Goal: Information Seeking & Learning: Learn about a topic

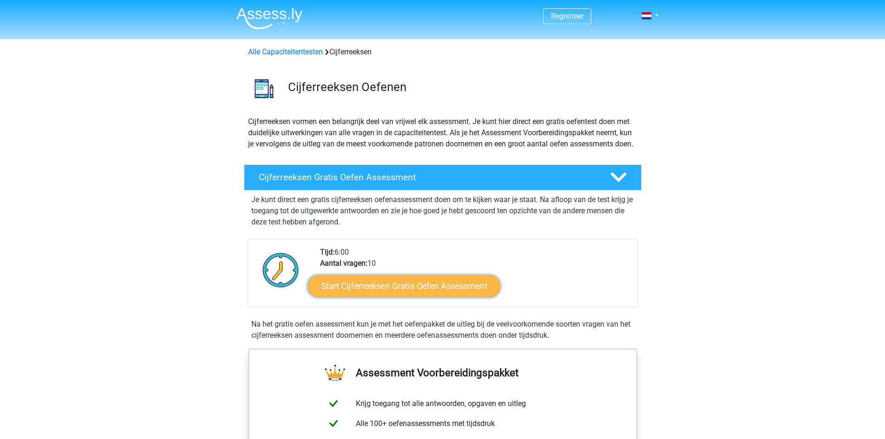
click at [401, 297] on link "Start Cijferreeksen Gratis Oefen Assessment" at bounding box center [404, 286] width 193 height 22
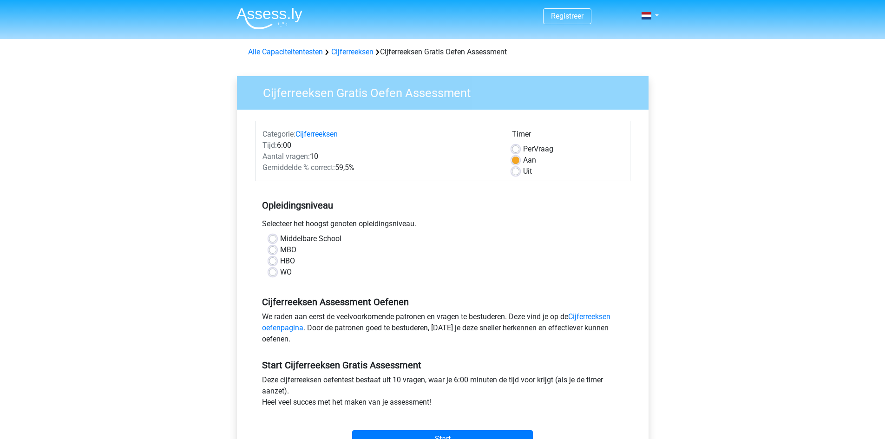
drag, startPoint x: 291, startPoint y: 219, endPoint x: 394, endPoint y: 216, distance: 103.2
click at [394, 216] on div "Opleidingsniveau Selecteer het hoogst genoten opleidingsniveau. Middelbare Scho…" at bounding box center [442, 235] width 375 height 100
drag, startPoint x: 354, startPoint y: 222, endPoint x: 426, endPoint y: 218, distance: 72.1
click at [426, 218] on div "Opleidingsniveau Selecteer het hoogst genoten opleidingsniveau. Middelbare Scho…" at bounding box center [442, 235] width 375 height 100
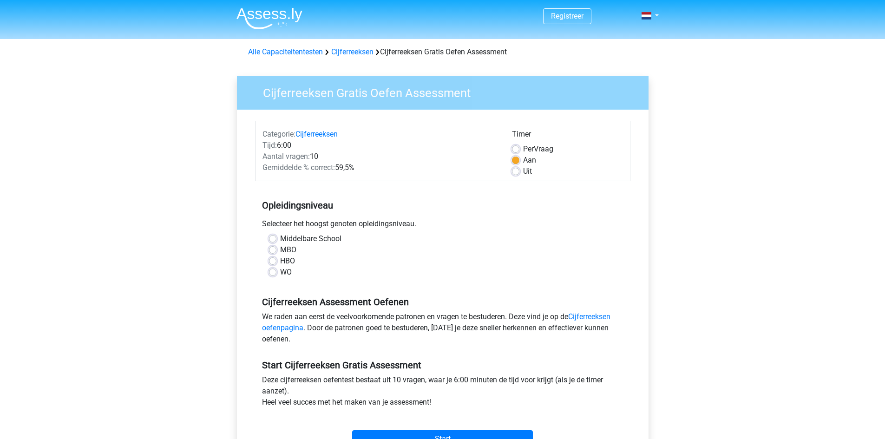
click at [426, 218] on div "Opleidingsniveau Selecteer het hoogst genoten opleidingsniveau. Middelbare Scho…" at bounding box center [442, 235] width 375 height 100
click at [280, 249] on label "MBO" at bounding box center [288, 249] width 16 height 11
click at [275, 249] on input "MBO" at bounding box center [272, 248] width 7 height 9
radio input "true"
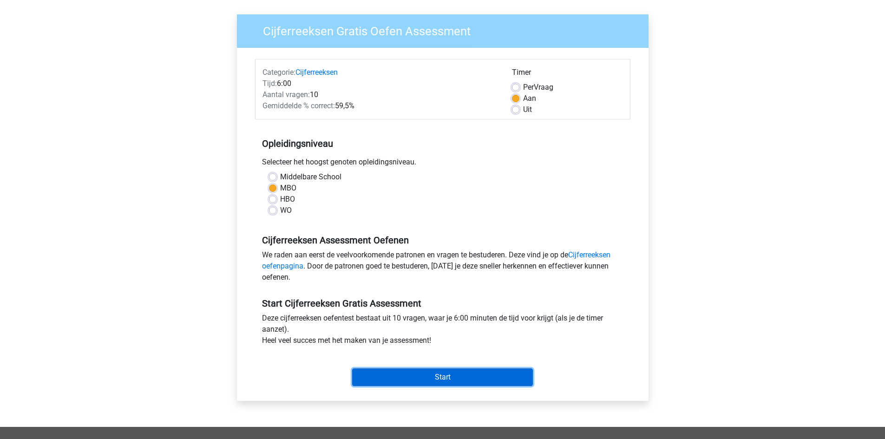
click at [430, 375] on input "Start" at bounding box center [442, 377] width 181 height 18
click at [523, 89] on label "Per Vraag" at bounding box center [538, 87] width 30 height 11
click at [516, 89] on input "Per Vraag" at bounding box center [515, 86] width 7 height 9
radio input "true"
click at [523, 108] on label "Uit" at bounding box center [527, 109] width 9 height 11
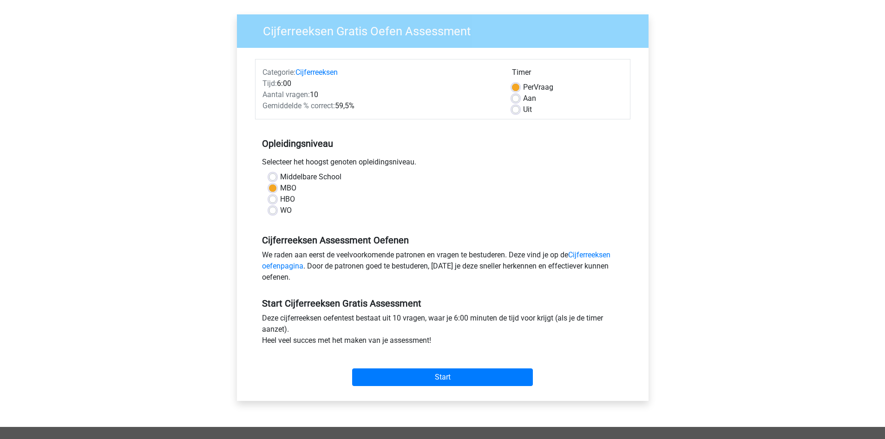
click at [515, 108] on input "Uit" at bounding box center [515, 108] width 7 height 9
radio input "true"
drag, startPoint x: 271, startPoint y: 99, endPoint x: 322, endPoint y: 96, distance: 51.2
click at [322, 96] on div "Aantal vragen: 10" at bounding box center [381, 94] width 250 height 11
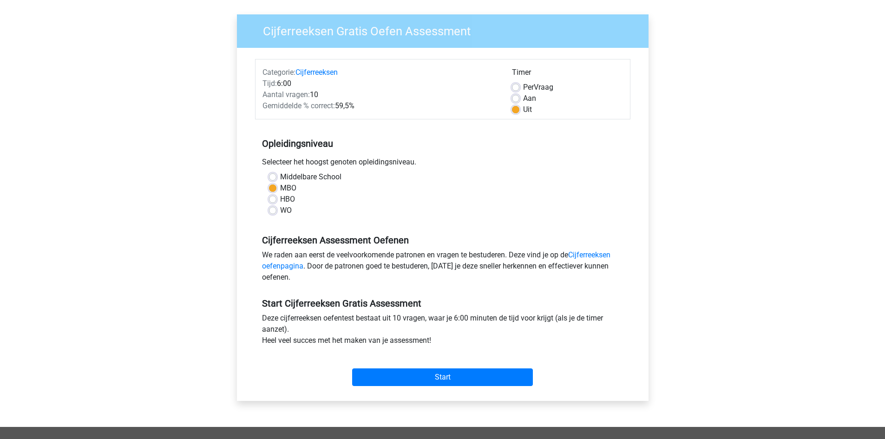
drag, startPoint x: 339, startPoint y: 106, endPoint x: 362, endPoint y: 107, distance: 22.8
click at [362, 107] on div "Gemiddelde % correct: 59,5%" at bounding box center [381, 105] width 250 height 11
click at [280, 177] on label "Middelbare School" at bounding box center [310, 176] width 61 height 11
click at [274, 177] on input "Middelbare School" at bounding box center [272, 175] width 7 height 9
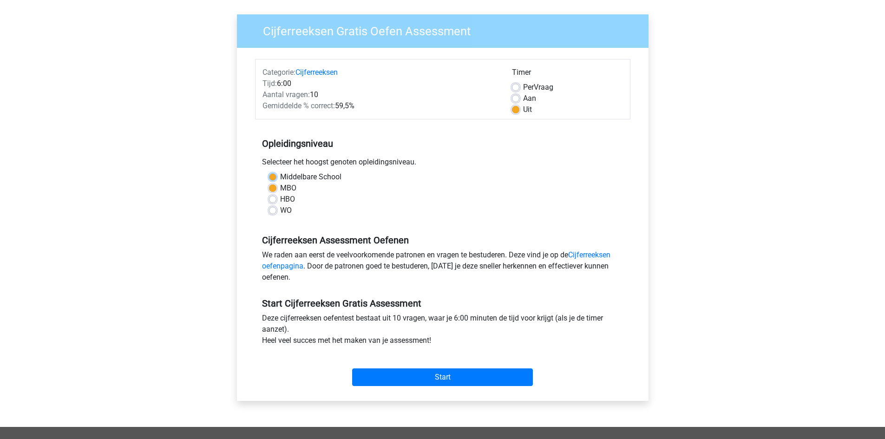
radio input "true"
click at [280, 185] on label "MBO" at bounding box center [288, 188] width 16 height 11
click at [274, 185] on input "MBO" at bounding box center [272, 187] width 7 height 9
radio input "true"
click at [280, 199] on label "HBO" at bounding box center [287, 199] width 15 height 11
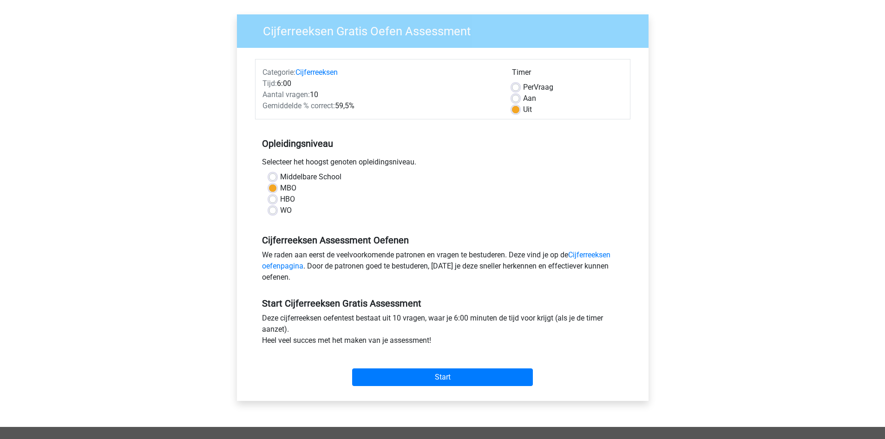
click at [273, 199] on input "HBO" at bounding box center [272, 198] width 7 height 9
radio input "true"
click at [280, 210] on label "WO" at bounding box center [286, 210] width 12 height 11
click at [272, 210] on input "WO" at bounding box center [272, 209] width 7 height 9
radio input "true"
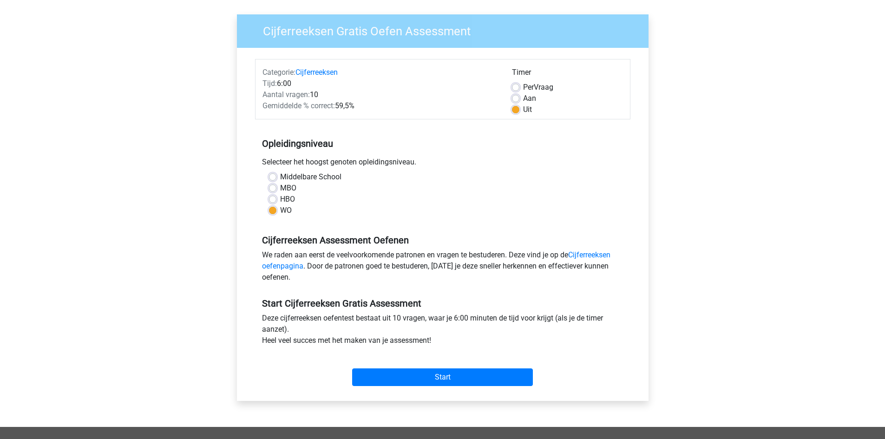
click at [280, 203] on label "HBO" at bounding box center [287, 199] width 15 height 11
click at [274, 203] on input "HBO" at bounding box center [272, 198] width 7 height 9
radio input "true"
click at [280, 210] on label "WO" at bounding box center [286, 210] width 12 height 11
click at [274, 210] on input "WO" at bounding box center [272, 209] width 7 height 9
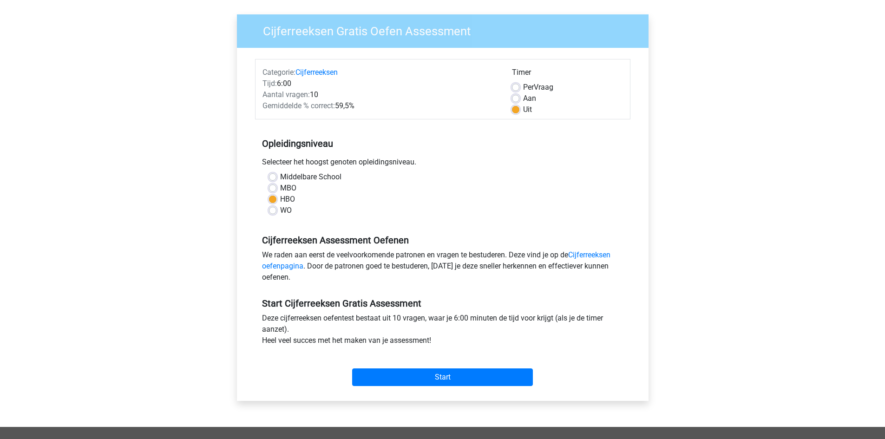
radio input "true"
click at [280, 202] on label "HBO" at bounding box center [287, 199] width 15 height 11
click at [274, 202] on input "HBO" at bounding box center [272, 198] width 7 height 9
radio input "true"
click at [449, 369] on input "Start" at bounding box center [442, 377] width 181 height 18
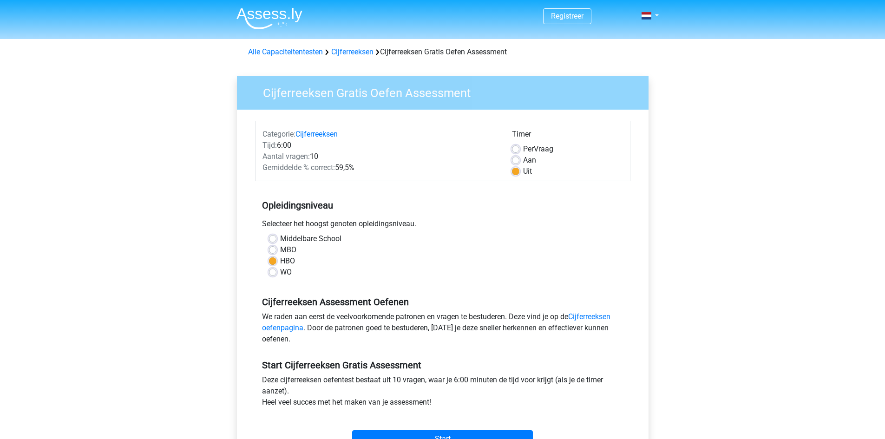
scroll to position [62, 0]
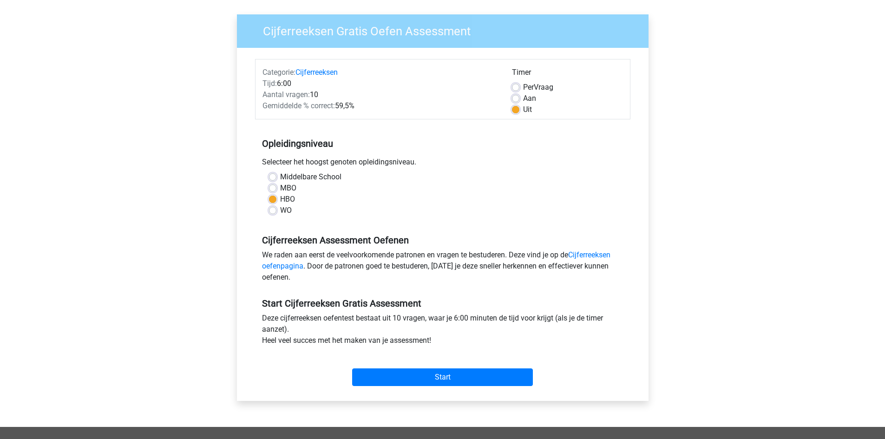
click at [277, 184] on div "MBO" at bounding box center [443, 188] width 348 height 11
click at [280, 187] on label "MBO" at bounding box center [288, 188] width 16 height 11
click at [273, 187] on input "MBO" at bounding box center [272, 187] width 7 height 9
radio input "true"
click at [280, 179] on label "Middelbare School" at bounding box center [310, 176] width 61 height 11
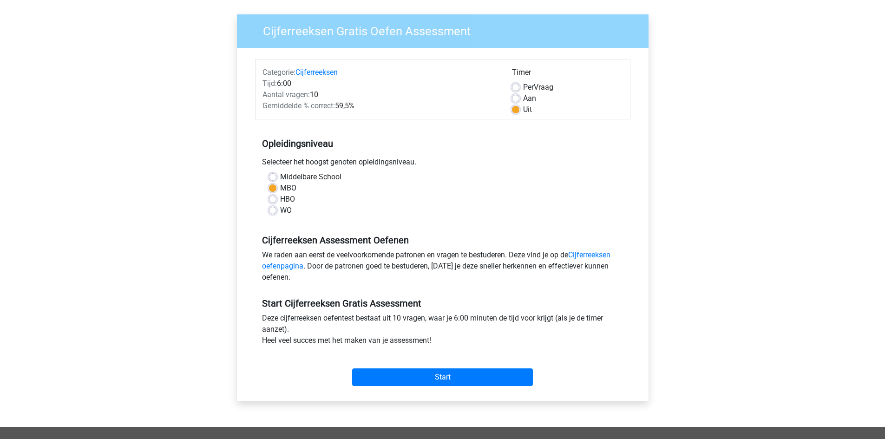
click at [275, 179] on input "Middelbare School" at bounding box center [272, 175] width 7 height 9
radio input "true"
click at [280, 188] on label "MBO" at bounding box center [288, 188] width 16 height 11
click at [274, 188] on input "MBO" at bounding box center [272, 187] width 7 height 9
radio input "true"
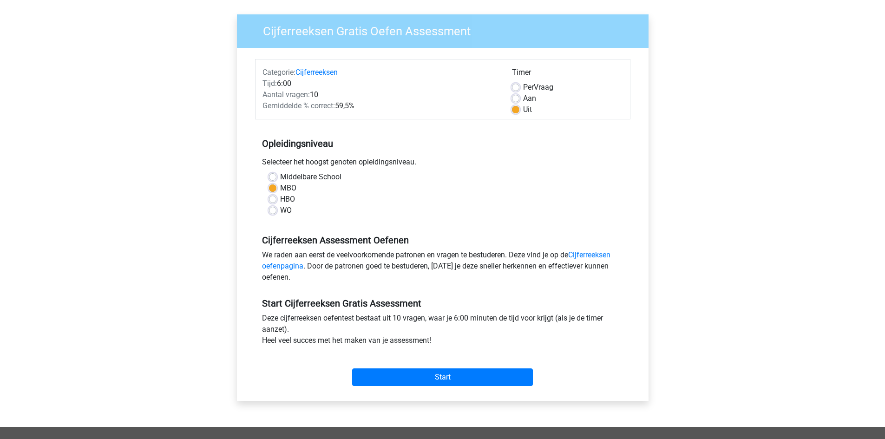
click at [276, 203] on div "HBO" at bounding box center [443, 199] width 348 height 11
click at [280, 200] on label "HBO" at bounding box center [287, 199] width 15 height 11
click at [274, 200] on input "HBO" at bounding box center [272, 198] width 7 height 9
radio input "true"
click at [280, 211] on label "WO" at bounding box center [286, 210] width 12 height 11
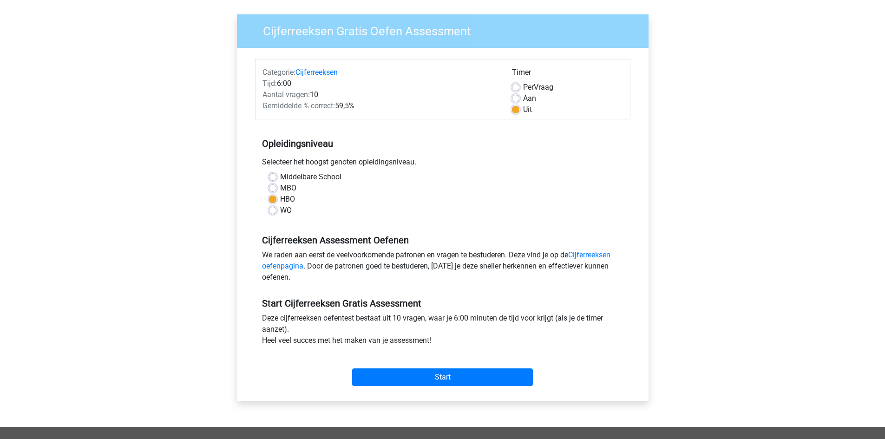
click at [274, 211] on input "WO" at bounding box center [272, 209] width 7 height 9
radio input "true"
click at [280, 202] on label "HBO" at bounding box center [287, 199] width 15 height 11
click at [273, 202] on input "HBO" at bounding box center [272, 198] width 7 height 9
radio input "true"
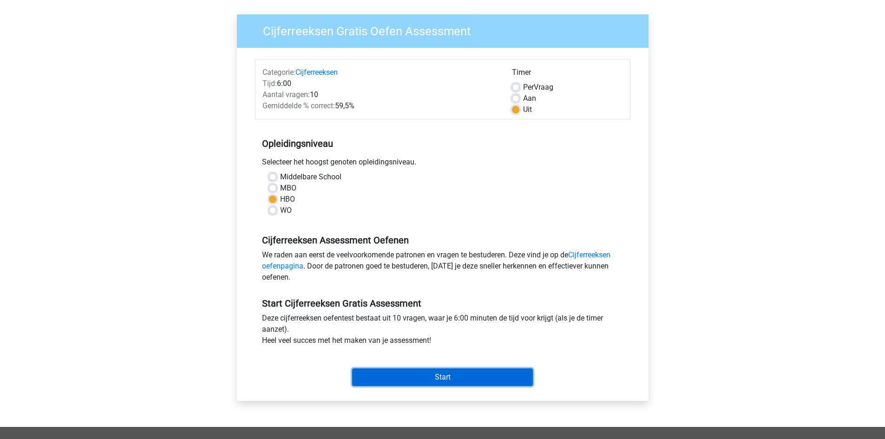
click at [413, 374] on input "Start" at bounding box center [442, 377] width 181 height 18
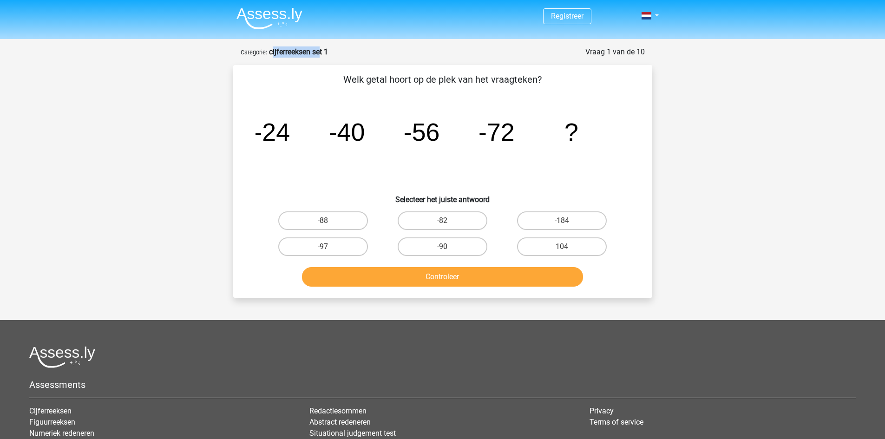
drag, startPoint x: 276, startPoint y: 48, endPoint x: 322, endPoint y: 51, distance: 46.1
click at [322, 51] on div "Vraag 1 van de 10 Categorie: cijferreeksen set 1" at bounding box center [443, 51] width 404 height 11
click at [322, 51] on strong "cijferreeksen set 1" at bounding box center [298, 51] width 59 height 9
drag, startPoint x: 401, startPoint y: 80, endPoint x: 527, endPoint y: 85, distance: 126.0
click at [527, 85] on p "Welk getal hoort op de plek van het vraagteken?" at bounding box center [442, 79] width 389 height 14
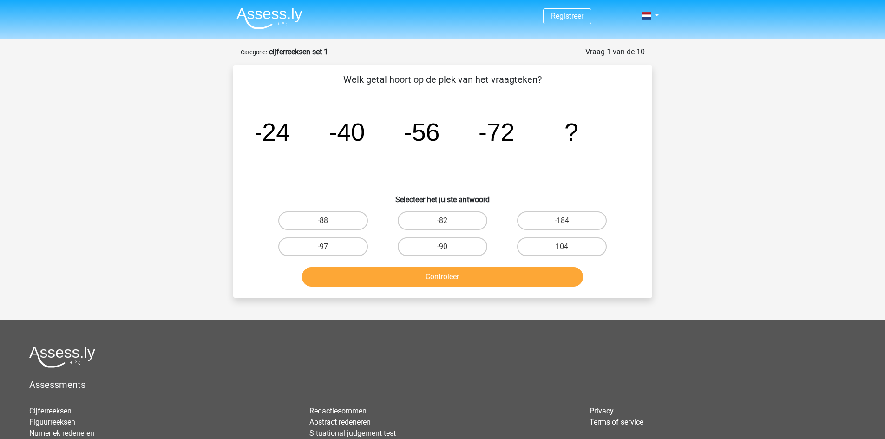
click at [527, 85] on p "Welk getal hoort op de plek van het vraagteken?" at bounding box center [442, 79] width 389 height 14
click at [348, 225] on label "-88" at bounding box center [323, 220] width 90 height 19
click at [329, 225] on input "-88" at bounding box center [326, 224] width 6 height 6
radio input "true"
click at [389, 273] on button "Controleer" at bounding box center [442, 277] width 281 height 20
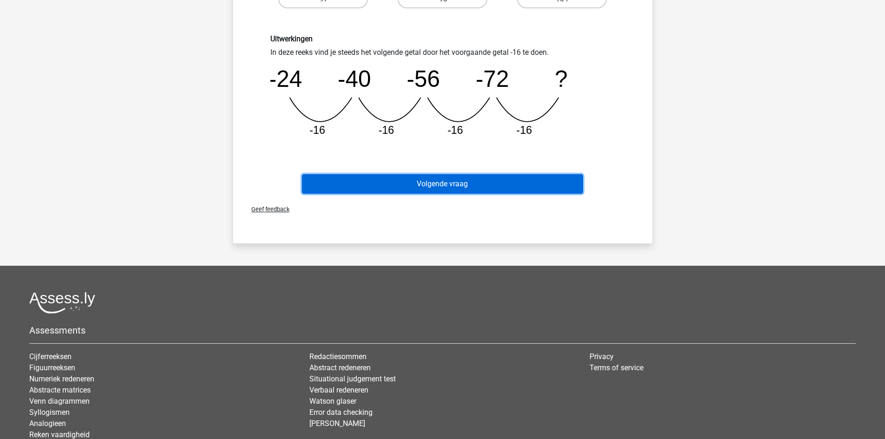
click at [449, 186] on button "Volgende vraag" at bounding box center [442, 184] width 281 height 20
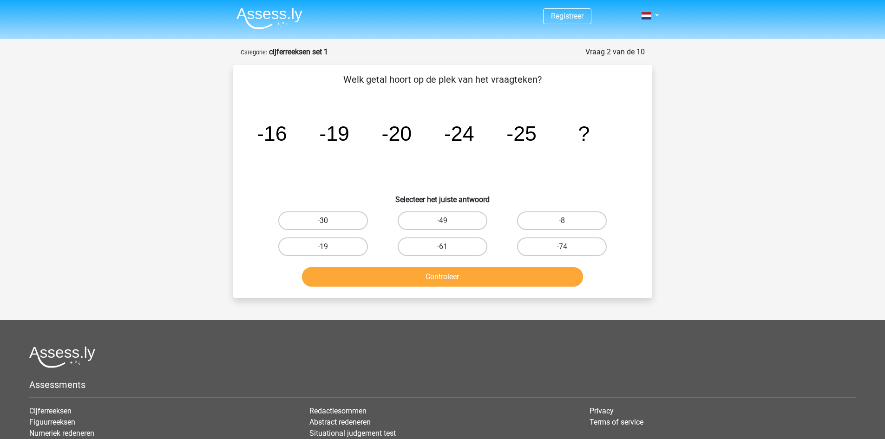
click at [320, 221] on label "-30" at bounding box center [323, 220] width 90 height 19
click at [323, 221] on input "-30" at bounding box center [326, 224] width 6 height 6
radio input "true"
click at [401, 269] on button "Controleer" at bounding box center [442, 277] width 281 height 20
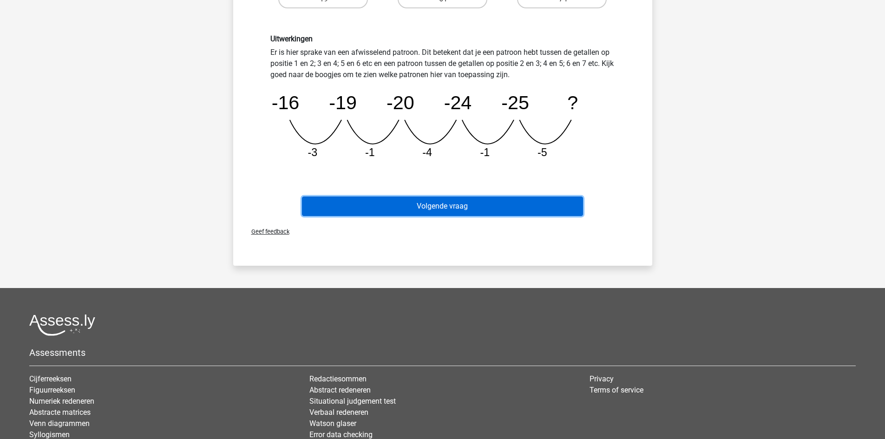
click at [420, 206] on button "Volgende vraag" at bounding box center [442, 207] width 281 height 20
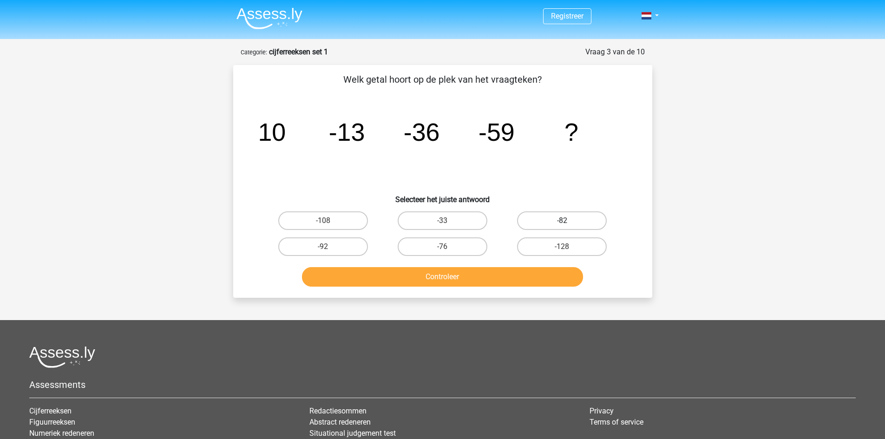
click at [549, 223] on label "-82" at bounding box center [562, 220] width 90 height 19
click at [562, 223] on input "-82" at bounding box center [565, 224] width 6 height 6
radio input "true"
click at [506, 275] on button "Controleer" at bounding box center [442, 277] width 281 height 20
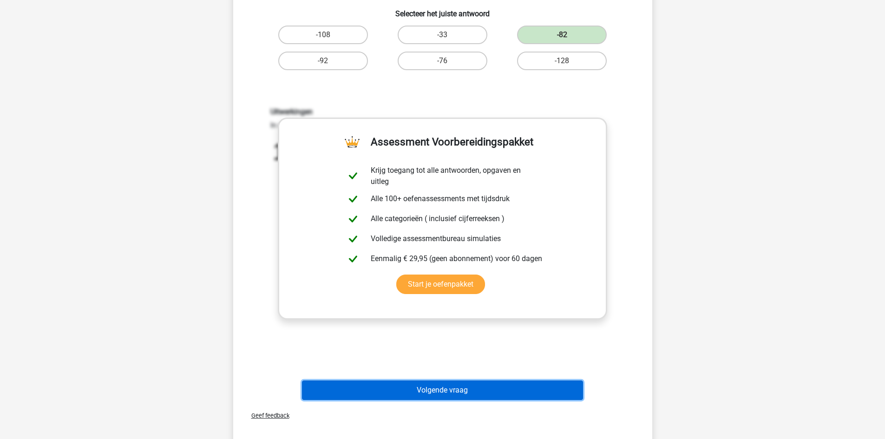
click at [466, 386] on button "Volgende vraag" at bounding box center [442, 391] width 281 height 20
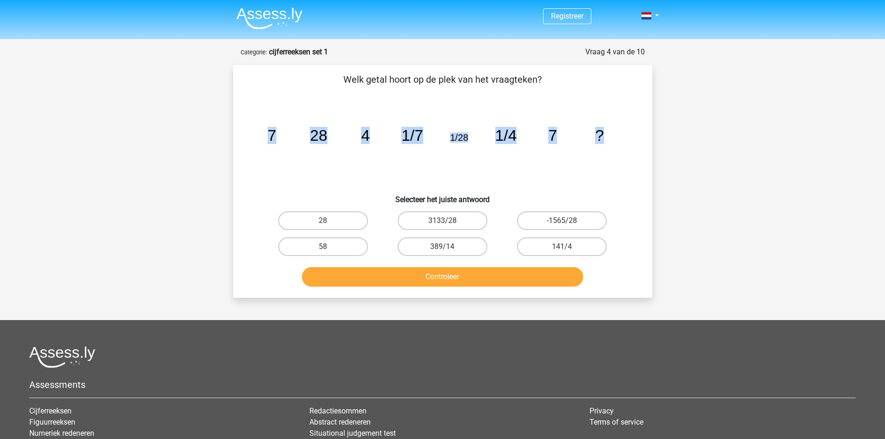
drag, startPoint x: 270, startPoint y: 139, endPoint x: 631, endPoint y: 144, distance: 361.1
click at [631, 144] on div "image/svg+xml 7 28 4 1/7 1/28 1/4 7 ?" at bounding box center [442, 141] width 389 height 94
drag, startPoint x: 261, startPoint y: 138, endPoint x: 359, endPoint y: 144, distance: 98.2
click at [359, 144] on icon "image/svg+xml 7 28 4 1/7 1/28 1/4 7 ?" at bounding box center [443, 141] width 374 height 94
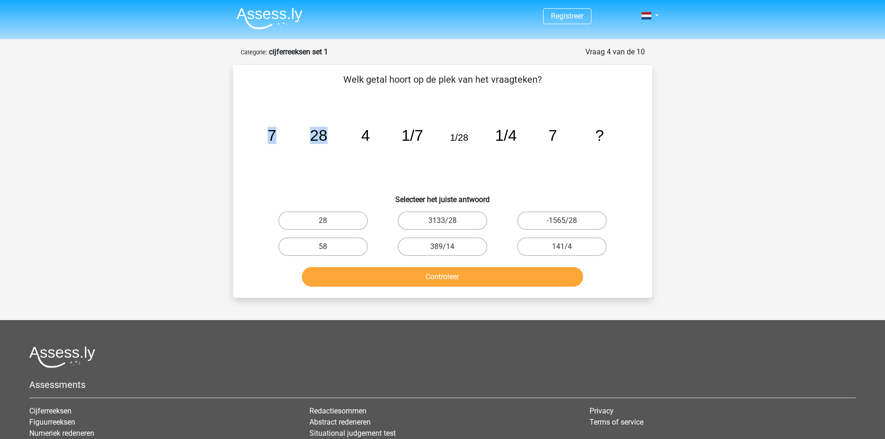
click at [359, 144] on icon "image/svg+xml 7 28 4 1/7 1/28 1/4 7 ?" at bounding box center [443, 141] width 374 height 94
drag, startPoint x: 261, startPoint y: 133, endPoint x: 333, endPoint y: 140, distance: 72.8
click at [333, 140] on icon "image/svg+xml 7 28 4 1/7 1/28 1/4 7 ?" at bounding box center [443, 141] width 374 height 94
drag, startPoint x: 258, startPoint y: 139, endPoint x: 341, endPoint y: 142, distance: 82.3
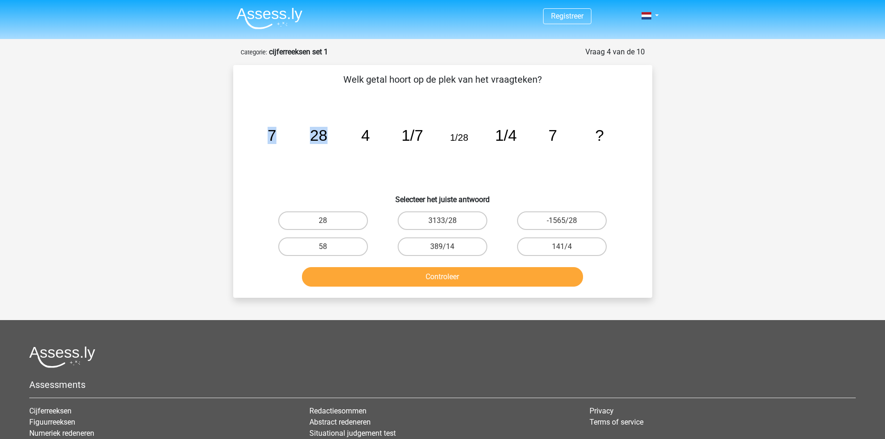
click at [341, 142] on icon "image/svg+xml 7 28 4 1/7 1/28 1/4 7 ?" at bounding box center [443, 141] width 374 height 94
drag, startPoint x: 263, startPoint y: 143, endPoint x: 271, endPoint y: 142, distance: 8.4
click at [271, 142] on icon "image/svg+xml 7 28 4 1/7 1/28 1/4 7 ?" at bounding box center [443, 141] width 374 height 94
drag, startPoint x: 379, startPoint y: 138, endPoint x: 358, endPoint y: 139, distance: 21.0
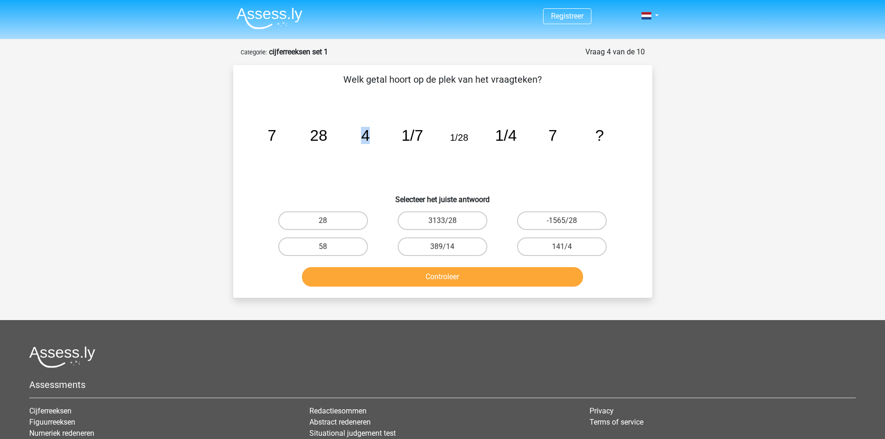
click at [358, 139] on icon "image/svg+xml 7 28 4 1/7 1/28 1/4 7 ?" at bounding box center [443, 141] width 374 height 94
drag, startPoint x: 281, startPoint y: 138, endPoint x: 249, endPoint y: 140, distance: 31.6
click at [249, 140] on div "image/svg+xml 7 28 4 1/7 1/28 1/4 7 ?" at bounding box center [442, 141] width 389 height 94
drag, startPoint x: 336, startPoint y: 139, endPoint x: 316, endPoint y: 141, distance: 19.6
click at [311, 142] on icon "image/svg+xml 7 28 4 1/7 1/28 1/4 7 ?" at bounding box center [443, 141] width 374 height 94
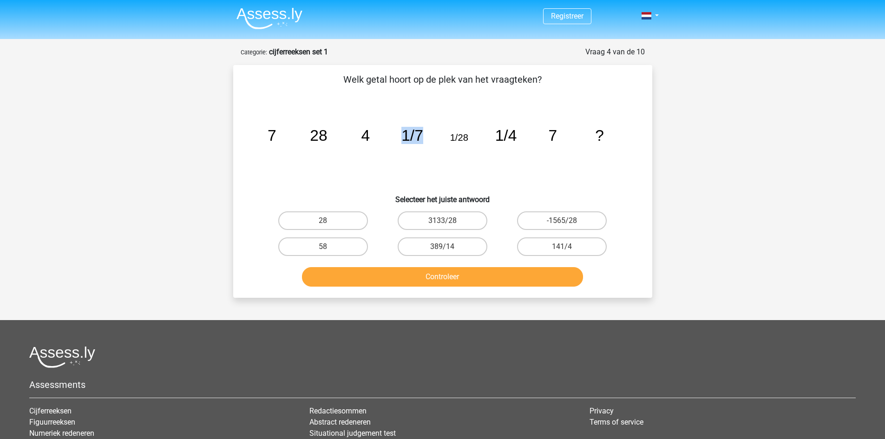
drag, startPoint x: 409, startPoint y: 145, endPoint x: 388, endPoint y: 145, distance: 20.9
click at [388, 145] on icon "image/svg+xml 7 28 4 1/7 1/28 1/4 7 ?" at bounding box center [443, 141] width 374 height 94
drag, startPoint x: 527, startPoint y: 144, endPoint x: 496, endPoint y: 145, distance: 30.7
click at [496, 145] on icon "image/svg+xml 7 28 4 1/7 1/28 1/4 7 ?" at bounding box center [443, 141] width 374 height 94
drag, startPoint x: 422, startPoint y: 144, endPoint x: 401, endPoint y: 143, distance: 21.4
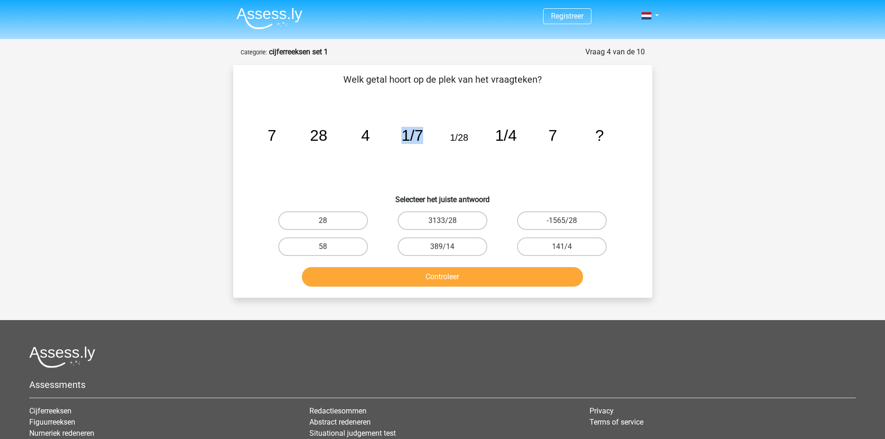
click at [401, 143] on icon "image/svg+xml 7 28 4 1/7 1/28 1/4 7 ?" at bounding box center [443, 141] width 374 height 94
click at [422, 139] on tspan "1/7" at bounding box center [412, 135] width 22 height 17
drag, startPoint x: 431, startPoint y: 136, endPoint x: 398, endPoint y: 141, distance: 33.4
click at [398, 141] on icon "image/svg+xml 7 28 4 1/7 1/28 1/4 7 ?" at bounding box center [443, 141] width 374 height 94
drag, startPoint x: 519, startPoint y: 142, endPoint x: 488, endPoint y: 146, distance: 31.0
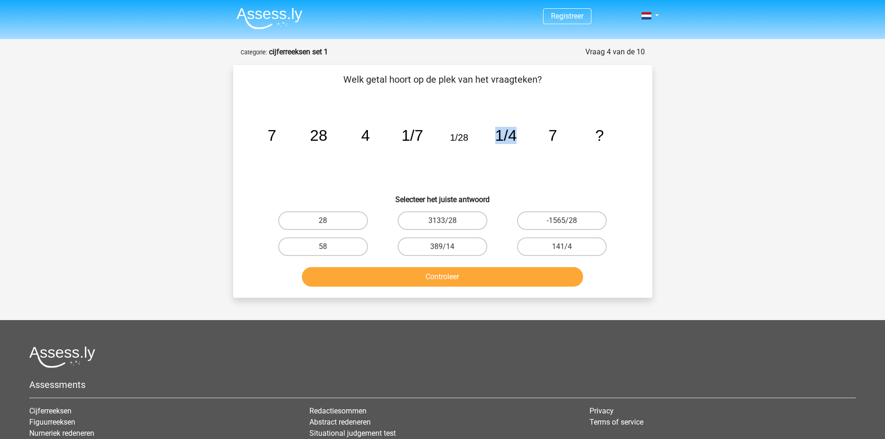
click at [488, 146] on icon "image/svg+xml 7 28 4 1/7 1/28 1/4 7 ?" at bounding box center [443, 141] width 374 height 94
drag, startPoint x: 475, startPoint y: 141, endPoint x: 437, endPoint y: 140, distance: 38.1
click at [437, 140] on icon "image/svg+xml 7 28 4 1/7 1/28 1/4 7 ?" at bounding box center [443, 141] width 374 height 94
drag, startPoint x: 561, startPoint y: 141, endPoint x: 547, endPoint y: 140, distance: 14.4
click at [547, 140] on icon "image/svg+xml 7 28 4 1/7 1/28 1/4 7 ?" at bounding box center [443, 141] width 374 height 94
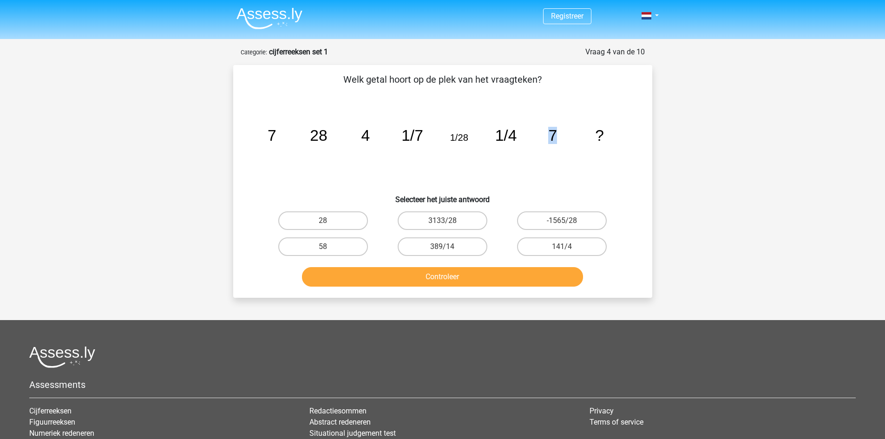
click at [571, 139] on icon "image/svg+xml 7 28 4 1/7 1/28 1/4 7 ?" at bounding box center [443, 141] width 374 height 94
drag, startPoint x: 581, startPoint y: 135, endPoint x: 527, endPoint y: 139, distance: 54.5
click at [527, 139] on icon "image/svg+xml 7 28 4 1/7 1/28 1/4 7 ?" at bounding box center [443, 141] width 374 height 94
drag, startPoint x: 623, startPoint y: 136, endPoint x: 585, endPoint y: 137, distance: 38.6
click at [585, 137] on icon "image/svg+xml 7 28 4 1/7 1/28 1/4 7 ?" at bounding box center [443, 141] width 374 height 94
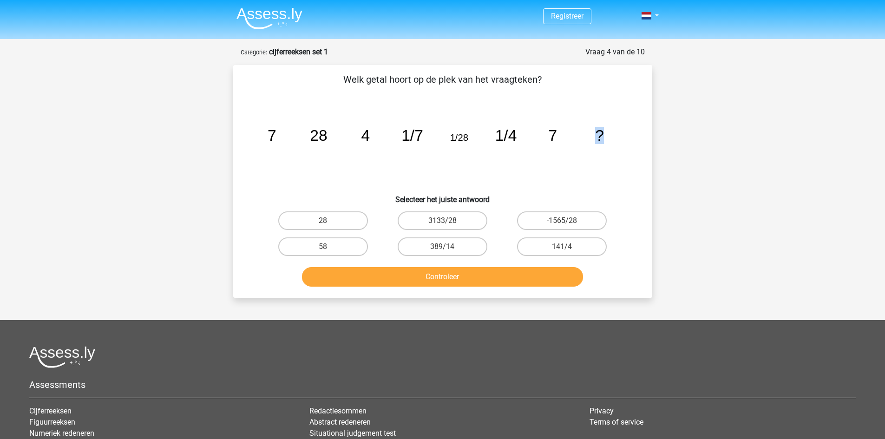
click at [632, 136] on div "image/svg+xml 7 28 4 1/7 1/28 1/4 7 ?" at bounding box center [442, 141] width 389 height 94
drag, startPoint x: 685, startPoint y: 142, endPoint x: 613, endPoint y: 145, distance: 72.1
click at [635, 144] on div "Registreer Nederlands English" at bounding box center [442, 282] width 885 height 565
drag, startPoint x: 591, startPoint y: 148, endPoint x: 564, endPoint y: 146, distance: 27.5
click at [590, 148] on icon "image/svg+xml 7 28 4 1/7 1/28 1/4 7 ?" at bounding box center [443, 141] width 374 height 94
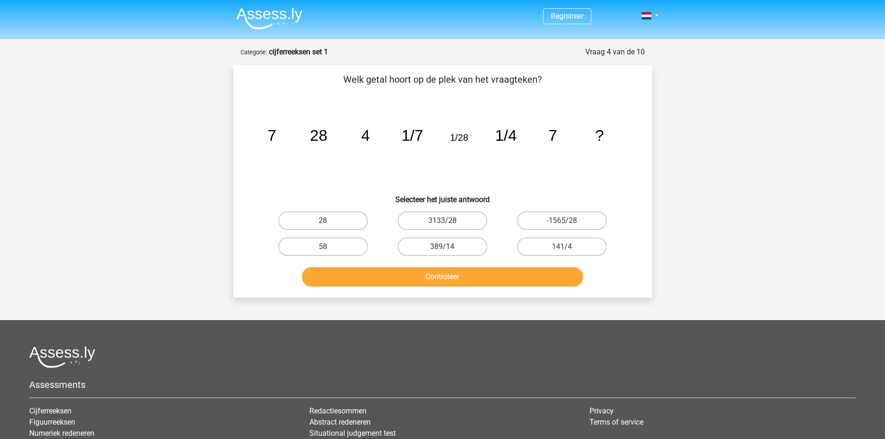
click at [547, 142] on icon "image/svg+xml 7 28 4 1/7 1/28 1/4 7 ?" at bounding box center [443, 141] width 374 height 94
drag, startPoint x: 262, startPoint y: 140, endPoint x: 385, endPoint y: 136, distance: 122.7
click at [384, 136] on icon "image/svg+xml 7 28 4 1/7 1/28 1/4 7 ?" at bounding box center [443, 141] width 374 height 94
drag, startPoint x: 403, startPoint y: 134, endPoint x: 532, endPoint y: 139, distance: 129.3
click at [516, 141] on g "7 28 4 1/7 1/28 1/4 7 ?" at bounding box center [435, 135] width 336 height 17
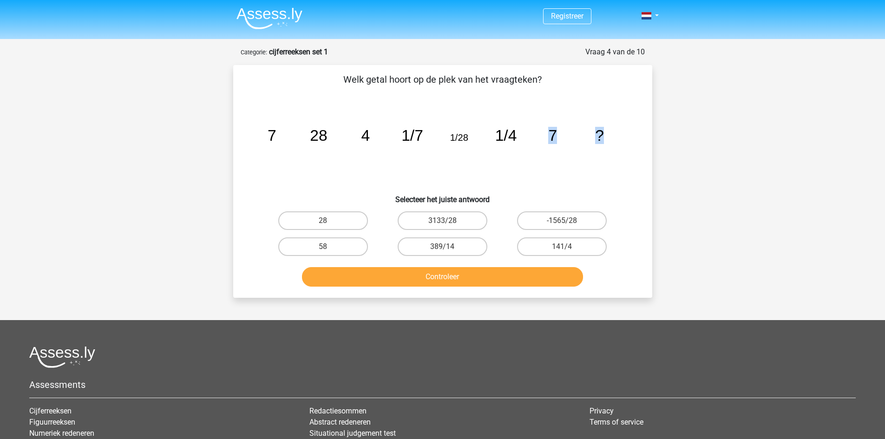
drag, startPoint x: 538, startPoint y: 138, endPoint x: 678, endPoint y: 139, distance: 140.3
click at [678, 139] on div "Registreer Nederlands English" at bounding box center [442, 282] width 885 height 565
drag, startPoint x: 528, startPoint y: 137, endPoint x: 611, endPoint y: 140, distance: 83.3
click at [611, 140] on icon "image/svg+xml 7 28 4 1/7 1/28 1/4 7 ?" at bounding box center [443, 141] width 374 height 94
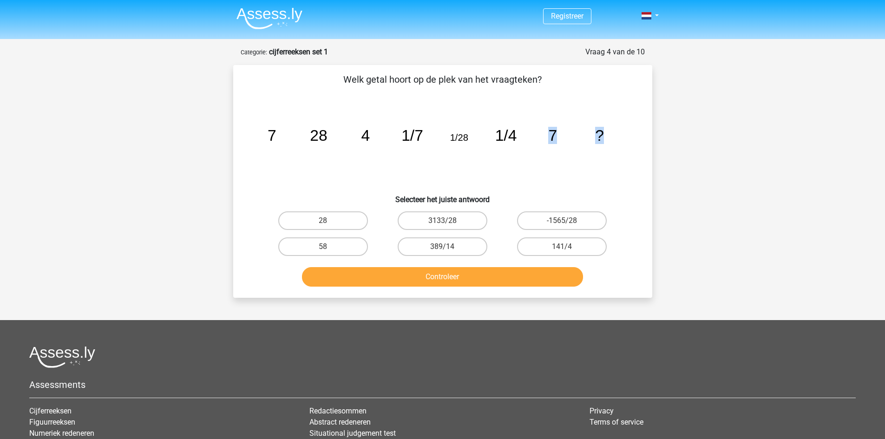
click at [611, 140] on icon "image/svg+xml 7 28 4 1/7 1/28 1/4 7 ?" at bounding box center [443, 141] width 374 height 94
click at [338, 217] on label "28" at bounding box center [323, 220] width 90 height 19
click at [329, 221] on input "28" at bounding box center [326, 224] width 6 height 6
radio input "true"
click at [402, 271] on button "Controleer" at bounding box center [442, 277] width 281 height 20
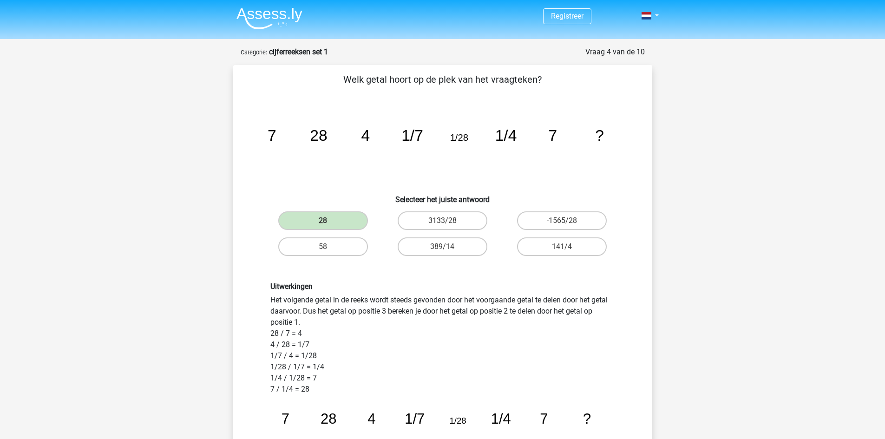
scroll to position [62, 0]
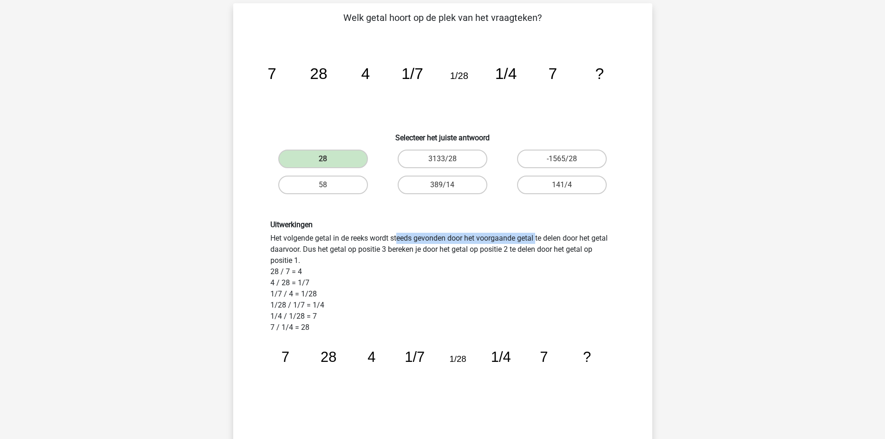
drag, startPoint x: 306, startPoint y: 240, endPoint x: 410, endPoint y: 241, distance: 104.1
click at [410, 241] on div "Uitwerkingen Het volgende getal in de reeks wordt steeds gevonden door het voor…" at bounding box center [442, 319] width 359 height 199
drag, startPoint x: 272, startPoint y: 271, endPoint x: 317, endPoint y: 272, distance: 45.1
click at [317, 272] on div "Uitwerkingen Het volgende getal in de reeks wordt steeds gevonden door het voor…" at bounding box center [442, 319] width 359 height 199
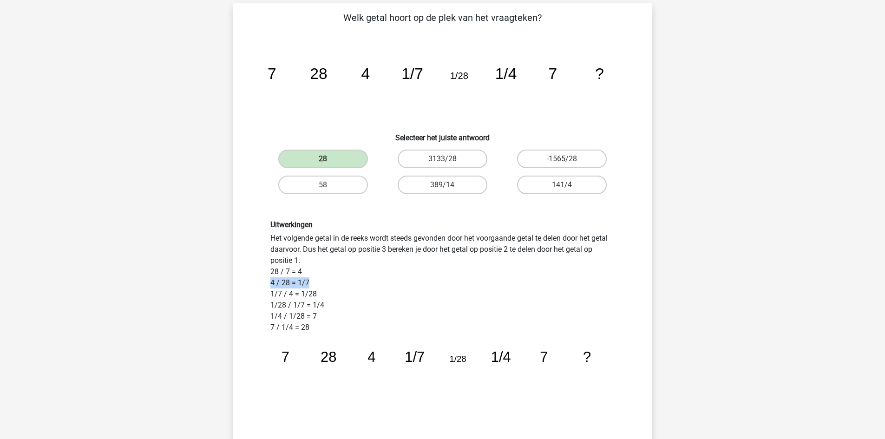
drag, startPoint x: 271, startPoint y: 285, endPoint x: 316, endPoint y: 285, distance: 45.1
click at [316, 285] on div "Uitwerkingen Het volgende getal in de reeks wordt steeds gevonden door het voor…" at bounding box center [442, 319] width 359 height 199
drag, startPoint x: 258, startPoint y: 297, endPoint x: 335, endPoint y: 296, distance: 76.2
click at [335, 296] on div "Uitwerkingen Het volgende getal in de reeks wordt steeds gevonden door het voor…" at bounding box center [442, 320] width 389 height 244
drag, startPoint x: 270, startPoint y: 303, endPoint x: 348, endPoint y: 304, distance: 78.1
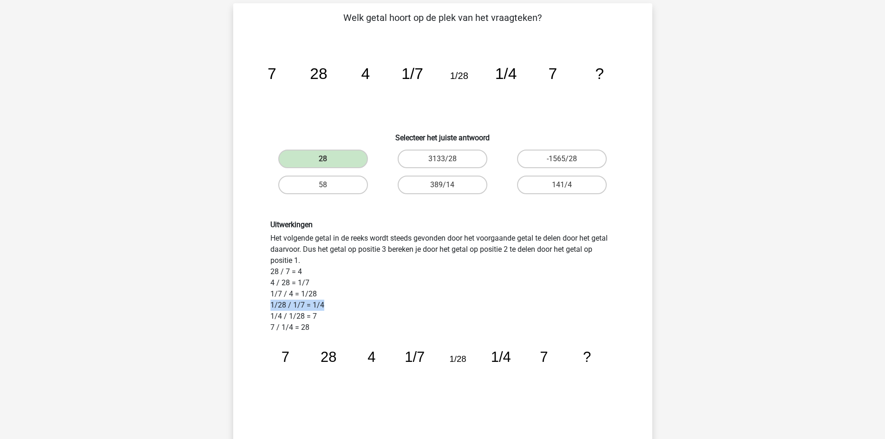
click at [348, 304] on div "Uitwerkingen Het volgende getal in de reeks wordt steeds gevonden door het voor…" at bounding box center [442, 320] width 389 height 244
drag, startPoint x: 260, startPoint y: 317, endPoint x: 329, endPoint y: 312, distance: 69.4
click at [329, 312] on div "Uitwerkingen Het volgende getal in de reeks wordt steeds gevonden door het voor…" at bounding box center [442, 320] width 389 height 244
click at [329, 312] on div "Uitwerkingen Het volgende getal in de reeks wordt steeds gevonden door het voor…" at bounding box center [442, 319] width 359 height 199
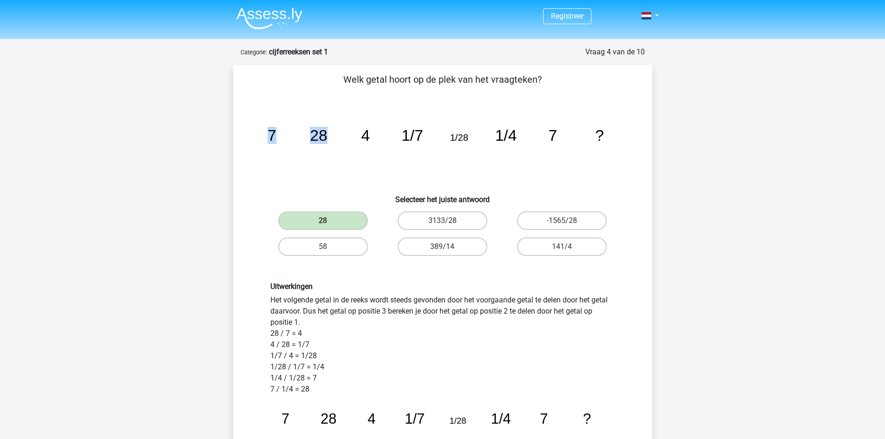
drag, startPoint x: 262, startPoint y: 138, endPoint x: 340, endPoint y: 140, distance: 78.1
click at [340, 140] on icon "image/svg+xml 7 28 4 1/7 1/28 1/4 7 ?" at bounding box center [443, 141] width 374 height 94
drag, startPoint x: 367, startPoint y: 137, endPoint x: 428, endPoint y: 139, distance: 60.9
click at [428, 139] on icon "image/svg+xml 7 28 4 1/7 1/28 1/4 7 ?" at bounding box center [443, 141] width 374 height 94
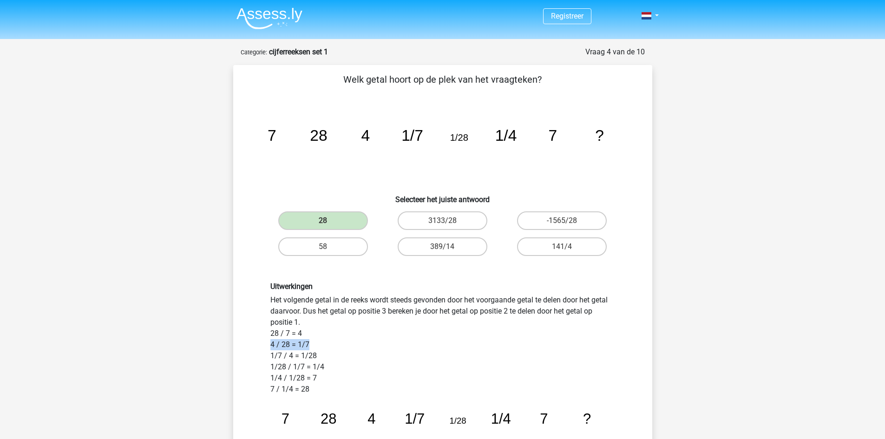
drag, startPoint x: 264, startPoint y: 346, endPoint x: 320, endPoint y: 344, distance: 56.3
click at [320, 344] on div "Uitwerkingen Het volgende getal in de reeks wordt steeds gevonden door het voor…" at bounding box center [442, 381] width 359 height 199
drag, startPoint x: 385, startPoint y: 144, endPoint x: 296, endPoint y: 141, distance: 88.8
click at [296, 141] on icon "image/svg+xml 7 28 4 1/7 1/28 1/4 7 ?" at bounding box center [443, 141] width 374 height 94
drag, startPoint x: 294, startPoint y: 349, endPoint x: 290, endPoint y: 344, distance: 6.0
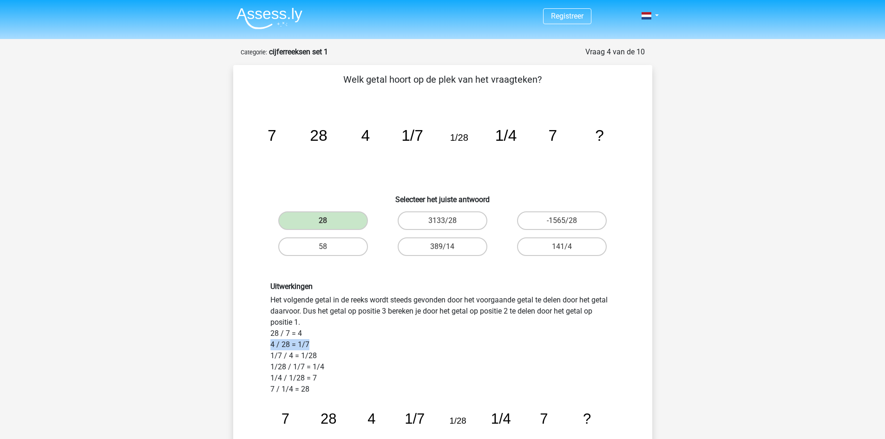
click at [268, 346] on div "Uitwerkingen Het volgende getal in de reeks wordt steeds gevonden door het voor…" at bounding box center [442, 381] width 359 height 199
drag, startPoint x: 562, startPoint y: 132, endPoint x: 496, endPoint y: 139, distance: 66.3
click at [496, 139] on icon "image/svg+xml 7 28 4 1/7 1/28 1/4 7 ?" at bounding box center [443, 141] width 374 height 94
click at [496, 139] on tspan "1/4" at bounding box center [506, 135] width 22 height 17
drag, startPoint x: 487, startPoint y: 140, endPoint x: 568, endPoint y: 140, distance: 80.8
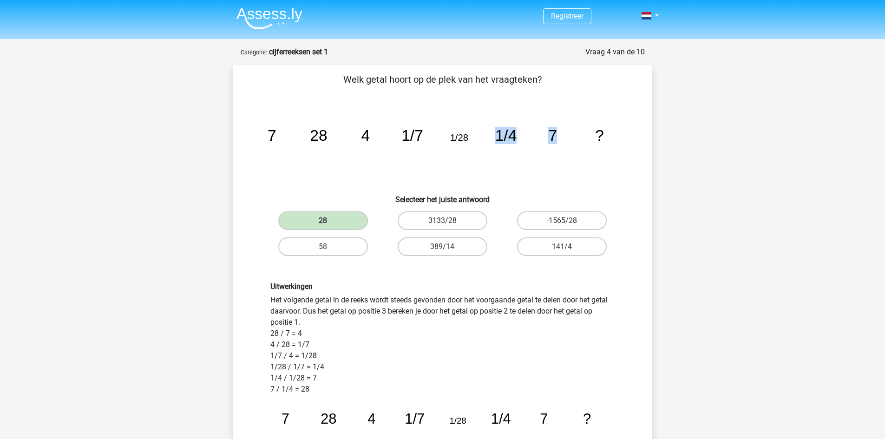
click at [568, 140] on icon "image/svg+xml 7 28 4 1/7 1/28 1/4 7 ?" at bounding box center [443, 141] width 374 height 94
drag, startPoint x: 267, startPoint y: 391, endPoint x: 322, endPoint y: 390, distance: 54.8
click at [322, 390] on div "Uitwerkingen Het volgende getal in de reeks wordt steeds gevonden door het voor…" at bounding box center [442, 381] width 359 height 199
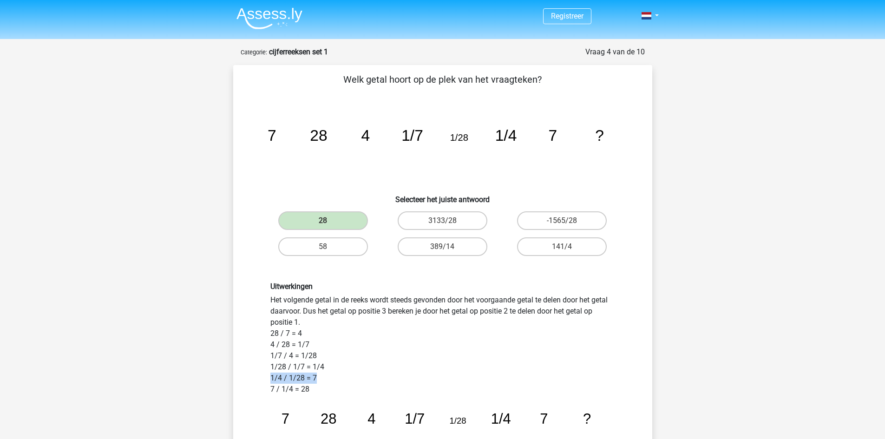
drag, startPoint x: 264, startPoint y: 378, endPoint x: 325, endPoint y: 378, distance: 61.3
click at [325, 378] on div "Uitwerkingen Het volgende getal in de reeks wordt steeds gevonden door het voor…" at bounding box center [442, 381] width 359 height 199
drag, startPoint x: 265, startPoint y: 377, endPoint x: 328, endPoint y: 375, distance: 63.2
click at [328, 375] on div "Uitwerkingen Het volgende getal in de reeks wordt steeds gevonden door het voor…" at bounding box center [442, 381] width 359 height 199
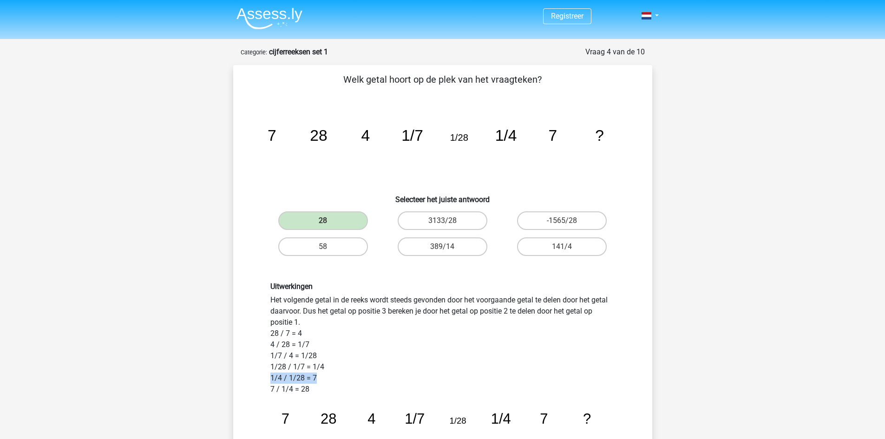
click at [328, 375] on div "Uitwerkingen Het volgende getal in de reeks wordt steeds gevonden door het voor…" at bounding box center [442, 381] width 359 height 199
drag, startPoint x: 269, startPoint y: 336, endPoint x: 322, endPoint y: 336, distance: 53.4
click at [322, 336] on div "Uitwerkingen Het volgende getal in de reeks wordt steeds gevonden door het voor…" at bounding box center [442, 381] width 359 height 199
drag, startPoint x: 268, startPoint y: 348, endPoint x: 317, endPoint y: 348, distance: 49.3
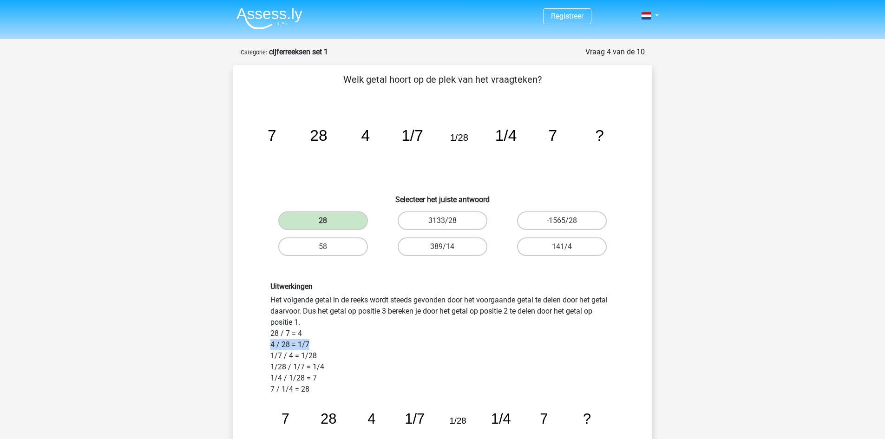
click at [317, 348] on div "Uitwerkingen Het volgende getal in de reeks wordt steeds gevonden door het voor…" at bounding box center [442, 381] width 359 height 199
click at [317, 347] on div "Uitwerkingen Het volgende getal in de reeks wordt steeds gevonden door het voor…" at bounding box center [442, 381] width 359 height 199
drag, startPoint x: 263, startPoint y: 334, endPoint x: 299, endPoint y: 334, distance: 36.7
click at [299, 334] on div "Uitwerkingen Het volgende getal in de reeks wordt steeds gevonden door het voor…" at bounding box center [442, 382] width 389 height 244
click at [299, 334] on div "Uitwerkingen Het volgende getal in de reeks wordt steeds gevonden door het voor…" at bounding box center [442, 381] width 359 height 199
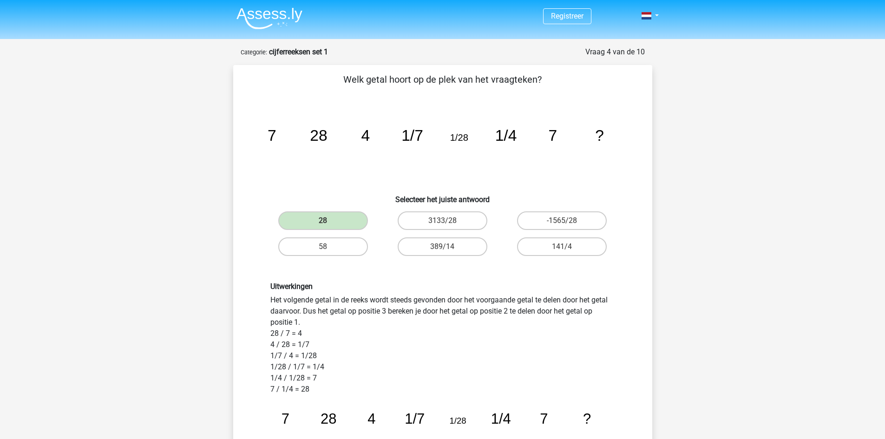
scroll to position [62, 0]
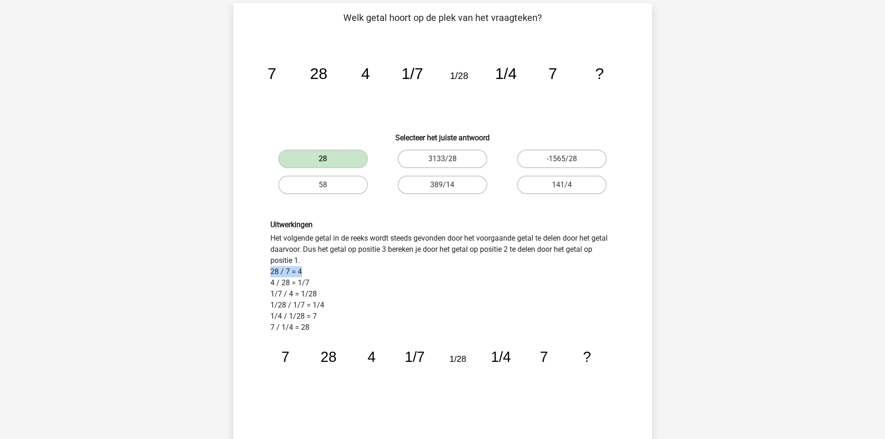
drag, startPoint x: 262, startPoint y: 271, endPoint x: 311, endPoint y: 275, distance: 49.4
click at [311, 275] on div "Uitwerkingen Het volgende getal in de reeks wordt steeds gevonden door het voor…" at bounding box center [442, 320] width 389 height 244
click at [311, 275] on div "Uitwerkingen Het volgende getal in de reeks wordt steeds gevonden door het voor…" at bounding box center [442, 319] width 359 height 199
drag, startPoint x: 329, startPoint y: 71, endPoint x: 255, endPoint y: 69, distance: 74.8
click at [255, 69] on div "image/svg+xml 7 28 4 1/7 1/28 1/4 7 ?" at bounding box center [442, 79] width 389 height 94
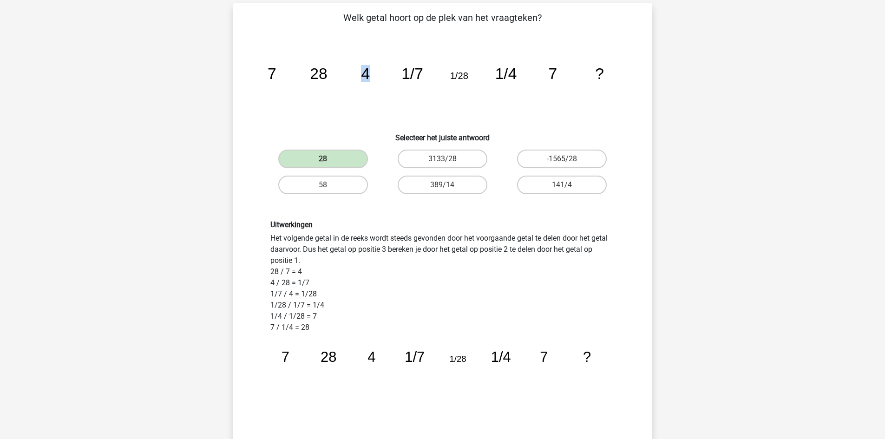
drag, startPoint x: 378, startPoint y: 77, endPoint x: 353, endPoint y: 79, distance: 25.2
click at [353, 79] on icon "image/svg+xml 7 28 4 1/7 1/28 1/4 7 ?" at bounding box center [443, 79] width 374 height 94
click at [371, 78] on icon "image/svg+xml 7 28 4 1/7 1/28 1/4 7 ?" at bounding box center [443, 79] width 374 height 94
drag, startPoint x: 376, startPoint y: 73, endPoint x: 302, endPoint y: 82, distance: 74.4
click at [302, 82] on icon "image/svg+xml 7 28 4 1/7 1/28 1/4 7 ?" at bounding box center [443, 79] width 374 height 94
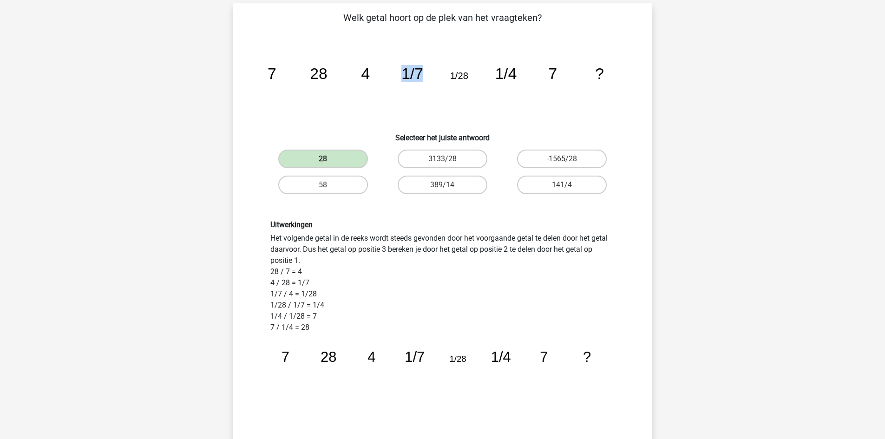
drag, startPoint x: 425, startPoint y: 68, endPoint x: 379, endPoint y: 76, distance: 46.1
click at [379, 76] on icon "image/svg+xml 7 28 4 1/7 1/28 1/4 7 ?" at bounding box center [443, 79] width 374 height 94
drag, startPoint x: 475, startPoint y: 78, endPoint x: 432, endPoint y: 78, distance: 43.2
click at [432, 78] on icon "image/svg+xml 7 28 4 1/7 1/28 1/4 7 ?" at bounding box center [443, 79] width 374 height 94
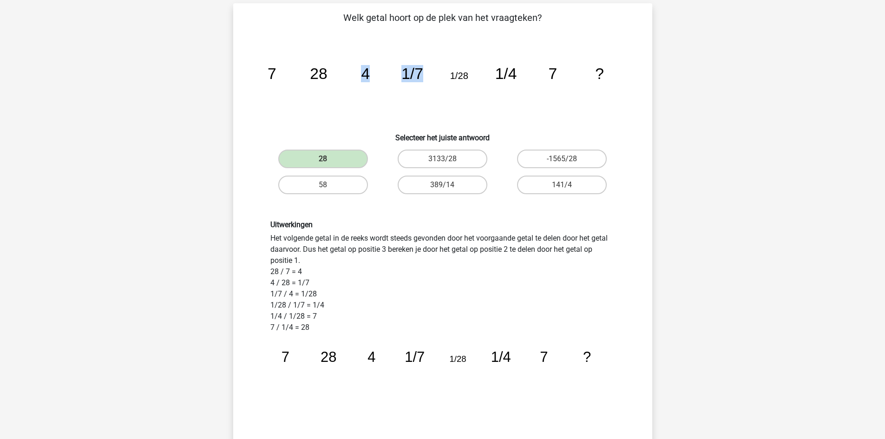
drag, startPoint x: 435, startPoint y: 72, endPoint x: 352, endPoint y: 79, distance: 83.5
click at [352, 79] on icon "image/svg+xml 7 28 4 1/7 1/28 1/4 7 ?" at bounding box center [443, 79] width 374 height 94
drag, startPoint x: 314, startPoint y: 295, endPoint x: 266, endPoint y: 297, distance: 47.9
click at [266, 297] on div "Uitwerkingen Het volgende getal in de reeks wordt steeds gevonden door het voor…" at bounding box center [442, 319] width 359 height 199
click at [282, 298] on div "Uitwerkingen Het volgende getal in de reeks wordt steeds gevonden door het voor…" at bounding box center [442, 319] width 359 height 199
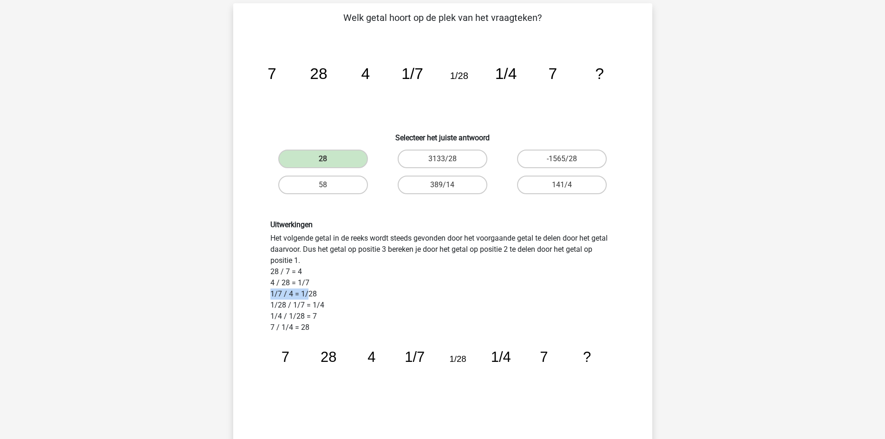
drag, startPoint x: 265, startPoint y: 299, endPoint x: 306, endPoint y: 299, distance: 41.4
click at [306, 299] on div "Uitwerkingen Het volgende getal in de reeks wordt steeds gevonden door het voor…" at bounding box center [442, 319] width 359 height 199
click at [307, 299] on div "Uitwerkingen Het volgende getal in de reeks wordt steeds gevonden door het voor…" at bounding box center [442, 319] width 359 height 199
click at [295, 294] on div "Uitwerkingen Het volgende getal in de reeks wordt steeds gevonden door het voor…" at bounding box center [442, 319] width 359 height 199
drag, startPoint x: 329, startPoint y: 294, endPoint x: 256, endPoint y: 296, distance: 73.4
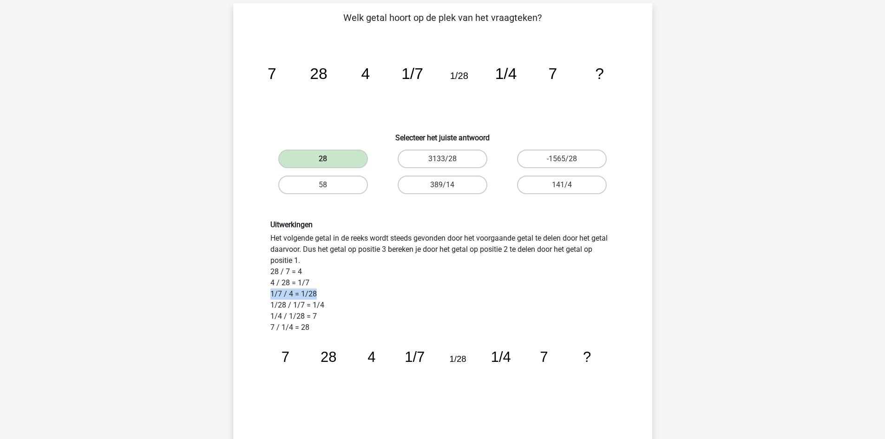
click at [256, 296] on div "Uitwerkingen Het volgende getal in de reeks wordt steeds gevonden door het voor…" at bounding box center [442, 320] width 389 height 244
click at [327, 294] on div "Uitwerkingen Het volgende getal in de reeks wordt steeds gevonden door het voor…" at bounding box center [442, 319] width 359 height 199
drag, startPoint x: 331, startPoint y: 290, endPoint x: 280, endPoint y: 294, distance: 51.3
click at [280, 294] on div "Uitwerkingen Het volgende getal in de reeks wordt steeds gevonden door het voor…" at bounding box center [442, 319] width 359 height 199
click at [303, 300] on div "Uitwerkingen Het volgende getal in de reeks wordt steeds gevonden door het voor…" at bounding box center [442, 319] width 359 height 199
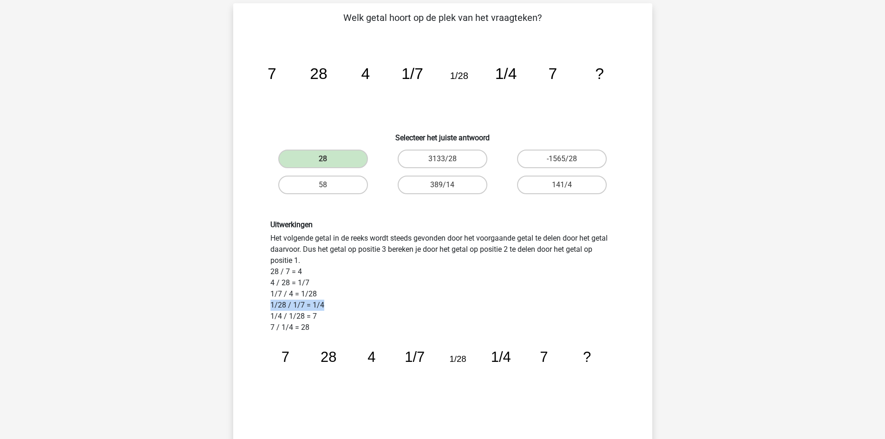
drag, startPoint x: 343, startPoint y: 310, endPoint x: 268, endPoint y: 309, distance: 75.3
click at [268, 309] on div "Uitwerkingen Het volgende getal in de reeks wordt steeds gevonden door het voor…" at bounding box center [442, 319] width 359 height 199
click at [337, 304] on div "Uitwerkingen Het volgende getal in de reeks wordt steeds gevonden door het voor…" at bounding box center [442, 319] width 359 height 199
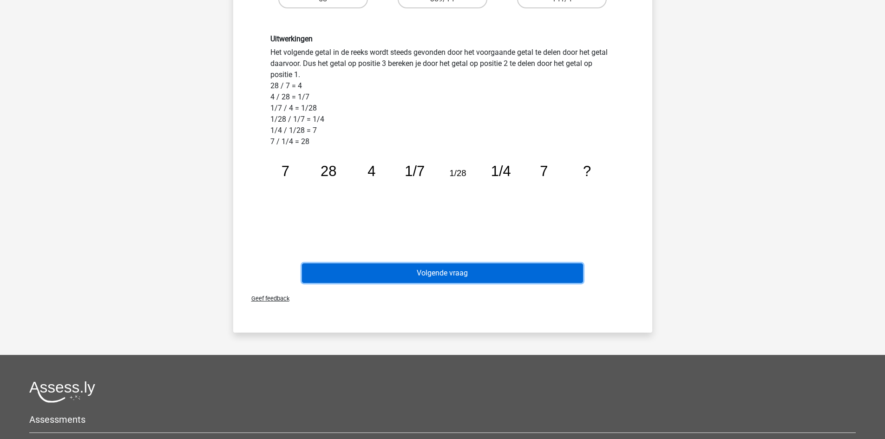
click at [453, 275] on button "Volgende vraag" at bounding box center [442, 273] width 281 height 20
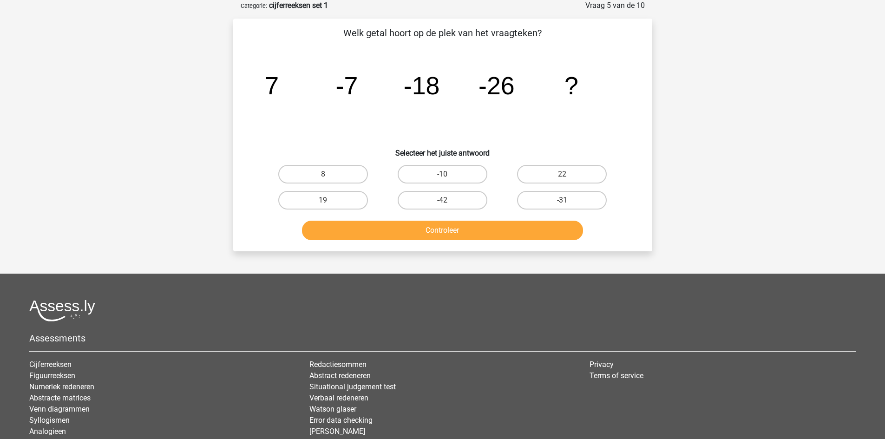
scroll to position [0, 0]
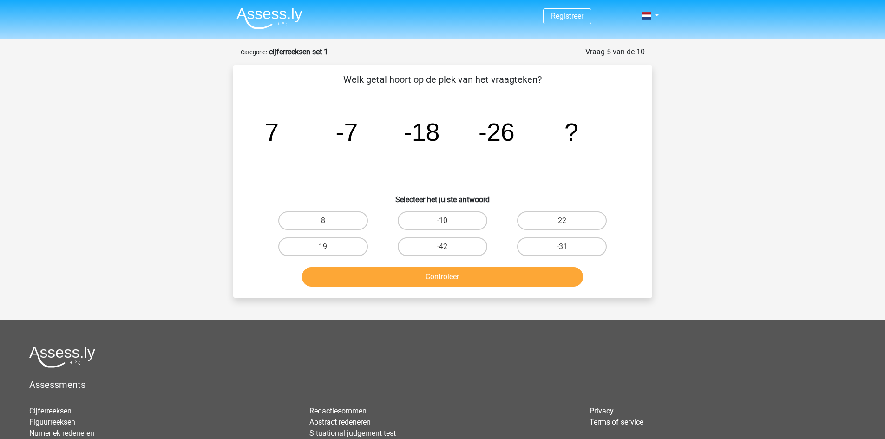
drag, startPoint x: 334, startPoint y: 76, endPoint x: 533, endPoint y: 66, distance: 199.6
click at [533, 66] on div "Welk getal hoort op de plek van het vraagteken? image/svg+xml 7 -7 -18 -26 ? Se…" at bounding box center [442, 181] width 419 height 233
drag, startPoint x: 267, startPoint y: 138, endPoint x: 298, endPoint y: 140, distance: 31.2
click at [298, 140] on icon "image/svg+xml 7 -7 -18 -26 ?" at bounding box center [443, 141] width 374 height 94
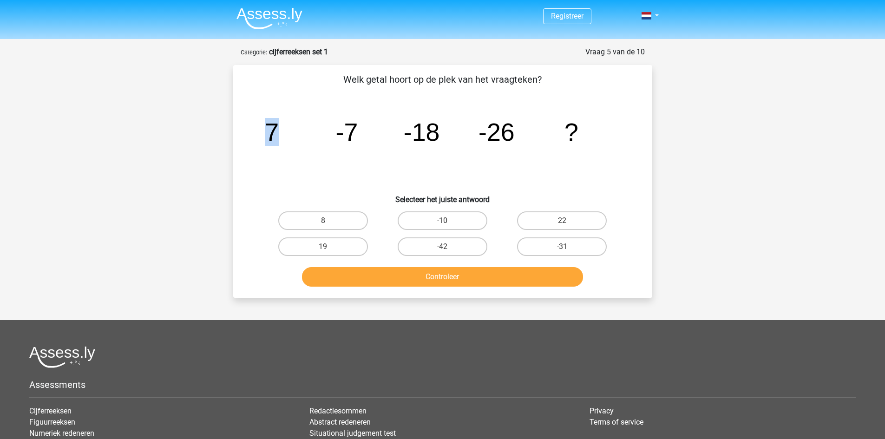
click at [298, 140] on icon "image/svg+xml 7 -7 -18 -26 ?" at bounding box center [443, 141] width 374 height 94
drag, startPoint x: 232, startPoint y: 131, endPoint x: 374, endPoint y: 138, distance: 141.4
click at [374, 138] on div "Vraag 5 van de 10 Categorie: cijferreeksen set 1 Welk getal hoort op de plek va…" at bounding box center [442, 171] width 441 height 251
click at [374, 138] on icon "image/svg+xml 7 -7 -18 -26 ?" at bounding box center [443, 141] width 374 height 94
drag, startPoint x: 261, startPoint y: 137, endPoint x: 364, endPoint y: 138, distance: 103.2
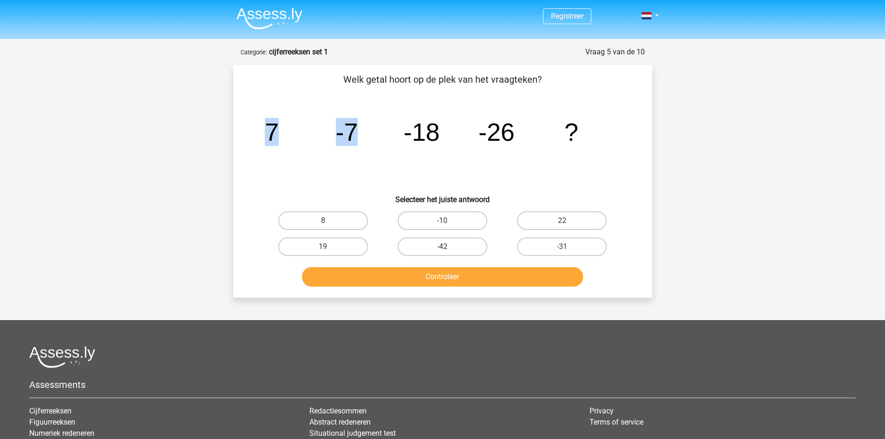
click at [364, 138] on icon "image/svg+xml 7 -7 -18 -26 ?" at bounding box center [443, 141] width 374 height 94
drag, startPoint x: 265, startPoint y: 137, endPoint x: 601, endPoint y: 126, distance: 336.1
click at [601, 126] on icon "image/svg+xml 7 -7 -18 -26 ?" at bounding box center [443, 141] width 374 height 94
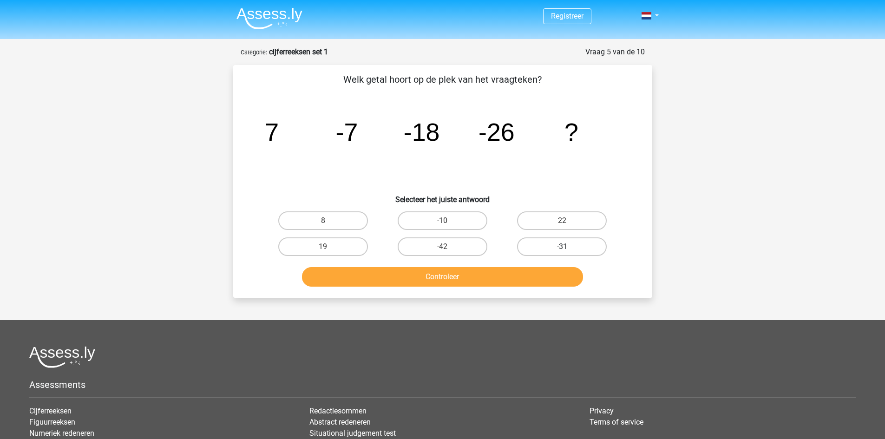
click at [535, 243] on label "-31" at bounding box center [562, 246] width 90 height 19
click at [562, 247] on input "-31" at bounding box center [565, 250] width 6 height 6
radio input "true"
click at [492, 279] on button "Controleer" at bounding box center [442, 277] width 281 height 20
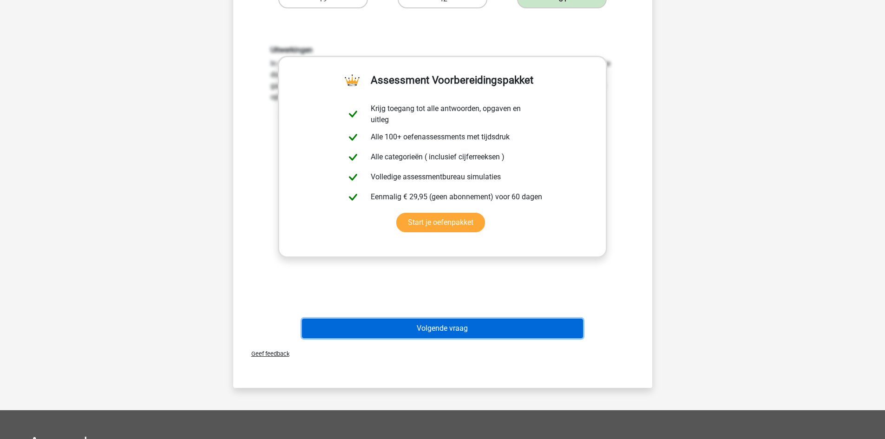
click at [469, 330] on button "Volgende vraag" at bounding box center [442, 329] width 281 height 20
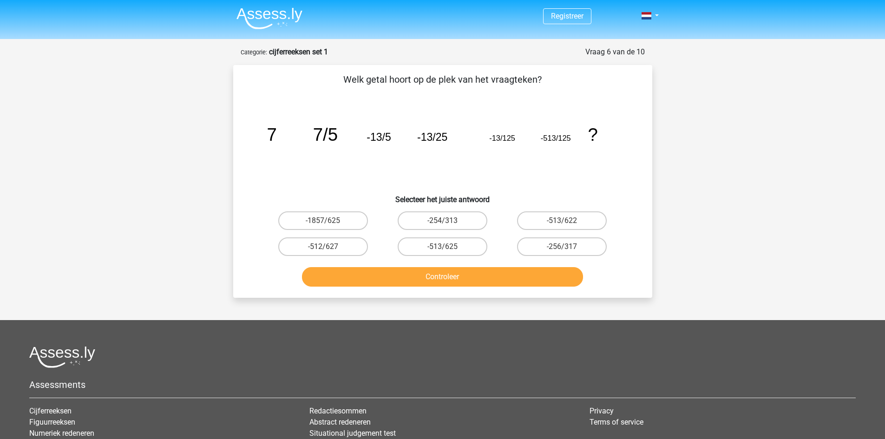
drag, startPoint x: 348, startPoint y: 77, endPoint x: 538, endPoint y: 75, distance: 189.6
click at [538, 75] on p "Welk getal hoort op de plek van het vraagteken?" at bounding box center [442, 79] width 389 height 14
drag, startPoint x: 249, startPoint y: 139, endPoint x: 624, endPoint y: 147, distance: 375.5
click at [624, 147] on div "image/svg+xml 7 7/5 -13/5 -13/25 -13/125 -513/125 ?" at bounding box center [442, 141] width 389 height 94
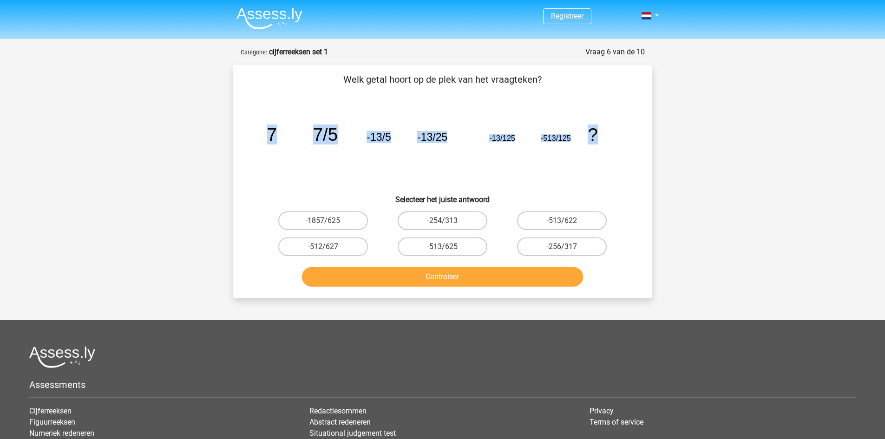
click at [624, 147] on icon "image/svg+xml 7 7/5 -13/5 -13/25 -13/125 -513/125 ?" at bounding box center [443, 141] width 374 height 94
drag, startPoint x: 620, startPoint y: 147, endPoint x: 284, endPoint y: 155, distance: 335.6
click at [284, 155] on icon "image/svg+xml 7 7/5 -13/5 -13/25 -13/125 -513/125 ?" at bounding box center [443, 141] width 374 height 94
drag, startPoint x: 263, startPoint y: 153, endPoint x: 444, endPoint y: 162, distance: 181.9
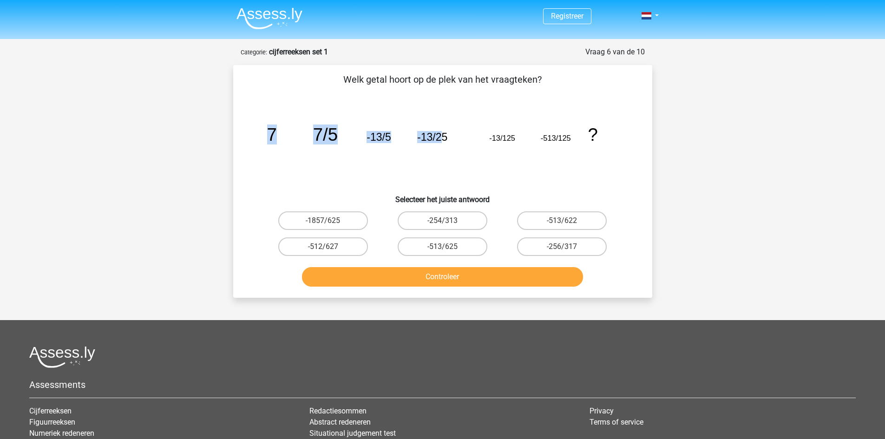
click at [444, 162] on icon "image/svg+xml 7 7/5 -13/5 -13/25 -13/125 -513/125 ?" at bounding box center [443, 141] width 374 height 94
drag, startPoint x: 444, startPoint y: 162, endPoint x: 436, endPoint y: 161, distance: 8.5
click at [445, 162] on icon "image/svg+xml 7 7/5 -13/5 -13/25 -13/125 -513/125 ?" at bounding box center [443, 141] width 374 height 94
click at [394, 158] on icon "image/svg+xml 7 7/5 -13/5 -13/25 -13/125 -513/125 ?" at bounding box center [443, 141] width 374 height 94
drag, startPoint x: 251, startPoint y: 147, endPoint x: 349, endPoint y: 150, distance: 98.1
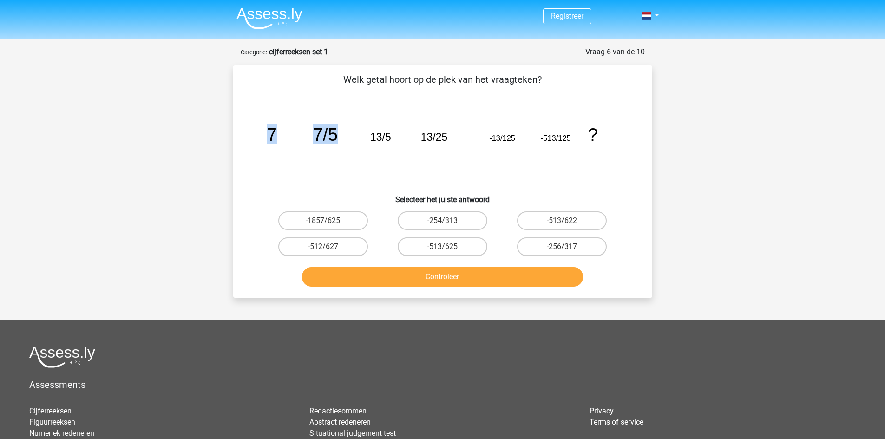
click at [349, 150] on div "image/svg+xml 7 7/5 -13/5 -13/25 -13/125 -513/125 ?" at bounding box center [442, 141] width 389 height 94
click at [349, 150] on icon "image/svg+xml 7 7/5 -13/5 -13/25 -13/125 -513/125 ?" at bounding box center [443, 141] width 374 height 94
drag, startPoint x: 261, startPoint y: 144, endPoint x: 303, endPoint y: 145, distance: 42.8
click at [303, 145] on icon "image/svg+xml 7 7/5 -13/5 -13/25 -13/125 -513/125 ?" at bounding box center [443, 141] width 374 height 94
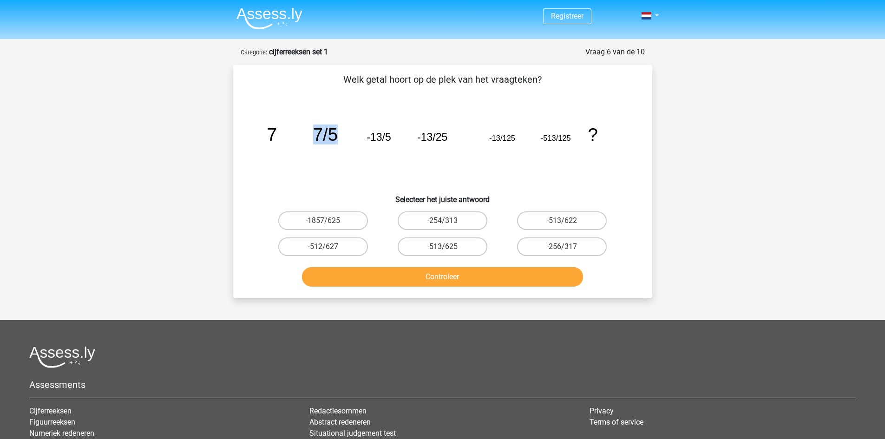
drag, startPoint x: 310, startPoint y: 136, endPoint x: 348, endPoint y: 138, distance: 37.7
click at [348, 138] on icon "image/svg+xml 7 7/5 -13/5 -13/25 -13/125 -513/125 ?" at bounding box center [443, 141] width 374 height 94
click at [329, 146] on icon "image/svg+xml 7 7/5 -13/5 -13/25 -13/125 -513/125 ?" at bounding box center [443, 141] width 374 height 94
drag, startPoint x: 309, startPoint y: 144, endPoint x: 346, endPoint y: 147, distance: 37.7
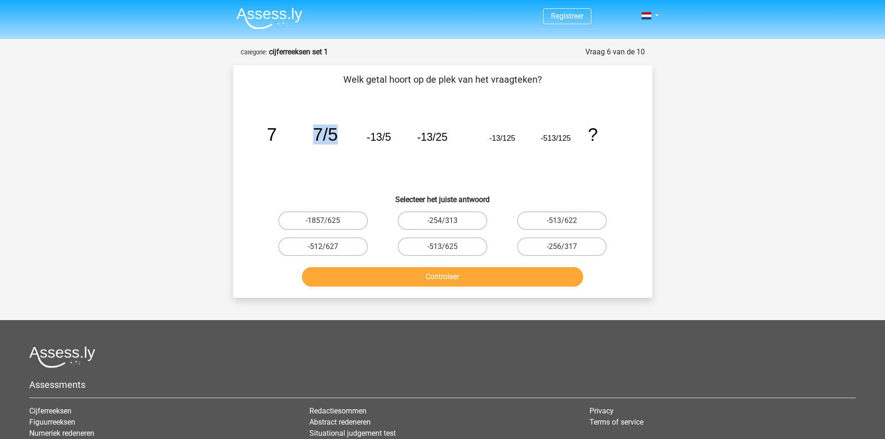
click at [346, 147] on icon "image/svg+xml 7 7/5 -13/5 -13/25 -13/125 -513/125 ?" at bounding box center [443, 141] width 374 height 94
drag, startPoint x: 311, startPoint y: 147, endPoint x: 343, endPoint y: 148, distance: 32.1
click at [343, 148] on icon "image/svg+xml 7 7/5 -13/5 -13/25 -13/125 -513/125 ?" at bounding box center [443, 141] width 374 height 94
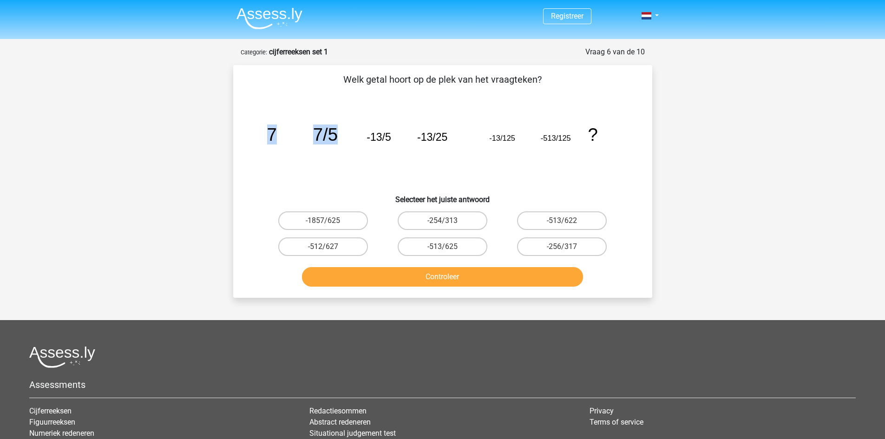
drag, startPoint x: 242, startPoint y: 133, endPoint x: 332, endPoint y: 137, distance: 89.7
click at [345, 134] on div "Welk getal hoort op de plek van het vraagteken? image/svg+xml 7 7/5 -13/5 -13/2…" at bounding box center [443, 181] width 412 height 218
click at [285, 145] on icon "image/svg+xml 7 7/5 -13/5 -13/25 -13/125 -513/125 ?" at bounding box center [443, 141] width 374 height 94
click at [254, 143] on div "image/svg+xml 7 7/5 -13/5 -13/25 -13/125 -513/125 ?" at bounding box center [442, 141] width 389 height 94
drag, startPoint x: 259, startPoint y: 132, endPoint x: 280, endPoint y: 132, distance: 21.4
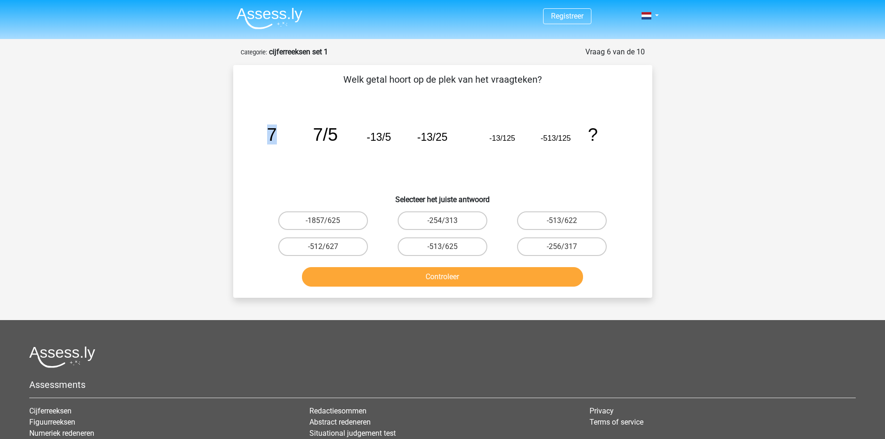
click at [280, 132] on icon "image/svg+xml 7 7/5 -13/5 -13/25 -13/125 -513/125 ?" at bounding box center [443, 141] width 374 height 94
drag, startPoint x: 302, startPoint y: 131, endPoint x: 358, endPoint y: 134, distance: 55.4
click at [358, 134] on icon "image/svg+xml 7 7/5 -13/5 -13/25 -13/125 -513/125 ?" at bounding box center [443, 141] width 374 height 94
click at [374, 138] on tspan "-13/5" at bounding box center [379, 137] width 24 height 12
drag, startPoint x: 371, startPoint y: 137, endPoint x: 398, endPoint y: 137, distance: 26.9
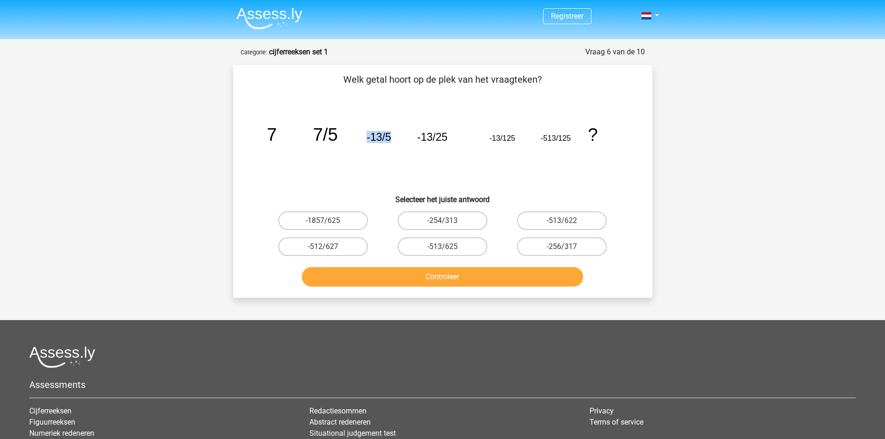
click at [398, 137] on icon "image/svg+xml 7 7/5 -13/5 -13/25 -13/125 -513/125 ?" at bounding box center [443, 141] width 374 height 94
drag, startPoint x: 414, startPoint y: 135, endPoint x: 450, endPoint y: 134, distance: 35.8
click at [450, 134] on icon "image/svg+xml 7 7/5 -13/5 -13/25 -13/125 -513/125 ?" at bounding box center [443, 141] width 374 height 94
click at [430, 136] on tspan "-13/25" at bounding box center [432, 137] width 30 height 12
drag, startPoint x: 385, startPoint y: 139, endPoint x: 396, endPoint y: 137, distance: 11.4
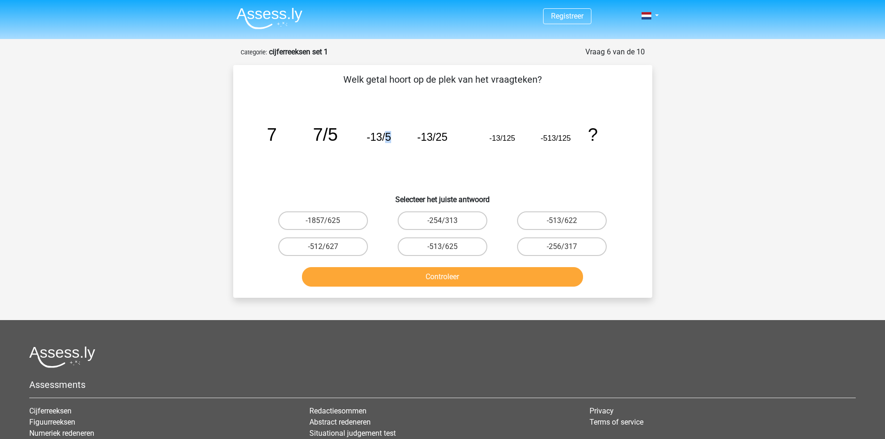
click at [390, 138] on tspan "-13/5" at bounding box center [379, 137] width 24 height 12
drag, startPoint x: 437, startPoint y: 137, endPoint x: 452, endPoint y: 138, distance: 14.9
click at [452, 138] on icon "image/svg+xml 7 7/5 -13/5 -13/25 -13/125 -513/125 ?" at bounding box center [443, 141] width 374 height 94
drag, startPoint x: 418, startPoint y: 137, endPoint x: 430, endPoint y: 138, distance: 12.6
click at [430, 138] on tspan "-13/25" at bounding box center [432, 137] width 30 height 12
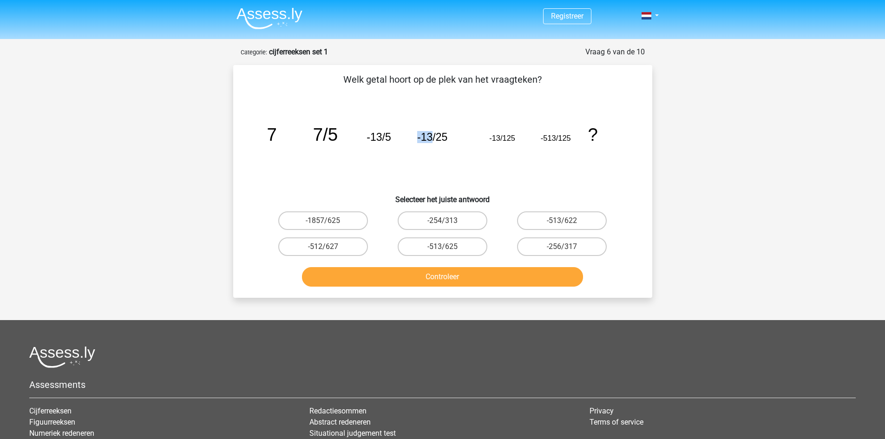
click at [430, 138] on tspan "-13/25" at bounding box center [432, 137] width 30 height 12
drag, startPoint x: 264, startPoint y: 141, endPoint x: 293, endPoint y: 141, distance: 28.8
click at [293, 141] on icon "image/svg+xml 7 7/5 -13/5 -13/25 -13/125 -513/125 ?" at bounding box center [443, 141] width 374 height 94
drag, startPoint x: 301, startPoint y: 136, endPoint x: 332, endPoint y: 137, distance: 31.1
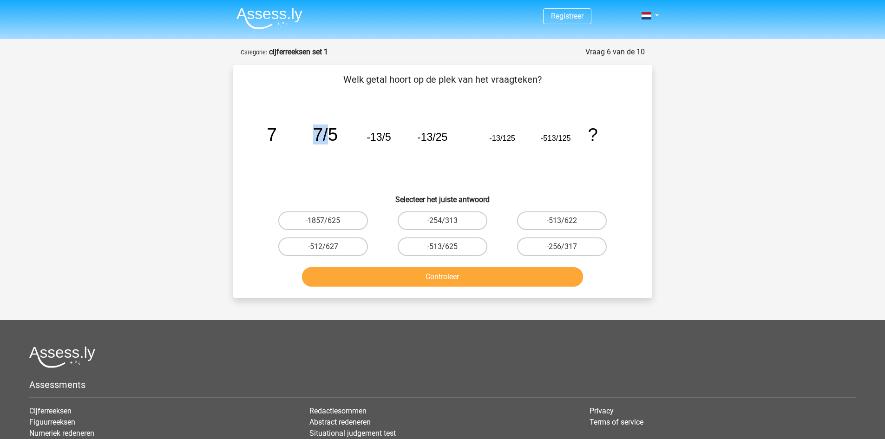
click at [332, 137] on icon "image/svg+xml 7 7/5 -13/5 -13/25 -13/125 -513/125 ?" at bounding box center [443, 141] width 374 height 94
drag, startPoint x: 332, startPoint y: 137, endPoint x: 323, endPoint y: 137, distance: 8.4
click at [331, 137] on tspan "7/5" at bounding box center [325, 135] width 25 height 20
click at [245, 137] on div "Welk getal hoort op de plek van het vraagteken? image/svg+xml 7 7/5 -13/5 -13/2…" at bounding box center [443, 181] width 412 height 218
drag, startPoint x: 265, startPoint y: 135, endPoint x: 297, endPoint y: 137, distance: 31.6
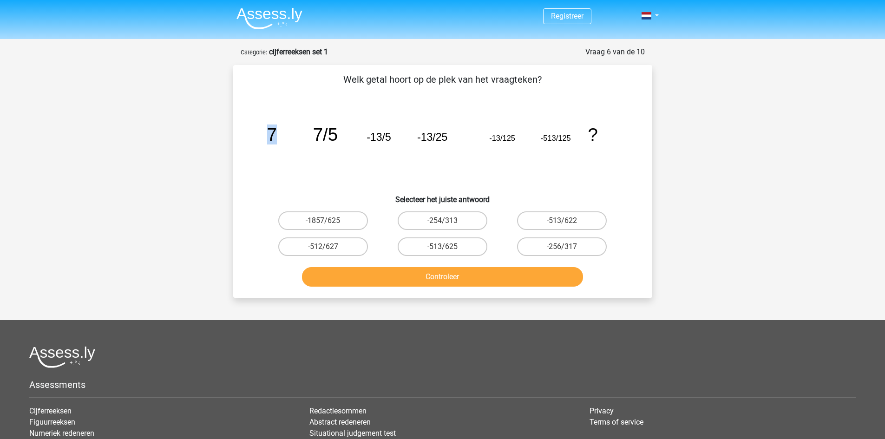
click at [296, 137] on div "image/svg+xml 7 7/5 -13/5 -13/25 -13/125 -513/125 ?" at bounding box center [442, 141] width 389 height 94
click at [327, 138] on tspan "7/5" at bounding box center [325, 135] width 25 height 20
drag, startPoint x: 314, startPoint y: 137, endPoint x: 340, endPoint y: 137, distance: 26.0
click at [340, 137] on icon "image/svg+xml 7 7/5 -13/5 -13/25 -13/125 -513/125 ?" at bounding box center [443, 141] width 374 height 94
drag, startPoint x: 366, startPoint y: 135, endPoint x: 391, endPoint y: 137, distance: 25.6
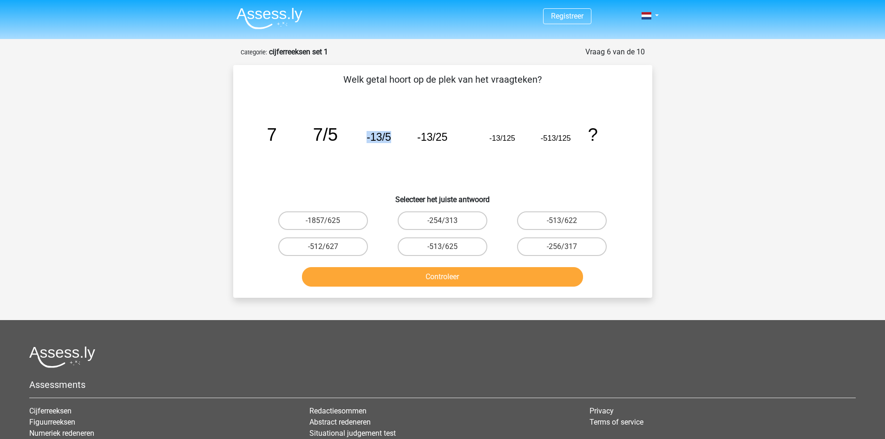
click at [391, 137] on icon "image/svg+xml 7 7/5 -13/5 -13/25 -13/125 -513/125 ?" at bounding box center [443, 141] width 374 height 94
drag, startPoint x: 417, startPoint y: 137, endPoint x: 447, endPoint y: 138, distance: 30.7
click at [447, 138] on icon "image/svg+xml 7 7/5 -13/5 -13/25 -13/125 -513/125 ?" at bounding box center [443, 141] width 374 height 94
drag, startPoint x: 485, startPoint y: 138, endPoint x: 499, endPoint y: 146, distance: 16.7
click at [499, 146] on icon "image/svg+xml 7 7/5 -13/5 -13/25 -13/125 -513/125 ?" at bounding box center [443, 141] width 374 height 94
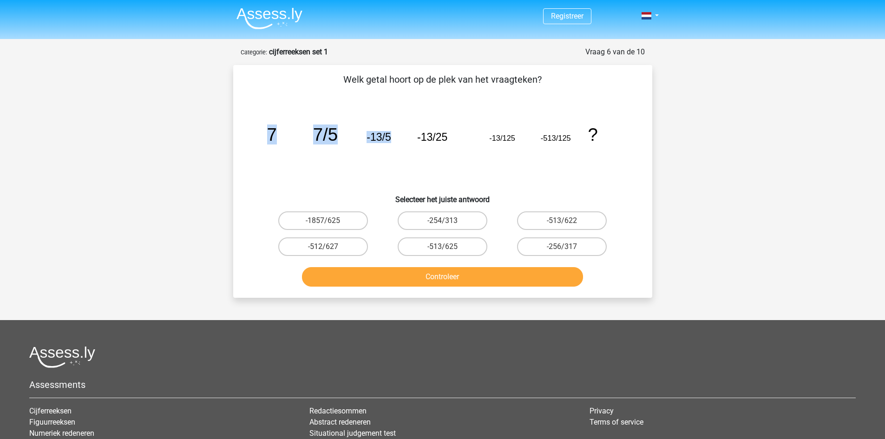
drag, startPoint x: 250, startPoint y: 153, endPoint x: 418, endPoint y: 143, distance: 168.5
click at [418, 143] on div "image/svg+xml 7 7/5 -13/5 -13/25 -13/125 -513/125 ?" at bounding box center [442, 141] width 389 height 94
click at [418, 143] on icon "image/svg+xml 7 7/5 -13/5 -13/25 -13/125 -513/125 ?" at bounding box center [443, 141] width 374 height 94
drag, startPoint x: 358, startPoint y: 134, endPoint x: 394, endPoint y: 142, distance: 36.5
click at [394, 142] on icon "image/svg+xml 7 7/5 -13/5 -13/25 -13/125 -513/125 ?" at bounding box center [443, 141] width 374 height 94
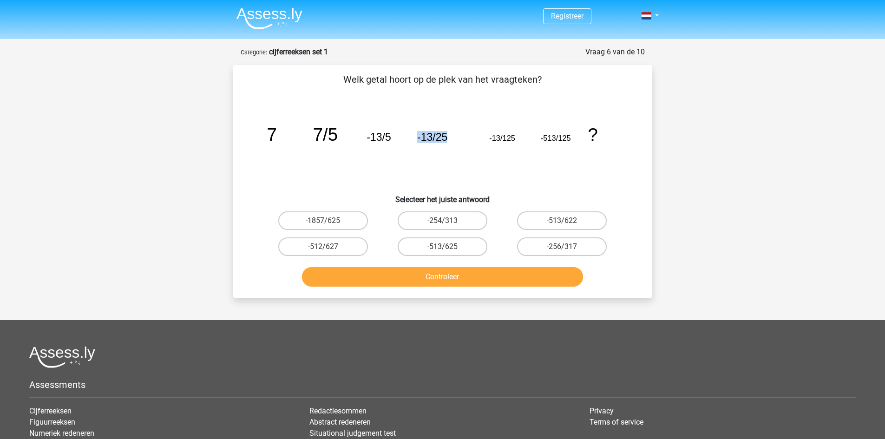
drag, startPoint x: 407, startPoint y: 140, endPoint x: 466, endPoint y: 140, distance: 58.5
click at [466, 140] on icon "image/svg+xml 7 7/5 -13/5 -13/25 -13/125 -513/125 ?" at bounding box center [443, 141] width 374 height 94
drag, startPoint x: 486, startPoint y: 142, endPoint x: 462, endPoint y: 141, distance: 24.2
click at [462, 141] on icon "image/svg+xml 7 7/5 -13/5 -13/25 -13/125 -513/125 ?" at bounding box center [443, 141] width 374 height 94
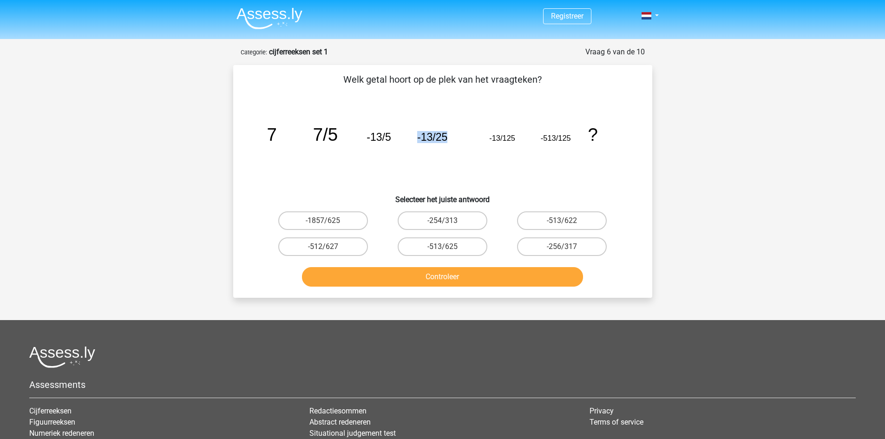
drag, startPoint x: 412, startPoint y: 136, endPoint x: 461, endPoint y: 139, distance: 49.8
click at [461, 139] on icon "image/svg+xml 7 7/5 -13/5 -13/25 -13/125 -513/125 ?" at bounding box center [443, 141] width 374 height 94
drag, startPoint x: 474, startPoint y: 133, endPoint x: 526, endPoint y: 139, distance: 52.3
click at [526, 139] on icon "image/svg+xml 7 7/5 -13/5 -13/25 -13/125 -513/125 ?" at bounding box center [443, 141] width 374 height 94
drag, startPoint x: 334, startPoint y: 134, endPoint x: 348, endPoint y: 135, distance: 14.9
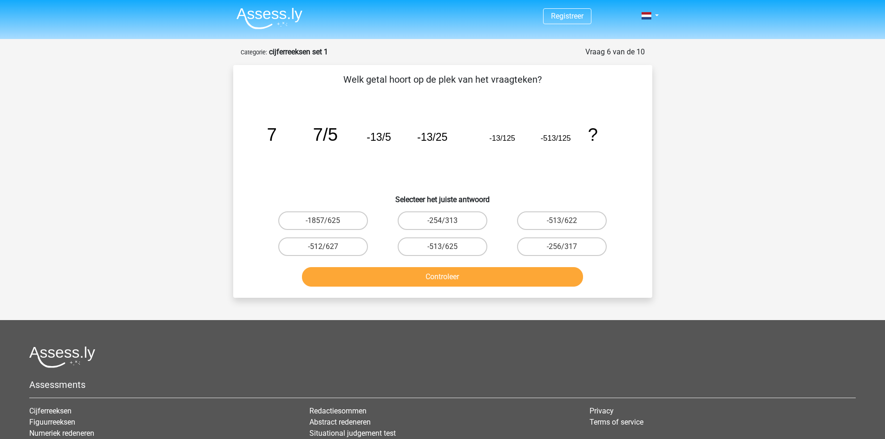
click at [348, 135] on icon "image/svg+xml 7 7/5 -13/5 -13/25 -13/125 -513/125 ?" at bounding box center [443, 141] width 374 height 94
drag, startPoint x: 393, startPoint y: 136, endPoint x: 390, endPoint y: 145, distance: 8.7
click at [390, 145] on icon "image/svg+xml 7 7/5 -13/5 -13/25 -13/125 -513/125 ?" at bounding box center [443, 141] width 374 height 94
drag, startPoint x: 482, startPoint y: 136, endPoint x: 530, endPoint y: 135, distance: 48.3
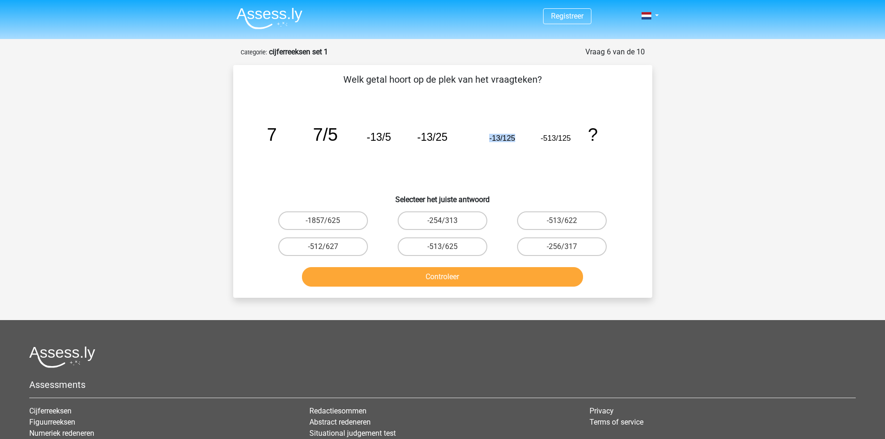
click at [530, 135] on icon "image/svg+xml 7 7/5 -13/5 -13/25 -13/125 -513/125 ?" at bounding box center [443, 141] width 374 height 94
click at [531, 135] on icon "image/svg+xml 7 7/5 -13/5 -13/25 -13/125 -513/125 ?" at bounding box center [443, 141] width 374 height 94
click at [530, 134] on icon "image/svg+xml 7 7/5 -13/5 -13/25 -13/125 -513/125 ?" at bounding box center [443, 141] width 374 height 94
drag, startPoint x: 361, startPoint y: 136, endPoint x: 518, endPoint y: 139, distance: 157.1
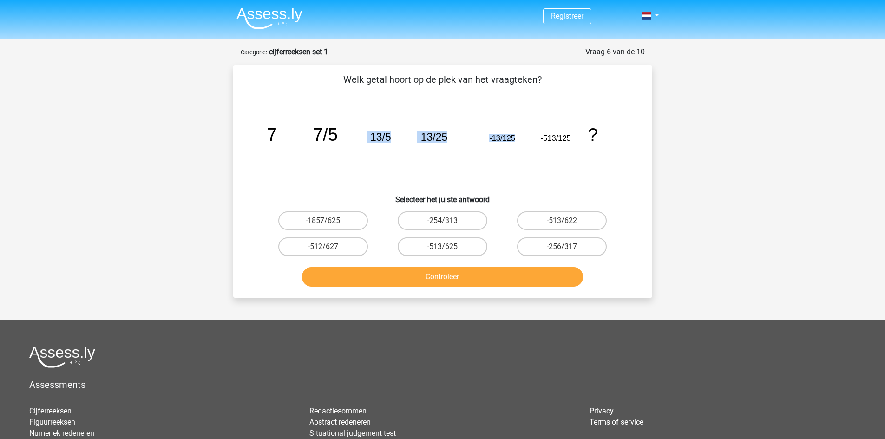
click at [519, 138] on icon "image/svg+xml 7 7/5 -13/5 -13/25 -13/125 -513/125 ?" at bounding box center [443, 141] width 374 height 94
drag, startPoint x: 250, startPoint y: 137, endPoint x: 272, endPoint y: 138, distance: 22.8
click at [272, 138] on div "image/svg+xml 7 7/5 -13/5 -13/25 -13/125 -513/125 ?" at bounding box center [442, 141] width 389 height 94
click at [272, 138] on tspan "7" at bounding box center [272, 135] width 10 height 20
drag, startPoint x: 287, startPoint y: 130, endPoint x: 457, endPoint y: 140, distance: 170.3
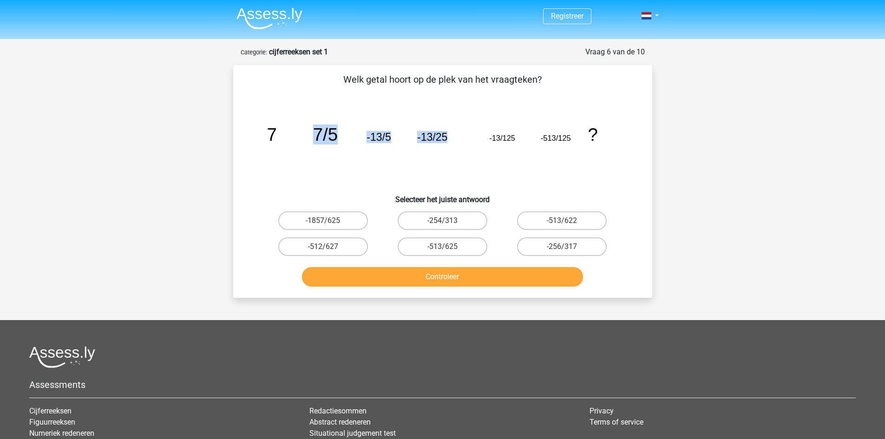
click at [457, 140] on icon "image/svg+xml 7 7/5 -13/5 -13/25 -13/125 -513/125 ?" at bounding box center [443, 141] width 374 height 94
drag, startPoint x: 264, startPoint y: 140, endPoint x: 285, endPoint y: 139, distance: 20.9
click at [285, 139] on icon "image/svg+xml 7 7/5 -13/5 -13/25 -13/125 -513/125 ?" at bounding box center [443, 141] width 374 height 94
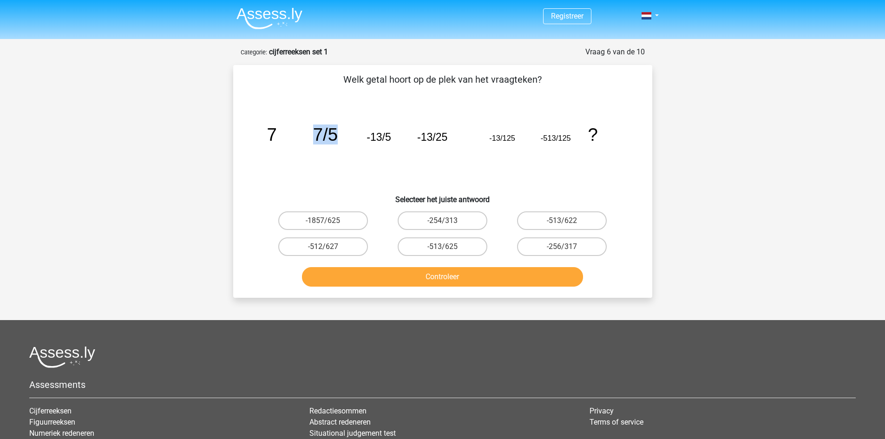
drag, startPoint x: 290, startPoint y: 134, endPoint x: 333, endPoint y: 134, distance: 43.2
click at [333, 134] on icon "image/svg+xml 7 7/5 -13/5 -13/25 -13/125 -513/125 ?" at bounding box center [443, 141] width 374 height 94
click at [333, 134] on tspan "7/5" at bounding box center [325, 135] width 25 height 20
drag, startPoint x: 259, startPoint y: 134, endPoint x: 336, endPoint y: 139, distance: 77.7
click at [336, 139] on icon "image/svg+xml 7 7/5 -13/5 -13/25 -13/125 -513/125 ?" at bounding box center [443, 141] width 374 height 94
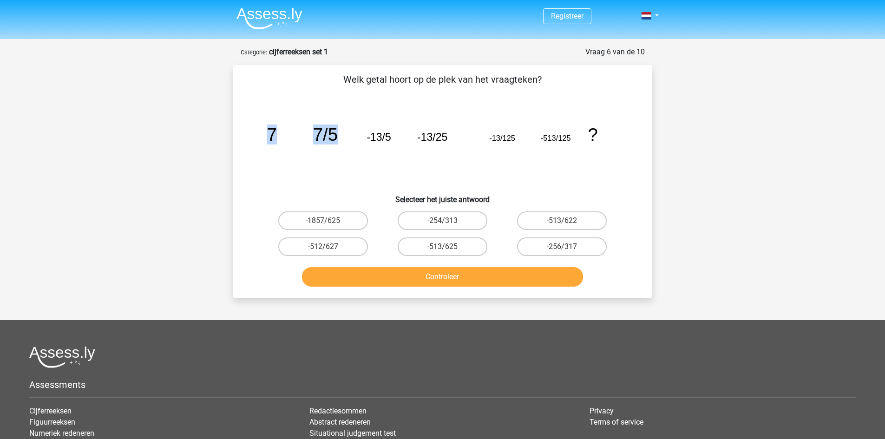
click at [305, 138] on icon "image/svg+xml 7 7/5 -13/5 -13/25 -13/125 -513/125 ?" at bounding box center [443, 141] width 374 height 94
drag, startPoint x: 520, startPoint y: 144, endPoint x: 459, endPoint y: 143, distance: 61.3
click at [459, 143] on icon "image/svg+xml 7 7/5 -13/5 -13/25 -13/125 -513/125 ?" at bounding box center [443, 141] width 374 height 94
drag, startPoint x: 353, startPoint y: 138, endPoint x: 534, endPoint y: 146, distance: 180.9
click at [534, 146] on icon "image/svg+xml 7 7/5 -13/5 -13/25 -13/125 -513/125 ?" at bounding box center [443, 141] width 374 height 94
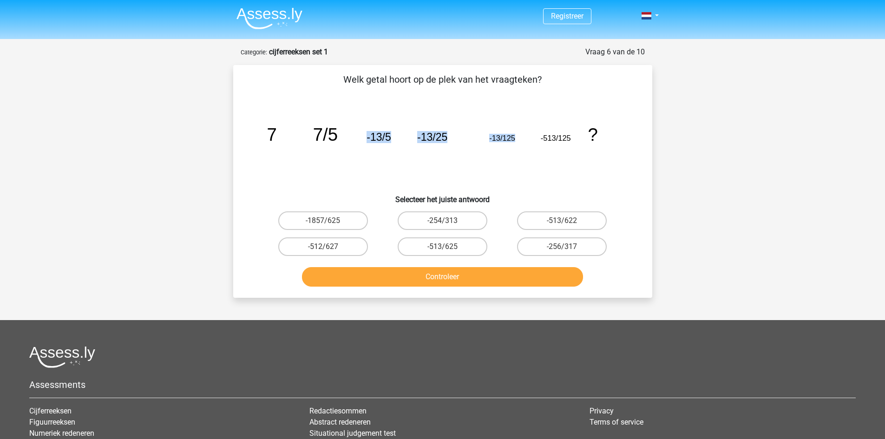
click at [534, 146] on icon "image/svg+xml 7 7/5 -13/5 -13/25 -13/125 -513/125 ?" at bounding box center [443, 141] width 374 height 94
drag, startPoint x: 433, startPoint y: 139, endPoint x: 448, endPoint y: 141, distance: 15.4
click at [448, 141] on icon "image/svg+xml 7 7/5 -13/5 -13/25 -13/125 -513/125 ?" at bounding box center [443, 141] width 374 height 94
drag, startPoint x: 520, startPoint y: 138, endPoint x: 495, endPoint y: 137, distance: 25.1
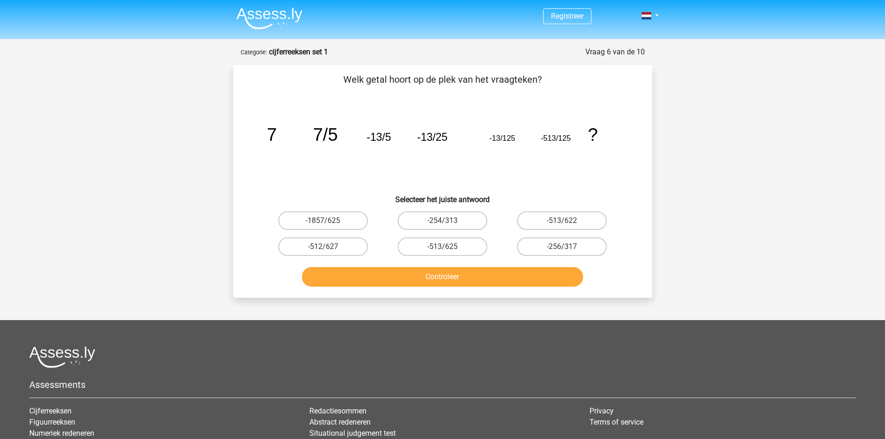
click at [495, 137] on tspan "-13/125" at bounding box center [502, 138] width 26 height 8
drag, startPoint x: 371, startPoint y: 129, endPoint x: 538, endPoint y: 126, distance: 166.8
click at [538, 126] on icon "image/svg+xml 7 7/5 -13/5 -13/25 -13/125 -513/125 ?" at bounding box center [443, 141] width 374 height 94
drag, startPoint x: 254, startPoint y: 138, endPoint x: 342, endPoint y: 143, distance: 88.9
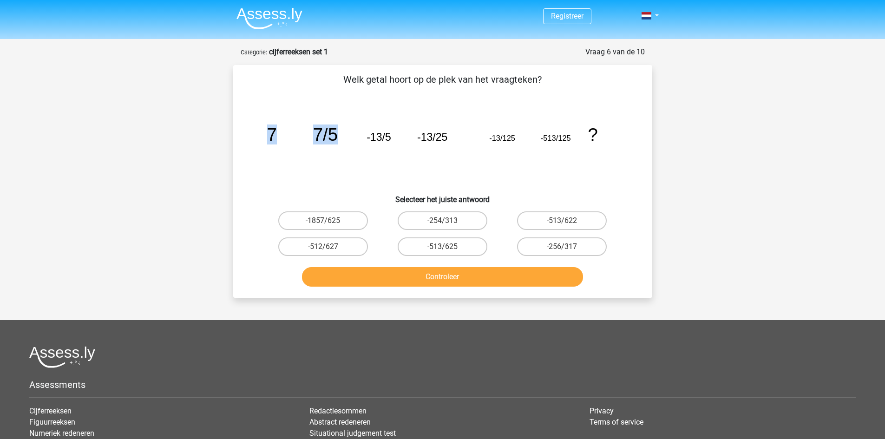
click at [342, 143] on div "Welk getal hoort op de plek van het vraagteken? image/svg+xml 7 7/5 -13/5 -13/2…" at bounding box center [443, 181] width 412 height 218
click at [342, 143] on icon "image/svg+xml 7 7/5 -13/5 -13/25 -13/125 -513/125 ?" at bounding box center [443, 141] width 374 height 94
drag, startPoint x: 227, startPoint y: 135, endPoint x: 334, endPoint y: 144, distance: 106.8
click at [334, 144] on div "Vraag 6 van de 10 Categorie: cijferreeksen set 1 Welk getal hoort op de plek va…" at bounding box center [442, 171] width 441 height 251
click at [334, 144] on tspan "7/5" at bounding box center [325, 135] width 25 height 20
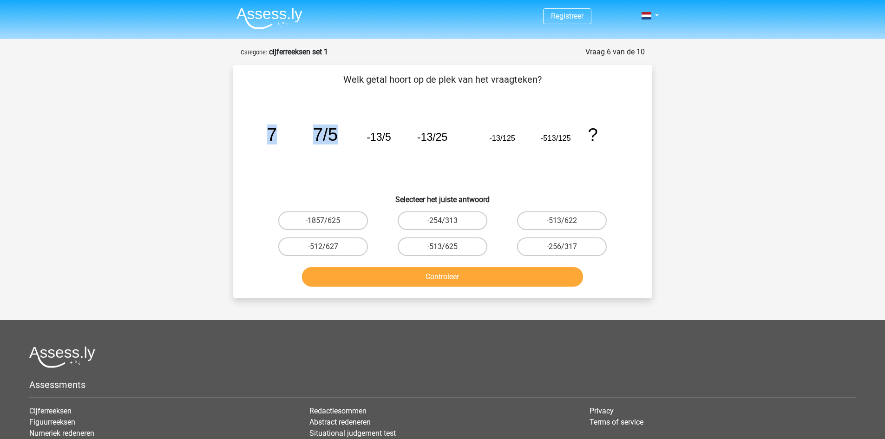
click at [241, 143] on div "Welk getal hoort op de plek van het vraagteken? image/svg+xml 7 7/5 -13/5 -13/2…" at bounding box center [443, 181] width 412 height 218
drag, startPoint x: 309, startPoint y: 138, endPoint x: 353, endPoint y: 139, distance: 44.2
click at [353, 139] on icon "image/svg+xml 7 7/5 -13/5 -13/25 -13/125 -513/125 ?" at bounding box center [443, 141] width 374 height 94
drag, startPoint x: 355, startPoint y: 136, endPoint x: 532, endPoint y: 145, distance: 176.8
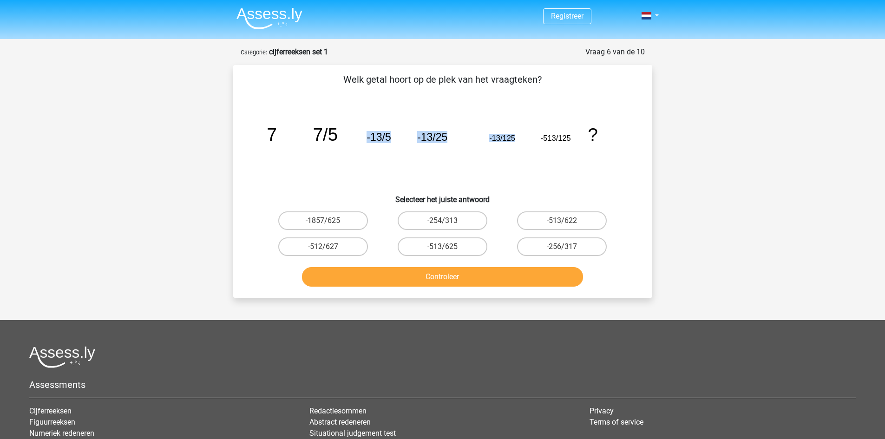
click at [528, 146] on icon "image/svg+xml 7 7/5 -13/5 -13/25 -13/125 -513/125 ?" at bounding box center [443, 141] width 374 height 94
click at [535, 140] on icon "image/svg+xml 7 7/5 -13/5 -13/25 -13/125 -513/125 ?" at bounding box center [443, 141] width 374 height 94
drag, startPoint x: 539, startPoint y: 137, endPoint x: 574, endPoint y: 145, distance: 35.9
click at [574, 145] on icon "image/svg+xml 7 7/5 -13/5 -13/25 -13/125 -513/125 ?" at bounding box center [443, 141] width 374 height 94
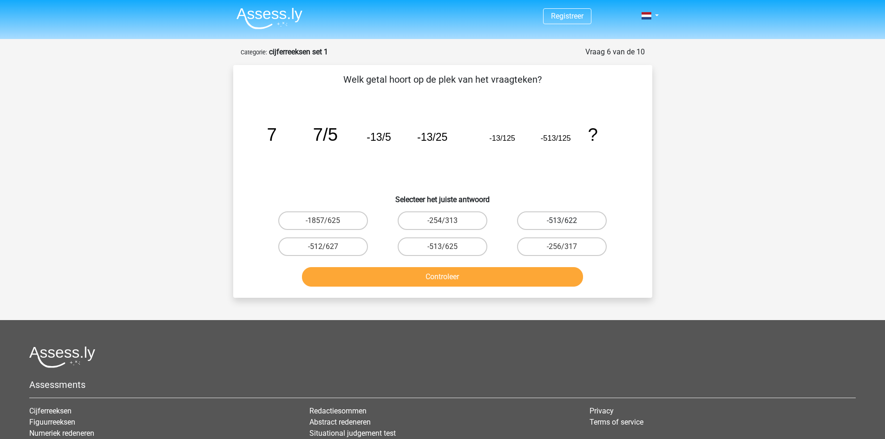
click at [565, 220] on label "-513/622" at bounding box center [562, 220] width 90 height 19
click at [565, 221] on input "-513/622" at bounding box center [565, 224] width 6 height 6
radio input "true"
click at [465, 243] on label "-513/625" at bounding box center [443, 246] width 90 height 19
click at [448, 247] on input "-513/625" at bounding box center [445, 250] width 6 height 6
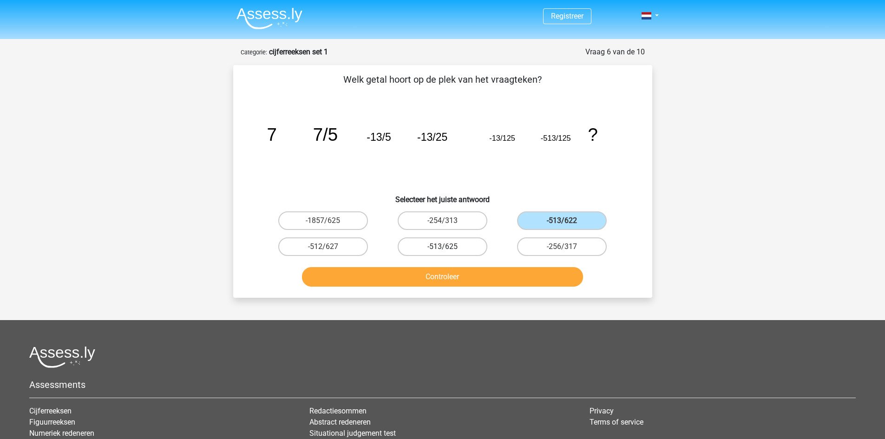
radio input "true"
click at [469, 268] on button "Controleer" at bounding box center [442, 277] width 281 height 20
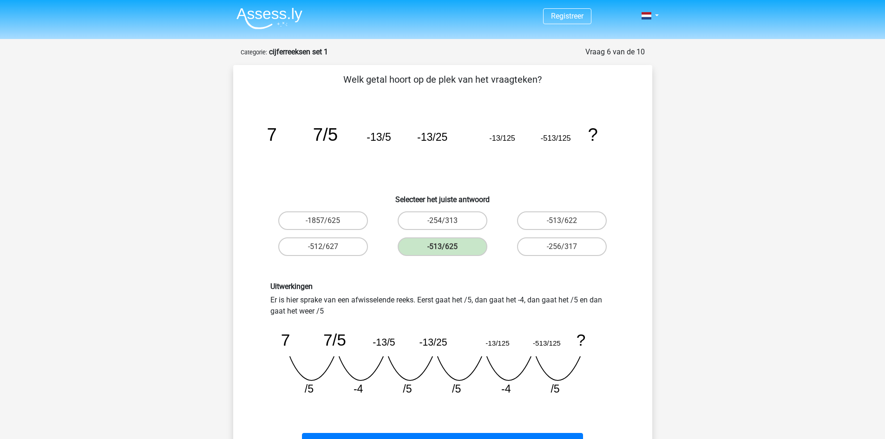
scroll to position [62, 0]
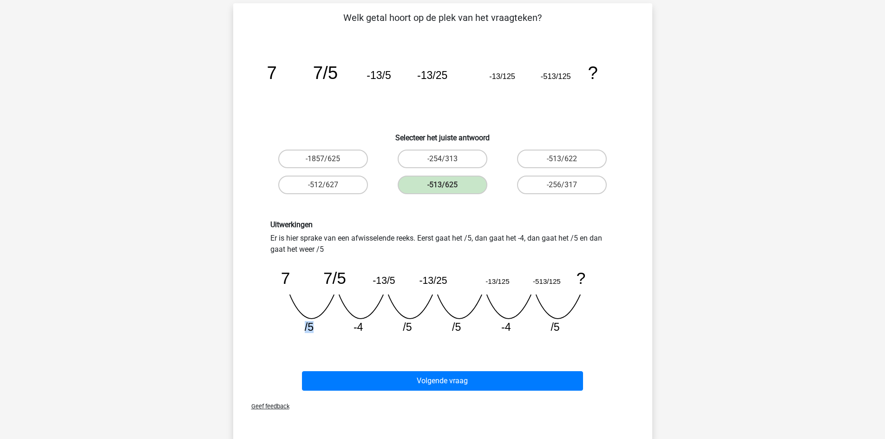
drag, startPoint x: 295, startPoint y: 328, endPoint x: 325, endPoint y: 329, distance: 30.2
click at [325, 329] on icon "image/svg+xml 7 7/5 -13/5 -13/25 -13/125 -513/125 ? /5 -4 /5 /5 -4" at bounding box center [442, 298] width 345 height 86
drag, startPoint x: 304, startPoint y: 328, endPoint x: 325, endPoint y: 328, distance: 20.5
click at [325, 328] on icon "image/svg+xml 7 7/5 -13/5 -13/25 -13/125 -513/125 ? /5 -4 /5 /5 -4" at bounding box center [442, 298] width 345 height 86
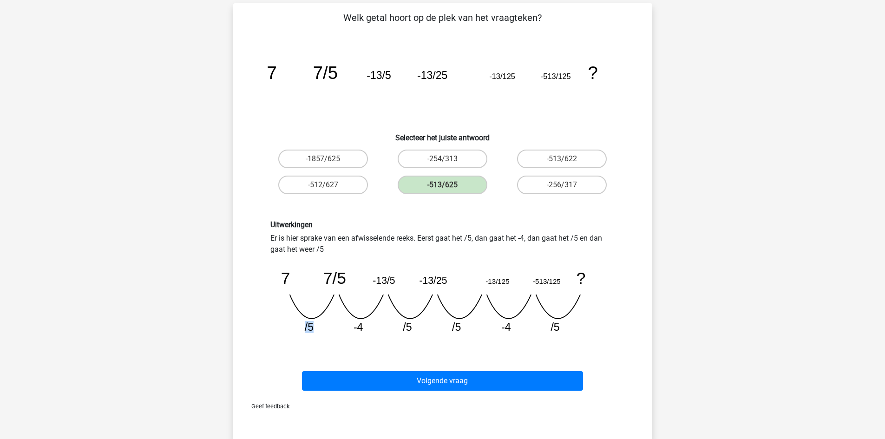
click at [325, 328] on icon "image/svg+xml 7 7/5 -13/5 -13/25 -13/125 -513/125 ? /5 -4 /5 /5 -4" at bounding box center [442, 298] width 345 height 86
drag, startPoint x: 304, startPoint y: 328, endPoint x: 321, endPoint y: 327, distance: 17.2
click at [321, 327] on icon "image/svg+xml 7 7/5 -13/5 -13/25 -13/125 -513/125 ? /5 -4 /5 /5 -4" at bounding box center [442, 298] width 345 height 86
drag, startPoint x: 341, startPoint y: 326, endPoint x: 373, endPoint y: 330, distance: 31.8
click at [373, 330] on icon "image/svg+xml 7 7/5 -13/5 -13/25 -13/125 -513/125 ? /5 -4 /5 /5 -4" at bounding box center [442, 298] width 345 height 86
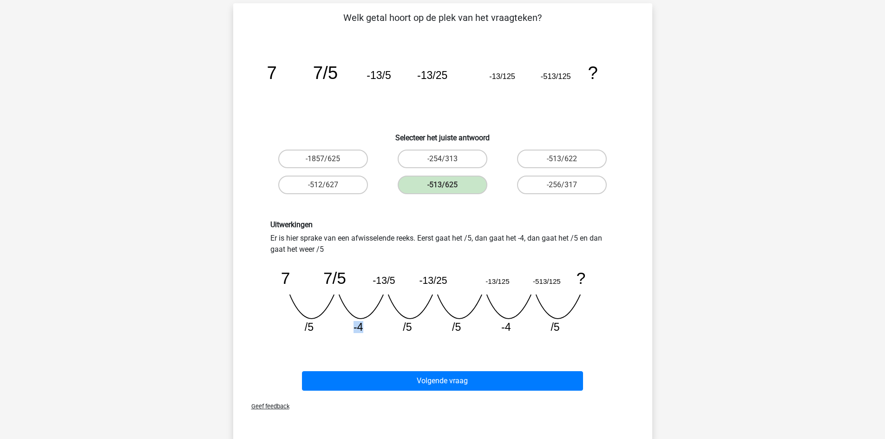
click at [373, 330] on icon "image/svg+xml 7 7/5 -13/5 -13/25 -13/125 -513/125 ? /5 -4 /5 /5 -4" at bounding box center [442, 298] width 345 height 86
drag, startPoint x: 346, startPoint y: 327, endPoint x: 370, endPoint y: 330, distance: 24.3
click at [370, 330] on icon "image/svg+xml 7 7/5 -13/5 -13/25 -13/125 -513/125 ? /5 -4 /5 /5 -4" at bounding box center [442, 298] width 345 height 86
drag, startPoint x: 298, startPoint y: 328, endPoint x: 332, endPoint y: 332, distance: 34.1
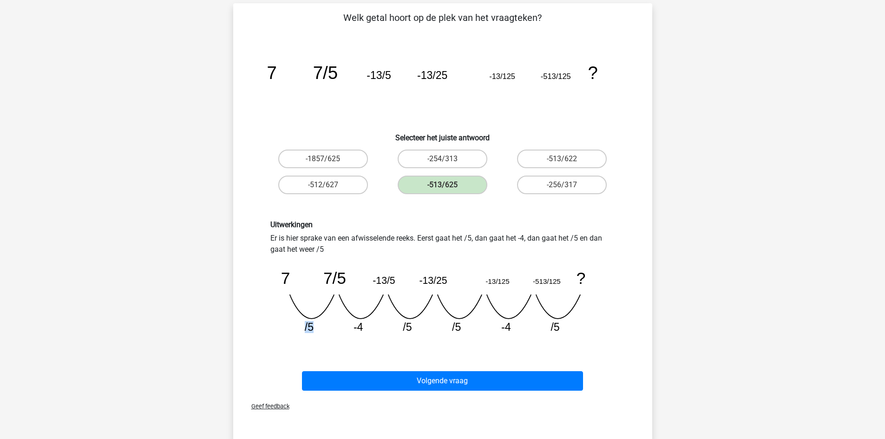
click at [332, 332] on icon "image/svg+xml 7 7/5 -13/5 -13/25 -13/125 -513/125 ? /5 -4 /5 /5 -4" at bounding box center [442, 298] width 345 height 86
drag, startPoint x: 272, startPoint y: 280, endPoint x: 359, endPoint y: 284, distance: 87.5
click at [359, 284] on icon "image/svg+xml 7 7/5 -13/5 -13/25 -13/125 -513/125 ? /5 -4 /5 /5 -4" at bounding box center [442, 298] width 345 height 86
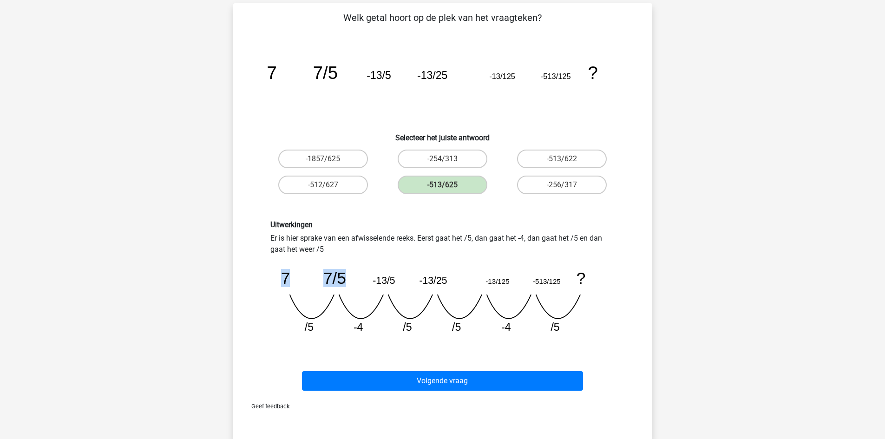
drag, startPoint x: 279, startPoint y: 284, endPoint x: 345, endPoint y: 283, distance: 66.0
click at [345, 283] on icon "image/svg+xml 7 7/5 -13/5 -13/25 -13/125 -513/125 ? /5 -4 /5 /5 -4" at bounding box center [442, 298] width 345 height 86
click at [343, 282] on tspan "7/5" at bounding box center [334, 278] width 23 height 18
click at [348, 329] on icon "image/svg+xml 7 7/5 -13/5 -13/25 -13/125 -513/125 ? /5 -4 /5 /5 -4" at bounding box center [442, 298] width 345 height 86
drag, startPoint x: 334, startPoint y: 323, endPoint x: 379, endPoint y: 326, distance: 45.2
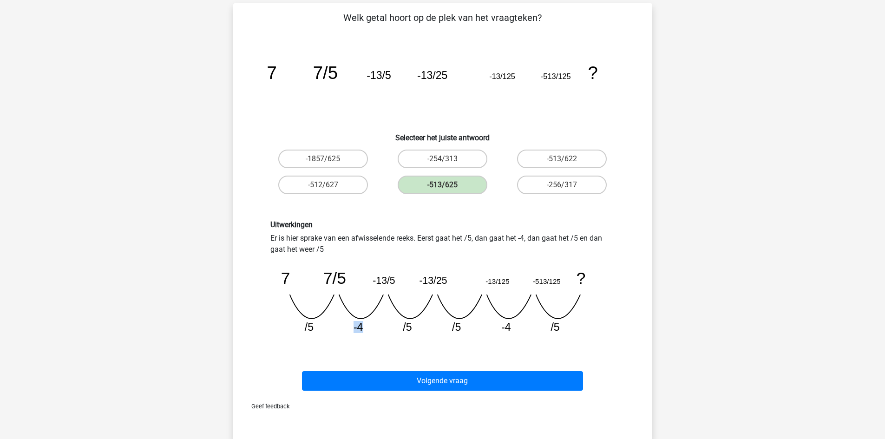
click at [379, 326] on icon "image/svg+xml 7 7/5 -13/5 -13/25 -13/125 -513/125 ? /5 -4 /5 /5 -4" at bounding box center [442, 298] width 345 height 86
click at [378, 325] on icon "image/svg+xml 7 7/5 -13/5 -13/25 -13/125 -513/125 ? /5 -4 /5 /5 -4" at bounding box center [442, 298] width 345 height 86
drag, startPoint x: 367, startPoint y: 285, endPoint x: 400, endPoint y: 283, distance: 33.5
click at [400, 283] on icon "image/svg+xml 7 7/5 -13/5 -13/25 -13/125 -513/125 ? /5 -4 /5 /5 -4" at bounding box center [442, 298] width 345 height 86
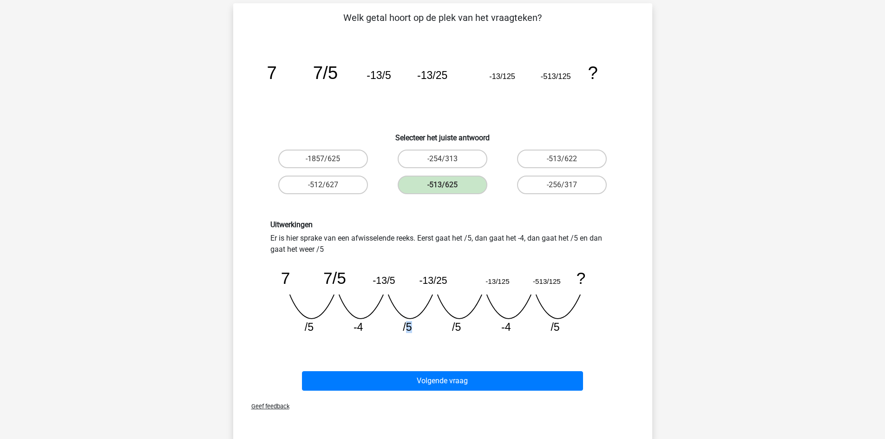
drag, startPoint x: 423, startPoint y: 327, endPoint x: 444, endPoint y: 328, distance: 21.4
click at [427, 327] on icon "image/svg+xml 7 7/5 -13/5 -13/25 -13/125 -513/125 ? /5 -4 /5 /5 -4" at bounding box center [442, 298] width 345 height 86
click at [448, 328] on icon "image/svg+xml 7 7/5 -13/5 -13/25 -13/125 -513/125 ? /5 -4 /5 /5 -4" at bounding box center [442, 298] width 345 height 86
drag, startPoint x: 439, startPoint y: 327, endPoint x: 458, endPoint y: 326, distance: 19.1
click at [458, 326] on icon "image/svg+xml 7 7/5 -13/5 -13/25 -13/125 -513/125 ? /5 -4 /5 /5 -4" at bounding box center [442, 298] width 345 height 86
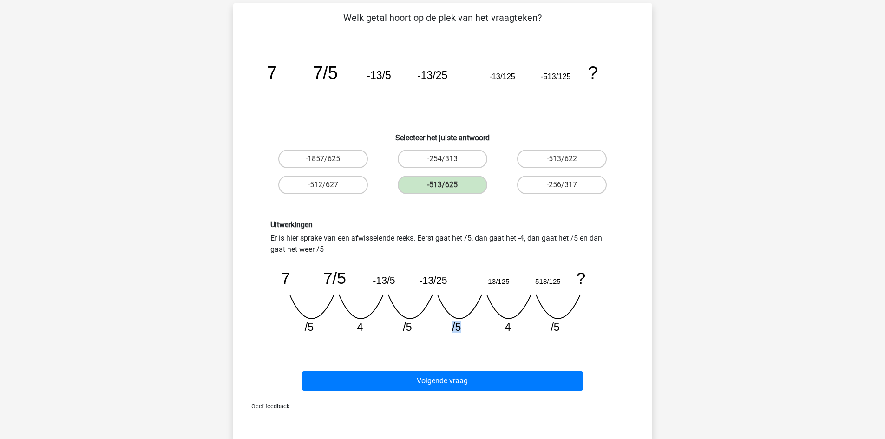
click at [458, 326] on tspan "/5" at bounding box center [456, 327] width 9 height 12
drag, startPoint x: 391, startPoint y: 325, endPoint x: 418, endPoint y: 324, distance: 26.5
click at [418, 324] on icon "image/svg+xml 7 7/5 -13/5 -13/25 -13/125 -513/125 ? /5 -4 /5 /5 -4" at bounding box center [442, 298] width 345 height 86
click at [425, 322] on icon "image/svg+xml 7 7/5 -13/5 -13/25 -13/125 -513/125 ? /5 -4 /5 /5 -4" at bounding box center [442, 298] width 345 height 86
drag, startPoint x: 391, startPoint y: 330, endPoint x: 469, endPoint y: 328, distance: 78.1
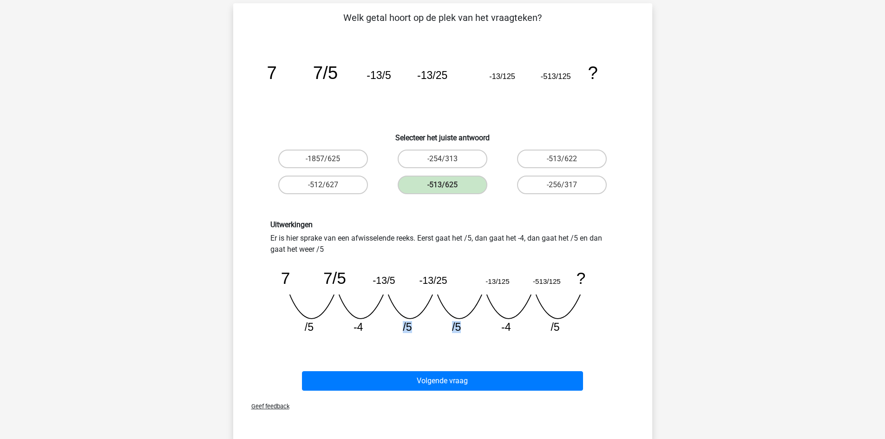
click at [469, 328] on icon "image/svg+xml 7 7/5 -13/5 -13/25 -13/125 -513/125 ? /5 -4 /5 /5 -4" at bounding box center [442, 298] width 345 height 86
drag, startPoint x: 485, startPoint y: 328, endPoint x: 518, endPoint y: 329, distance: 33.0
click at [518, 329] on icon "image/svg+xml 7 7/5 -13/5 -13/25 -13/125 -513/125 ? /5 -4 /5 /5 -4" at bounding box center [442, 298] width 345 height 86
click at [518, 328] on icon "image/svg+xml 7 7/5 -13/5 -13/25 -13/125 -513/125 ? /5 -4 /5 /5 -4" at bounding box center [442, 298] width 345 height 86
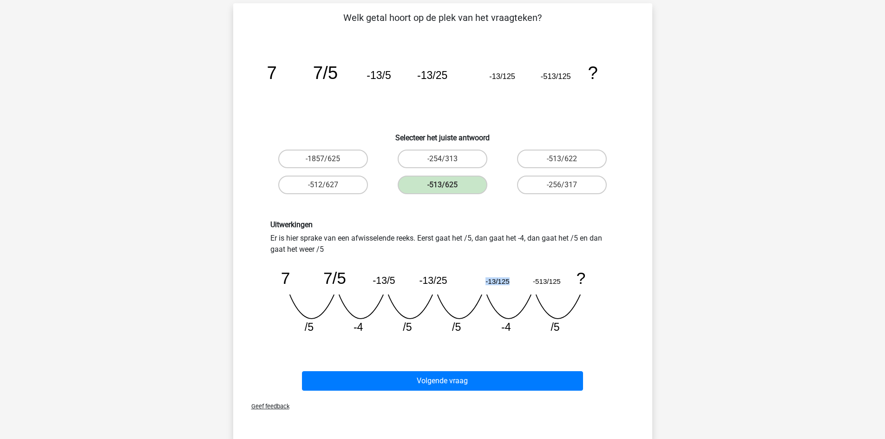
drag, startPoint x: 483, startPoint y: 281, endPoint x: 513, endPoint y: 281, distance: 30.2
click at [513, 281] on icon "image/svg+xml 7 7/5 -13/5 -13/25 -13/125 -513/125 ? /5 -4 /5 /5 -4" at bounding box center [442, 298] width 345 height 86
click at [514, 309] on icon "image/svg+xml 7 7/5 -13/5 -13/25 -13/125 -513/125 ? /5 -4 /5 /5 -4" at bounding box center [442, 298] width 345 height 86
drag, startPoint x: 500, startPoint y: 281, endPoint x: 514, endPoint y: 280, distance: 14.4
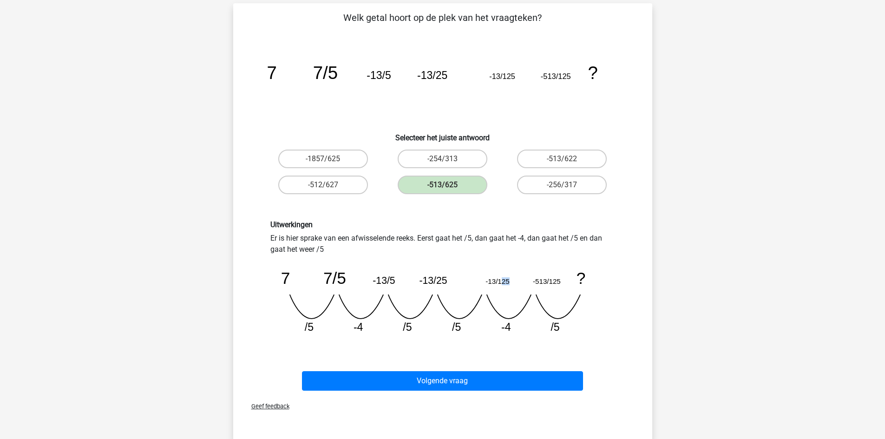
click at [514, 280] on icon "image/svg+xml 7 7/5 -13/5 -13/25 -13/125 -513/125 ? /5 -4 /5 /5 -4" at bounding box center [442, 298] width 345 height 86
drag, startPoint x: 520, startPoint y: 280, endPoint x: 499, endPoint y: 282, distance: 21.5
click at [499, 282] on icon "image/svg+xml 7 7/5 -13/5 -13/25 -13/125 -513/125 ? /5 -4 /5 /5 -4" at bounding box center [442, 298] width 345 height 86
click at [510, 281] on icon "image/svg+xml 7 7/5 -13/5 -13/25 -13/125 -513/125 ? /5 -4 /5 /5 -4" at bounding box center [442, 298] width 345 height 86
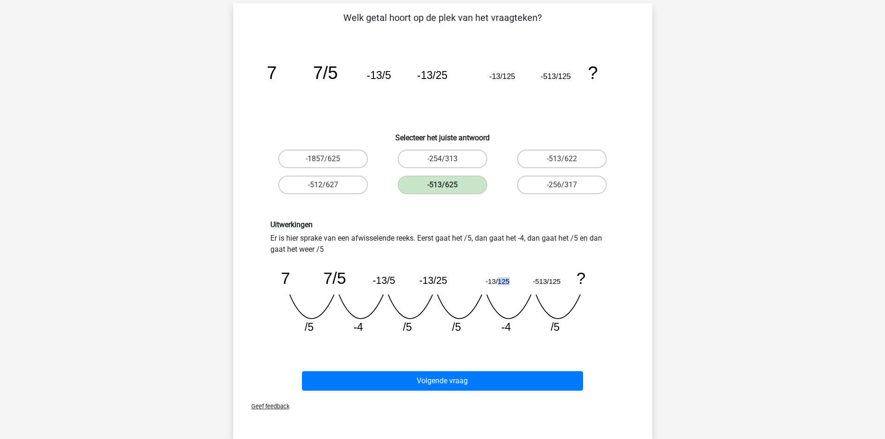
drag, startPoint x: 507, startPoint y: 282, endPoint x: 497, endPoint y: 282, distance: 10.2
click at [497, 282] on icon "image/svg+xml 7 7/5 -13/5 -13/25 -13/125 -513/125 ? /5 -4 /5 /5 -4" at bounding box center [442, 298] width 345 height 86
click at [512, 282] on icon "image/svg+xml 7 7/5 -13/5 -13/25 -13/125 -513/125 ? /5 -4 /5 /5 -4" at bounding box center [442, 298] width 345 height 86
drag, startPoint x: 517, startPoint y: 282, endPoint x: 499, endPoint y: 283, distance: 18.7
click at [499, 283] on icon "image/svg+xml 7 7/5 -13/5 -13/25 -13/125 -513/125 ? /5 -4 /5 /5 -4" at bounding box center [442, 298] width 345 height 86
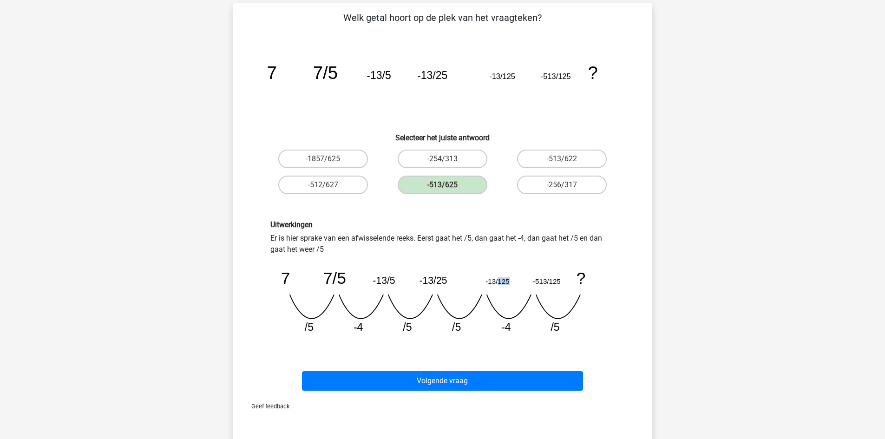
click at [504, 282] on tspan "-13/125" at bounding box center [498, 281] width 24 height 8
drag, startPoint x: 513, startPoint y: 283, endPoint x: 498, endPoint y: 284, distance: 15.8
click at [498, 284] on icon "image/svg+xml 7 7/5 -13/5 -13/25 -13/125 -513/125 ? /5 -4 /5 /5 -4" at bounding box center [442, 298] width 345 height 86
click at [498, 283] on tspan "-13/125" at bounding box center [498, 281] width 24 height 8
click at [479, 370] on div "Volgende vraag" at bounding box center [442, 379] width 389 height 31
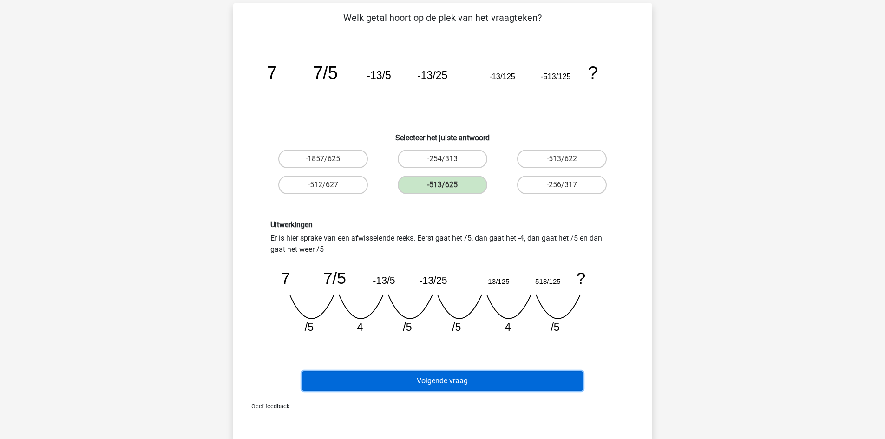
click at [476, 374] on button "Volgende vraag" at bounding box center [442, 381] width 281 height 20
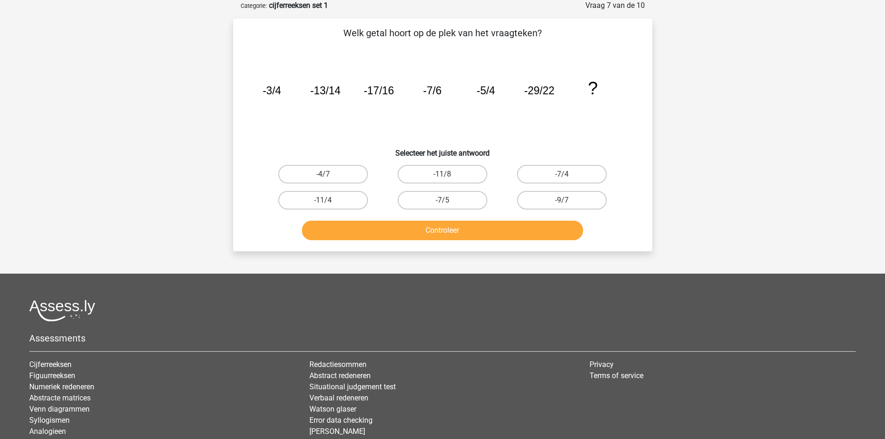
scroll to position [0, 0]
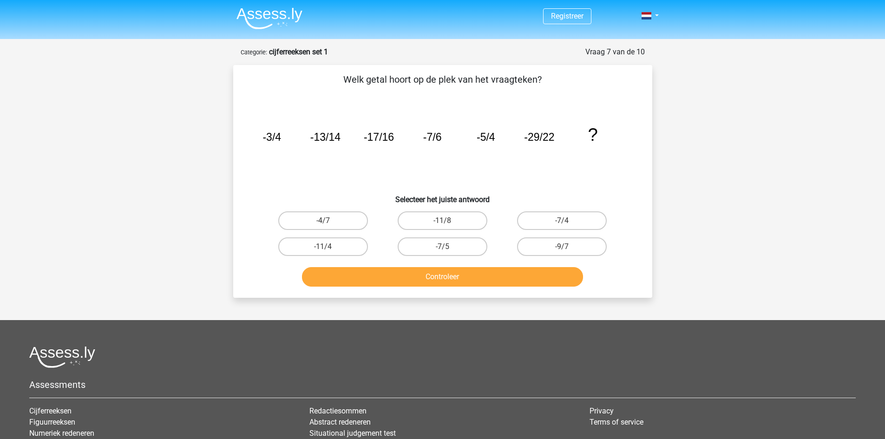
drag, startPoint x: 380, startPoint y: 71, endPoint x: 538, endPoint y: 67, distance: 158.5
click at [538, 67] on div "Welk getal hoort op de plek van het vraagteken? image/svg+xml -3/4 -13/14 -17/1…" at bounding box center [442, 181] width 419 height 233
drag, startPoint x: 336, startPoint y: 85, endPoint x: 572, endPoint y: 90, distance: 236.1
click at [572, 90] on div "Welk getal hoort op de plek van het vraagteken? image/svg+xml -3/4 -13/14 -17/1…" at bounding box center [443, 181] width 412 height 218
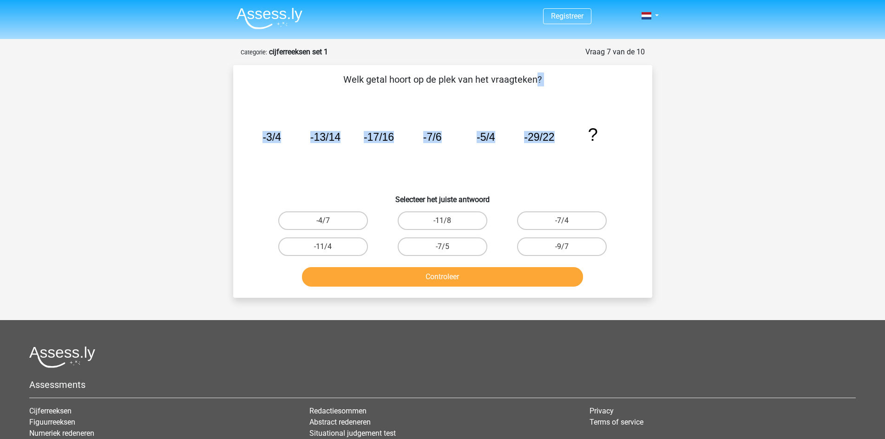
click at [572, 90] on div "Welk getal hoort op de plek van het vraagteken? image/svg+xml -3/4 -13/14 -17/1…" at bounding box center [443, 181] width 412 height 218
drag, startPoint x: 309, startPoint y: 79, endPoint x: 548, endPoint y: 74, distance: 238.4
click at [548, 74] on p "Welk getal hoort op de plek van het vraagteken?" at bounding box center [442, 79] width 389 height 14
drag, startPoint x: 245, startPoint y: 138, endPoint x: 299, endPoint y: 135, distance: 54.0
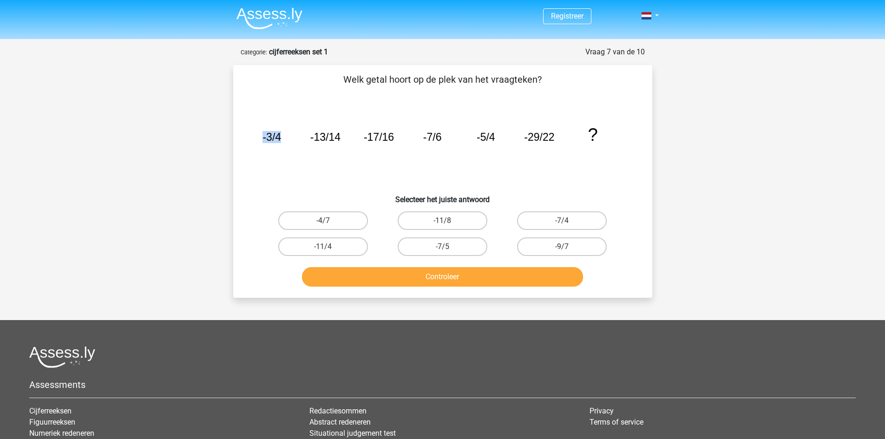
click at [299, 135] on div "Vraag 7 van de 10 Categorie: cijferreeksen set 1 Welk getal hoort op de plek va…" at bounding box center [443, 171] width 434 height 251
click at [299, 135] on icon "image/svg+xml -3/4 -13/14 -17/16 -7/6 -5/4 -29/22 ?" at bounding box center [443, 141] width 374 height 94
drag, startPoint x: 299, startPoint y: 135, endPoint x: 344, endPoint y: 133, distance: 45.6
click at [344, 133] on icon "image/svg+xml -3/4 -13/14 -17/16 -7/6 -5/4 -29/22 ?" at bounding box center [443, 141] width 374 height 94
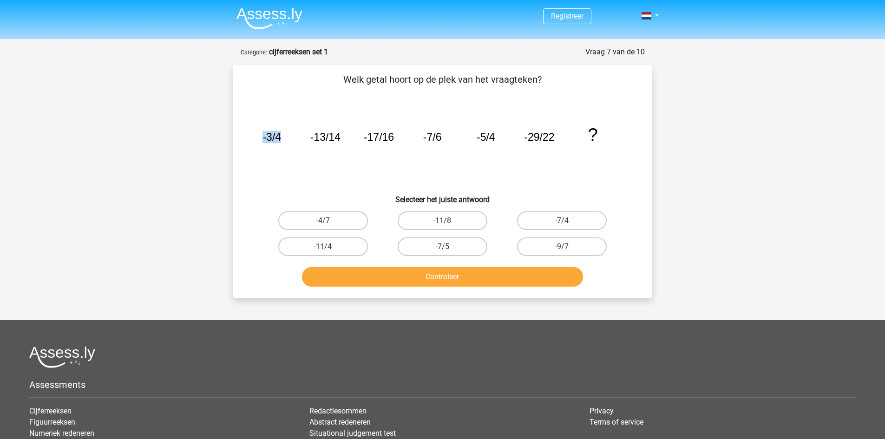
drag, startPoint x: 221, startPoint y: 140, endPoint x: 294, endPoint y: 140, distance: 72.5
click at [294, 140] on div "Registreer Nederlands English" at bounding box center [442, 282] width 885 height 565
click at [294, 140] on icon "image/svg+xml -3/4 -13/14 -17/16 -7/6 -5/4 -29/22 ?" at bounding box center [443, 141] width 374 height 94
drag, startPoint x: 237, startPoint y: 140, endPoint x: 283, endPoint y: 141, distance: 46.0
click at [283, 141] on div "Welk getal hoort op de plek van het vraagteken? image/svg+xml -3/4 -13/14 -17/1…" at bounding box center [443, 181] width 412 height 218
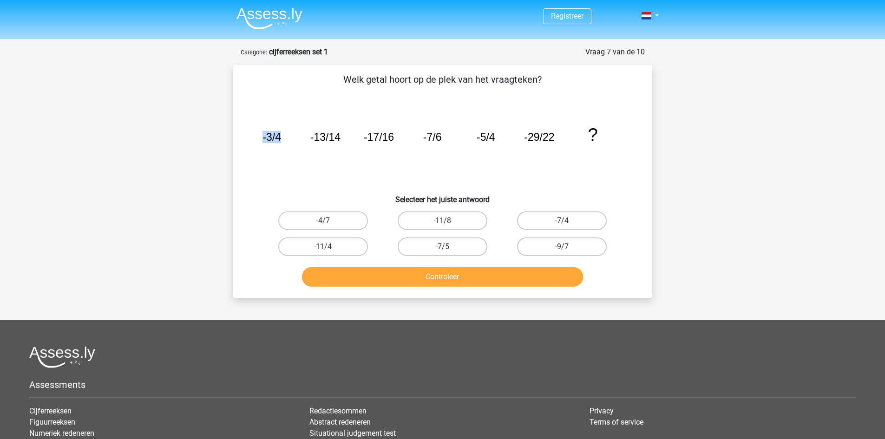
click at [283, 141] on icon "image/svg+xml -3/4 -13/14 -17/16 -7/6 -5/4 -29/22 ?" at bounding box center [443, 141] width 374 height 94
drag, startPoint x: 246, startPoint y: 137, endPoint x: 276, endPoint y: 135, distance: 29.8
click at [276, 135] on div "Welk getal hoort op de plek van het vraagteken? image/svg+xml -3/4 -13/14 -17/1…" at bounding box center [442, 181] width 419 height 233
click at [276, 135] on tspan "-3/4" at bounding box center [272, 137] width 19 height 12
drag, startPoint x: 255, startPoint y: 140, endPoint x: 282, endPoint y: 141, distance: 27.4
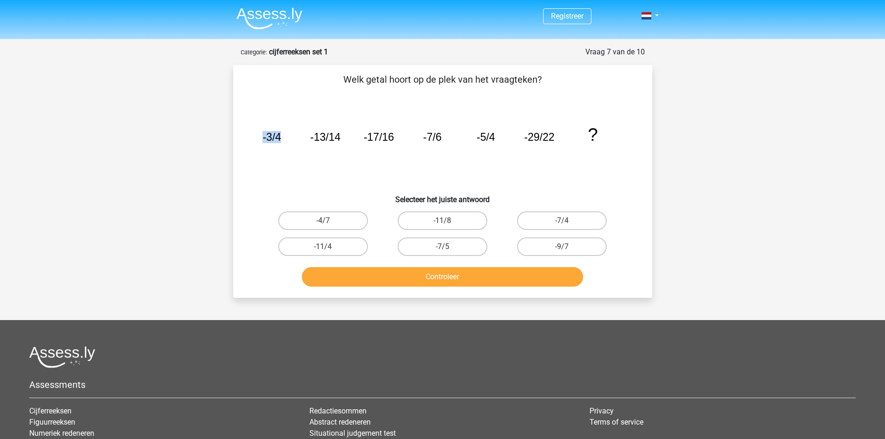
click at [282, 141] on div "image/svg+xml -3/4 -13/14 -17/16 -7/6 -5/4 -29/22 ?" at bounding box center [442, 141] width 389 height 94
click at [282, 141] on icon "image/svg+xml -3/4 -13/14 -17/16 -7/6 -5/4 -29/22 ?" at bounding box center [443, 141] width 374 height 94
drag, startPoint x: 247, startPoint y: 140, endPoint x: 291, endPoint y: 140, distance: 44.1
click at [291, 140] on div "Welk getal hoort op de plek van het vraagteken? image/svg+xml -3/4 -13/14 -17/1…" at bounding box center [443, 181] width 412 height 218
click at [297, 136] on icon "image/svg+xml -3/4 -13/14 -17/16 -7/6 -5/4 -29/22 ?" at bounding box center [443, 141] width 374 height 94
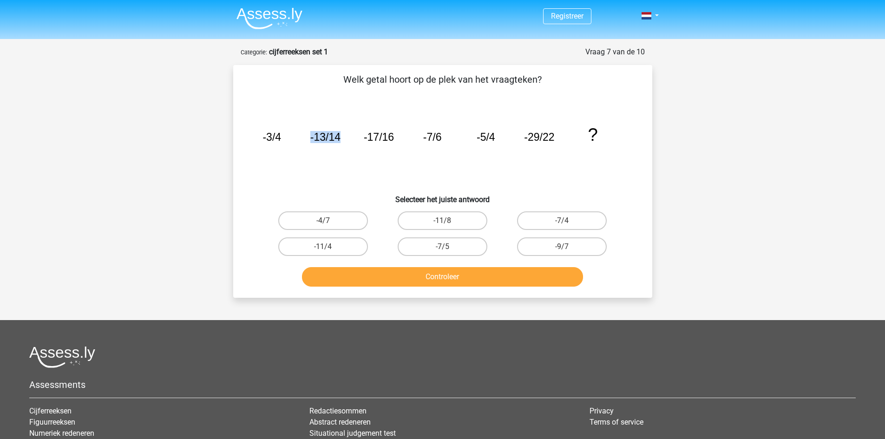
drag, startPoint x: 309, startPoint y: 133, endPoint x: 355, endPoint y: 133, distance: 46.0
click at [355, 132] on icon "image/svg+xml -3/4 -13/14 -17/16 -7/6 -5/4 -29/22 ?" at bounding box center [443, 141] width 374 height 94
click at [355, 133] on icon "image/svg+xml -3/4 -13/14 -17/16 -7/6 -5/4 -29/22 ?" at bounding box center [443, 141] width 374 height 94
click at [468, 210] on div "-11/8" at bounding box center [442, 221] width 119 height 26
click at [469, 215] on label "-11/8" at bounding box center [443, 220] width 90 height 19
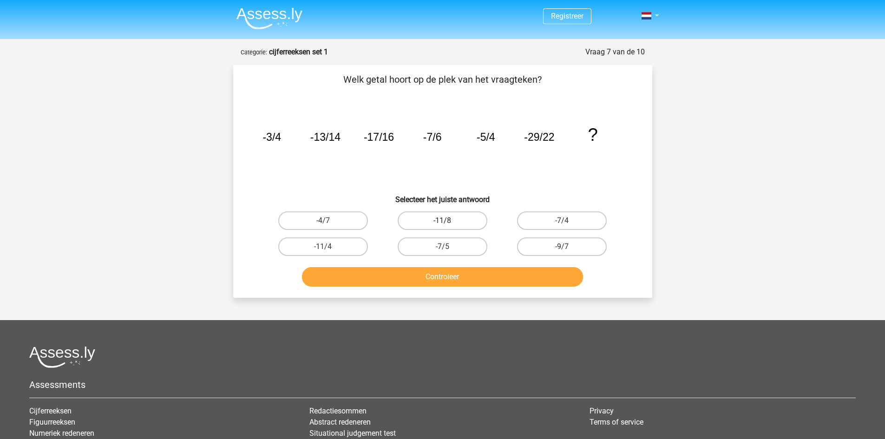
click at [448, 221] on input "-11/8" at bounding box center [445, 224] width 6 height 6
radio input "true"
click at [428, 277] on button "Controleer" at bounding box center [442, 277] width 281 height 20
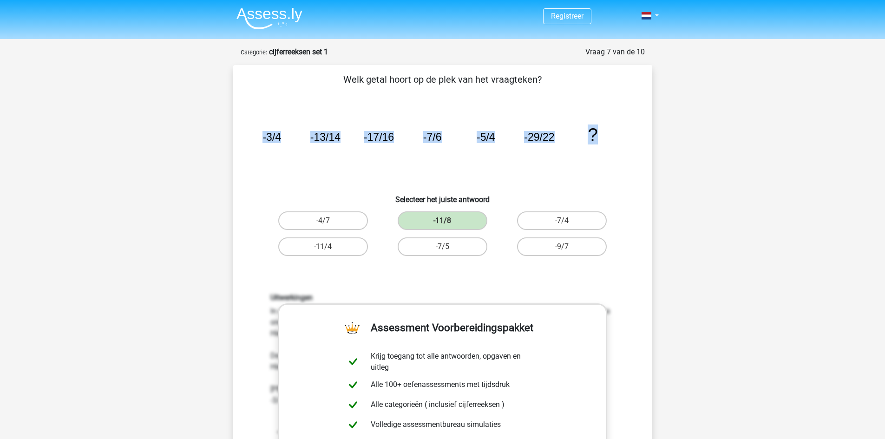
drag, startPoint x: 268, startPoint y: 140, endPoint x: 550, endPoint y: 132, distance: 281.7
click at [615, 144] on div "Welk getal hoort op de plek van het vraagteken? image/svg+xml -3/4 -13/14 -17/1…" at bounding box center [443, 341] width 412 height 538
copy g "-3/4 -13/14 -17/16 -7/6 -5/4 -29/22 ?"
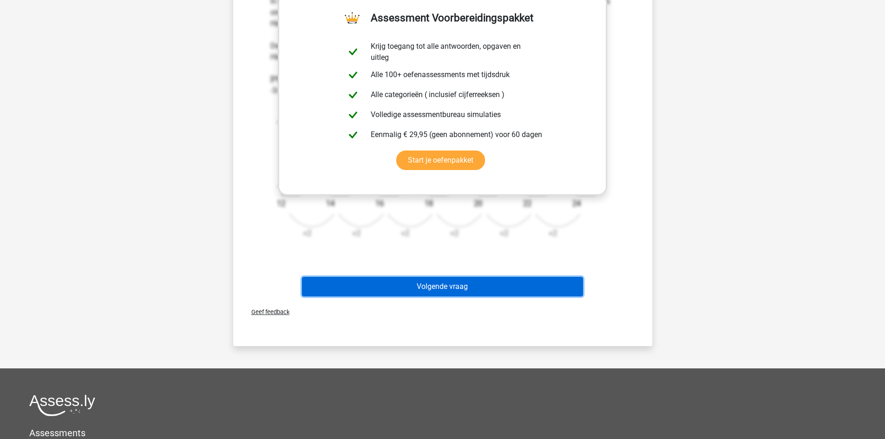
click at [466, 296] on button "Volgende vraag" at bounding box center [442, 287] width 281 height 20
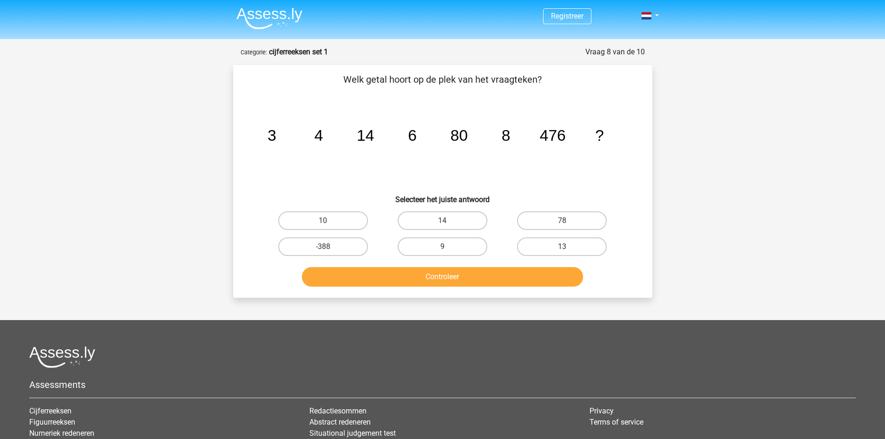
drag, startPoint x: 328, startPoint y: 81, endPoint x: 535, endPoint y: 72, distance: 207.4
click at [534, 72] on div "Welk getal hoort op de plek van het vraagteken? image/svg+xml 3 4 14 6 80 8 476…" at bounding box center [442, 181] width 419 height 233
click at [535, 72] on div "Welk getal hoort op de plek van het vraagteken? image/svg+xml 3 4 14 6 80 8 476…" at bounding box center [442, 181] width 419 height 233
drag, startPoint x: 256, startPoint y: 131, endPoint x: 337, endPoint y: 137, distance: 81.6
click at [337, 137] on div "image/svg+xml 3 4 14 6 80 8 476 ?" at bounding box center [442, 141] width 389 height 94
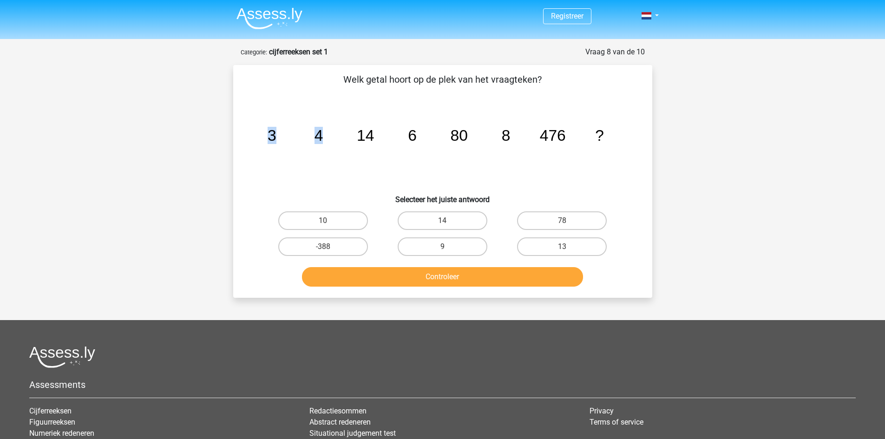
click at [337, 137] on icon "image/svg+xml 3 4 14 6 80 8 476 ?" at bounding box center [443, 141] width 374 height 94
click at [349, 213] on label "10" at bounding box center [323, 220] width 90 height 19
click at [329, 221] on input "10" at bounding box center [326, 224] width 6 height 6
radio input "true"
drag, startPoint x: 313, startPoint y: 133, endPoint x: 353, endPoint y: 138, distance: 39.7
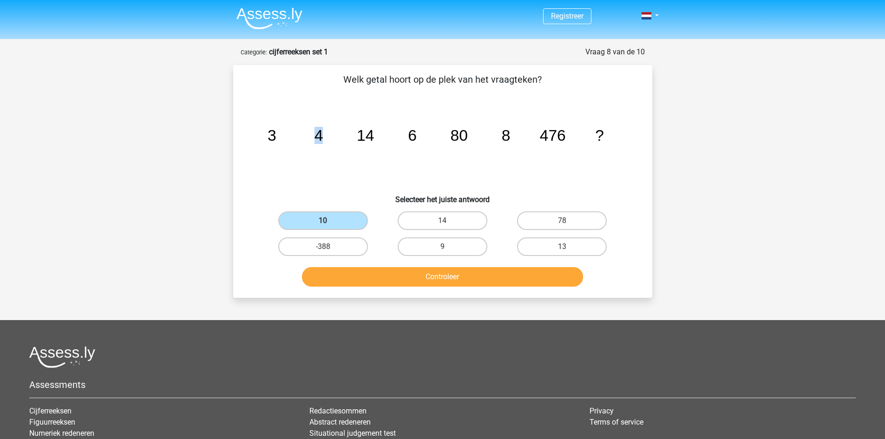
click at [352, 138] on icon "image/svg+xml 3 4 14 6 80 8 476 ?" at bounding box center [443, 141] width 374 height 94
drag, startPoint x: 411, startPoint y: 131, endPoint x: 460, endPoint y: 137, distance: 49.1
click at [453, 136] on g "3 4 14 6 80 8 476 ?" at bounding box center [435, 135] width 336 height 17
click at [524, 141] on icon "image/svg+xml 3 4 14 6 80 8 476 ?" at bounding box center [443, 141] width 374 height 94
drag, startPoint x: 481, startPoint y: 136, endPoint x: 532, endPoint y: 144, distance: 51.7
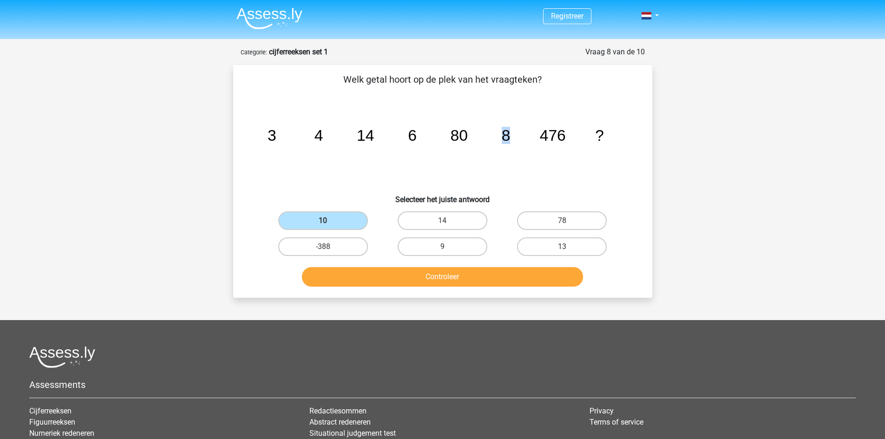
click at [531, 144] on icon "image/svg+xml 3 4 14 6 80 8 476 ?" at bounding box center [443, 141] width 374 height 94
click at [597, 142] on tspan "?" at bounding box center [599, 135] width 9 height 17
click at [442, 272] on button "Controleer" at bounding box center [442, 277] width 281 height 20
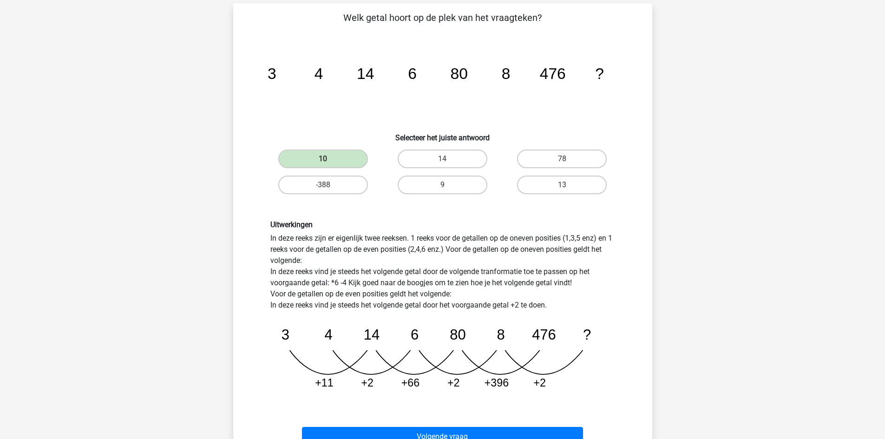
scroll to position [124, 0]
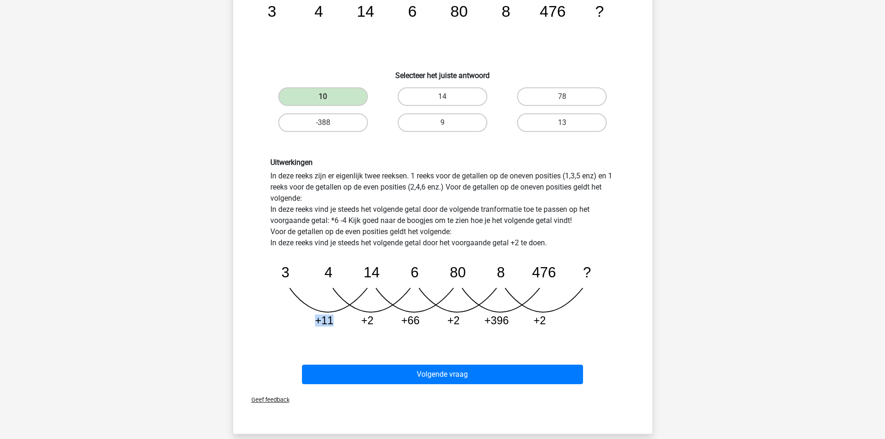
drag, startPoint x: 313, startPoint y: 323, endPoint x: 336, endPoint y: 325, distance: 23.3
click at [336, 325] on icon "image/svg+xml 3 4 14 6 80 8 476 ? +11 +2 +66 +2 +396 +2" at bounding box center [442, 292] width 345 height 86
drag, startPoint x: 336, startPoint y: 325, endPoint x: 347, endPoint y: 323, distance: 10.5
click at [336, 325] on icon "image/svg+xml 3 4 14 6 80 8 476 ? +11 +2 +66 +2 +396 +2" at bounding box center [442, 292] width 345 height 86
drag, startPoint x: 351, startPoint y: 323, endPoint x: 377, endPoint y: 327, distance: 25.8
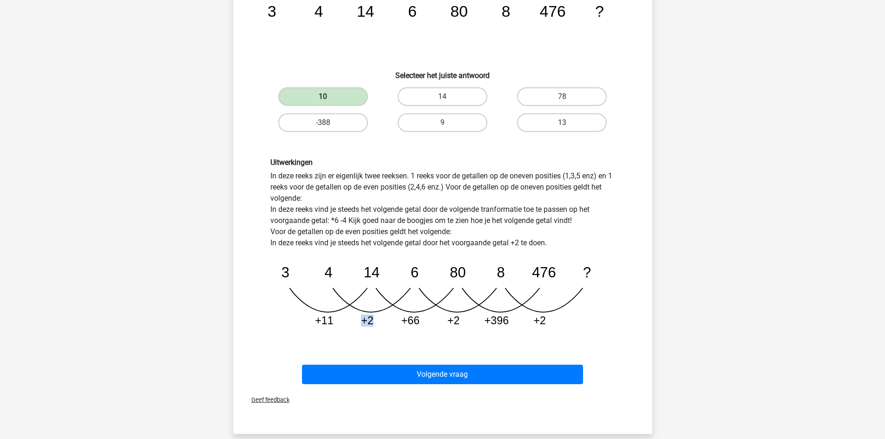
click at [377, 327] on icon "image/svg+xml 3 4 14 6 80 8 476 ? +11 +2 +66 +2 +396 +2" at bounding box center [442, 292] width 345 height 86
drag, startPoint x: 402, startPoint y: 318, endPoint x: 433, endPoint y: 323, distance: 31.2
click at [433, 323] on icon "image/svg+xml 3 4 14 6 80 8 476 ? +11 +2 +66 +2 +396 +2" at bounding box center [442, 292] width 345 height 86
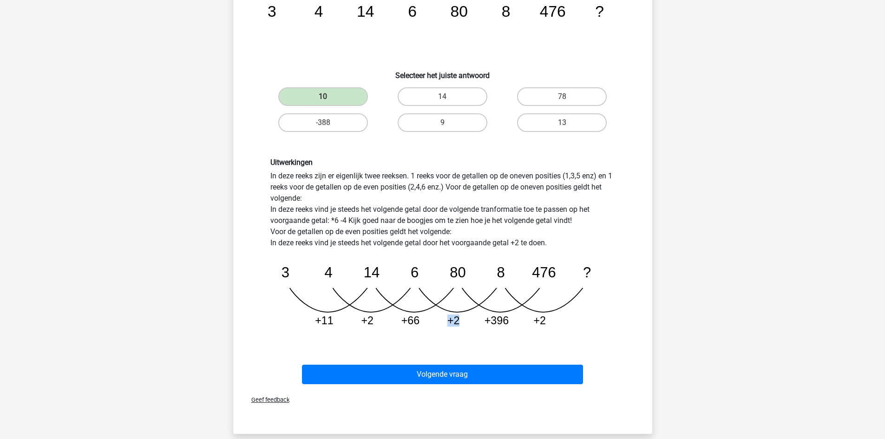
drag, startPoint x: 436, startPoint y: 323, endPoint x: 463, endPoint y: 326, distance: 27.0
click at [463, 326] on icon "image/svg+xml 3 4 14 6 80 8 476 ? +11 +2 +66 +2 +396 +2" at bounding box center [442, 292] width 345 height 86
click at [464, 326] on icon "image/svg+xml 3 4 14 6 80 8 476 ? +11 +2 +66 +2 +396 +2" at bounding box center [442, 292] width 345 height 86
drag, startPoint x: 478, startPoint y: 321, endPoint x: 523, endPoint y: 323, distance: 45.6
click at [523, 323] on icon "image/svg+xml 3 4 14 6 80 8 476 ? +11 +2 +66 +2 +396 +2" at bounding box center [442, 292] width 345 height 86
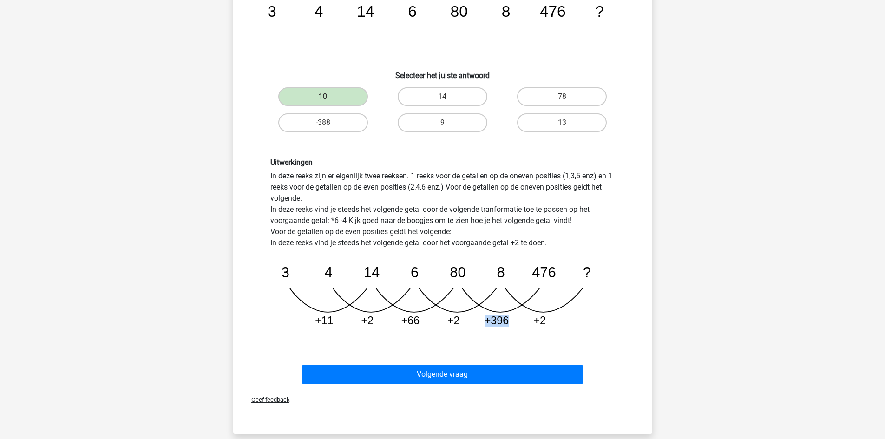
click at [523, 323] on icon "image/svg+xml 3 4 14 6 80 8 476 ? +11 +2 +66 +2 +396 +2" at bounding box center [442, 292] width 345 height 86
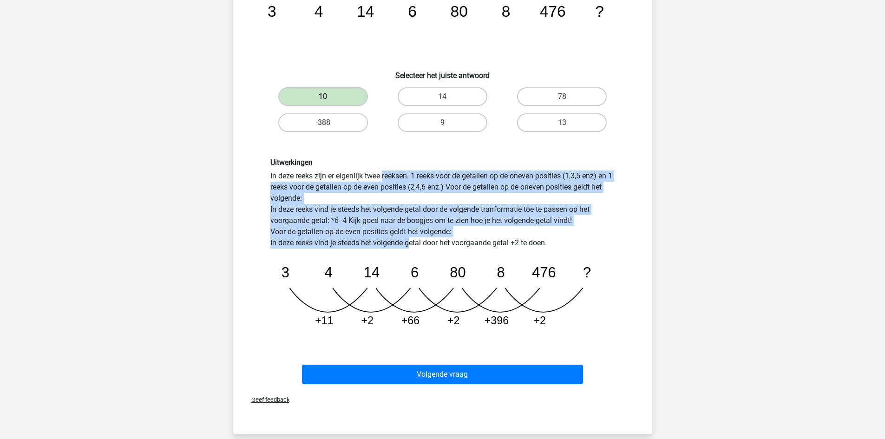
drag, startPoint x: 267, startPoint y: 177, endPoint x: 412, endPoint y: 243, distance: 159.3
click at [412, 243] on div "Uitwerkingen In deze reeks zijn er eigenlijk twee reeksen. 1 reeks voor de geta…" at bounding box center [442, 246] width 359 height 177
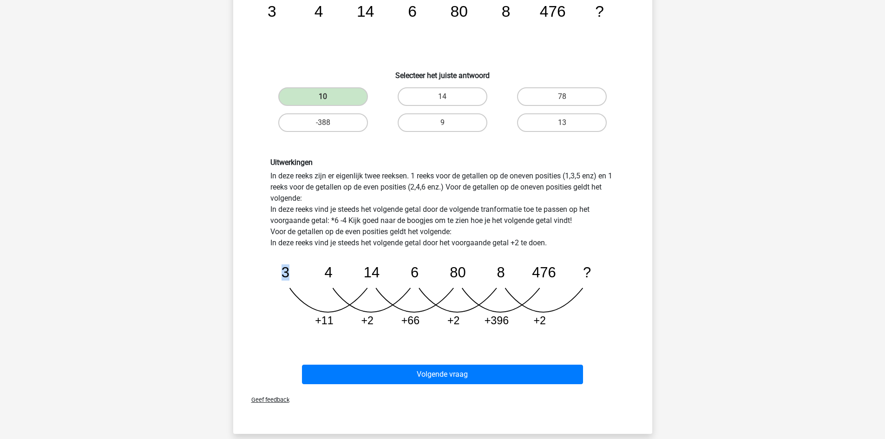
drag, startPoint x: 276, startPoint y: 269, endPoint x: 303, endPoint y: 270, distance: 27.5
click at [294, 269] on icon "image/svg+xml 3 4 14 6 80 8 476 ? +11 +2 +66 +2 +396 +2" at bounding box center [442, 292] width 345 height 86
click at [304, 270] on icon "image/svg+xml 3 4 14 6 80 8 476 ? +11 +2 +66 +2 +396 +2" at bounding box center [442, 292] width 345 height 86
click at [288, 275] on tspan "3" at bounding box center [285, 272] width 8 height 16
drag, startPoint x: 279, startPoint y: 275, endPoint x: 300, endPoint y: 276, distance: 20.9
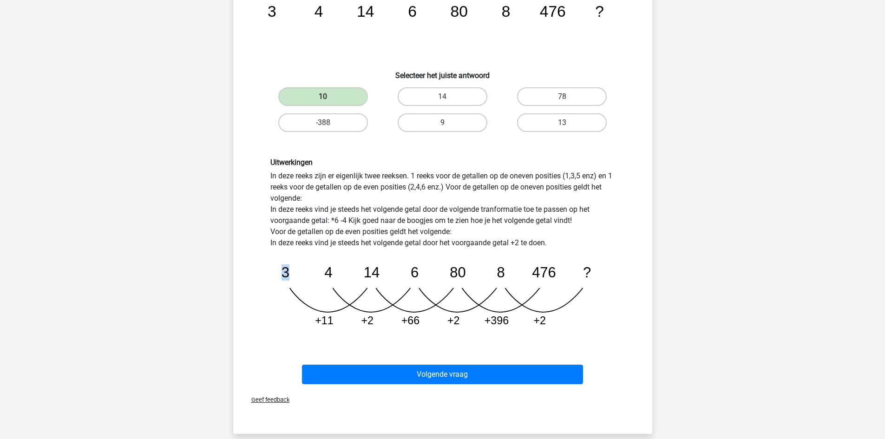
click at [300, 276] on icon "image/svg+xml 3 4 14 6 80 8 476 ? +11 +2 +66 +2 +396 +2" at bounding box center [442, 292] width 345 height 86
drag, startPoint x: 275, startPoint y: 271, endPoint x: 363, endPoint y: 274, distance: 88.3
click at [363, 274] on icon "image/svg+xml 3 4 14 6 80 8 476 ? +11 +2 +66 +2 +396 +2" at bounding box center [442, 292] width 345 height 86
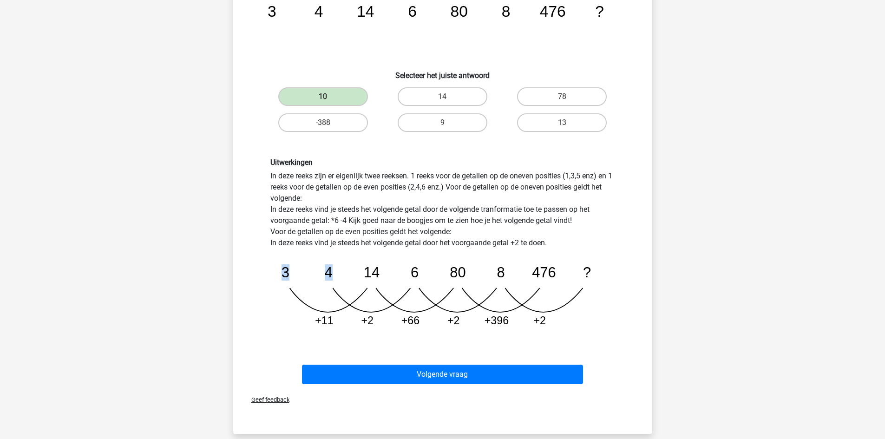
drag, startPoint x: 273, startPoint y: 270, endPoint x: 355, endPoint y: 273, distance: 82.3
click at [355, 273] on icon "image/svg+xml 3 4 14 6 80 8 476 ? +11 +2 +66 +2 +396 +2" at bounding box center [442, 292] width 345 height 86
drag, startPoint x: 274, startPoint y: 274, endPoint x: 291, endPoint y: 275, distance: 17.2
click at [291, 275] on icon "image/svg+xml 3 4 14 6 80 8 476 ? +11 +2 +66 +2 +396 +2" at bounding box center [442, 292] width 345 height 86
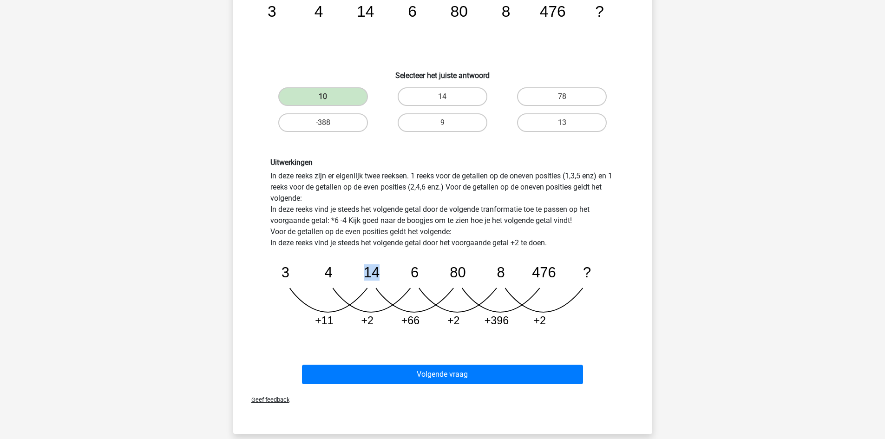
drag, startPoint x: 353, startPoint y: 275, endPoint x: 381, endPoint y: 276, distance: 27.5
click at [381, 276] on icon "image/svg+xml 3 4 14 6 80 8 476 ? +11 +2 +66 +2 +396 +2" at bounding box center [442, 292] width 345 height 86
click at [382, 276] on icon "image/svg+xml 3 4 14 6 80 8 476 ? +11 +2 +66 +2 +396 +2" at bounding box center [442, 292] width 345 height 86
drag, startPoint x: 311, startPoint y: 315, endPoint x: 347, endPoint y: 318, distance: 35.9
click at [336, 318] on icon "image/svg+xml 3 4 14 6 80 8 476 ? +11 +2 +66 +2 +396 +2" at bounding box center [442, 292] width 345 height 86
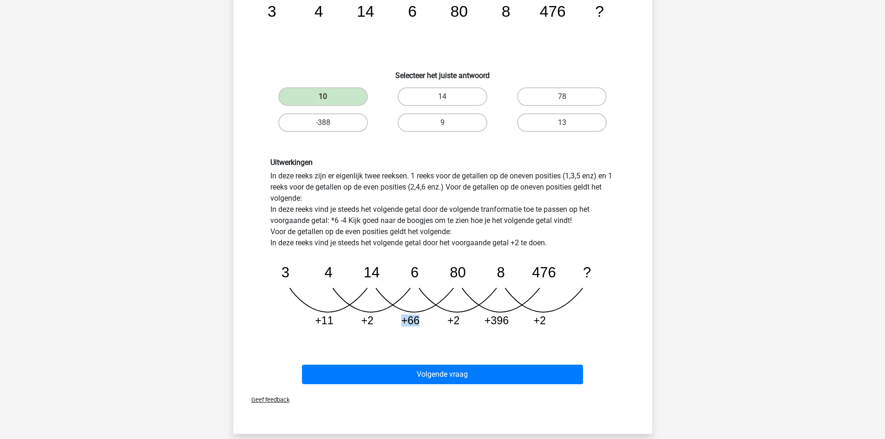
drag, startPoint x: 404, startPoint y: 320, endPoint x: 447, endPoint y: 323, distance: 42.9
click at [434, 322] on icon "image/svg+xml 3 4 14 6 80 8 476 ? +11 +2 +66 +2 +396 +2" at bounding box center [442, 292] width 345 height 86
drag, startPoint x: 474, startPoint y: 322, endPoint x: 505, endPoint y: 326, distance: 30.4
click at [505, 326] on icon "image/svg+xml 3 4 14 6 80 8 476 ? +11 +2 +66 +2 +396 +2" at bounding box center [442, 292] width 345 height 86
click at [505, 326] on tspan "+396" at bounding box center [496, 321] width 24 height 12
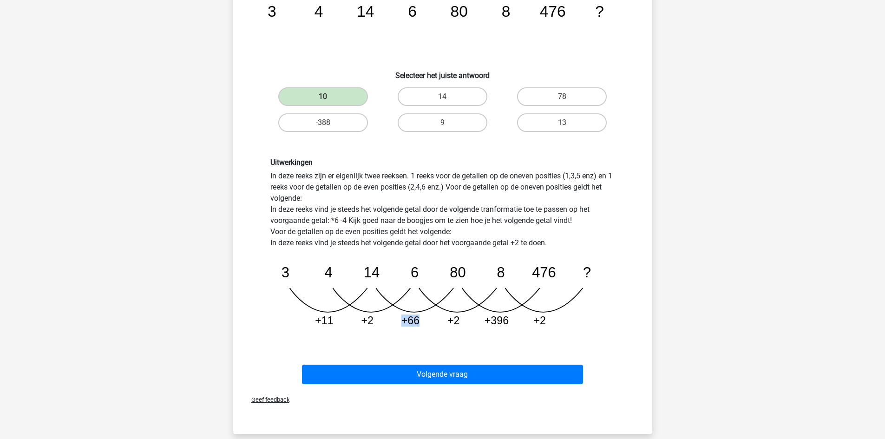
drag, startPoint x: 394, startPoint y: 329, endPoint x: 432, endPoint y: 332, distance: 38.7
click at [432, 332] on icon "image/svg+xml 3 4 14 6 80 8 476 ? +11 +2 +66 +2 +396 +2" at bounding box center [442, 292] width 345 height 86
drag, startPoint x: 402, startPoint y: 328, endPoint x: 424, endPoint y: 329, distance: 21.5
click at [424, 329] on icon "image/svg+xml 3 4 14 6 80 8 476 ? +11 +2 +66 +2 +396 +2" at bounding box center [442, 292] width 345 height 86
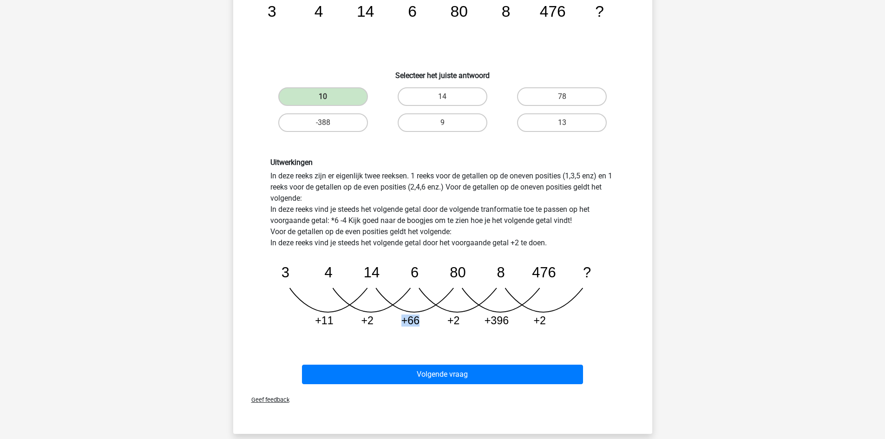
click at [424, 329] on icon "image/svg+xml 3 4 14 6 80 8 476 ? +11 +2 +66 +2 +396 +2" at bounding box center [442, 292] width 345 height 86
drag, startPoint x: 344, startPoint y: 322, endPoint x: 604, endPoint y: 328, distance: 260.7
click at [604, 328] on icon "image/svg+xml 3 4 14 6 80 8 476 ? +11 +2 +66 +2 +396 +2" at bounding box center [442, 292] width 345 height 86
click at [605, 328] on icon "image/svg+xml 3 4 14 6 80 8 476 ? +11 +2 +66 +2 +396 +2" at bounding box center [442, 292] width 345 height 86
drag, startPoint x: 317, startPoint y: 321, endPoint x: 555, endPoint y: 321, distance: 237.4
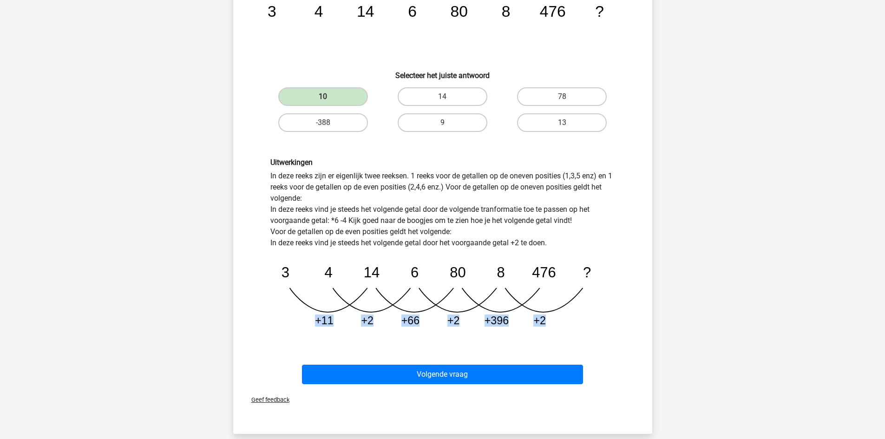
click at [555, 321] on icon "image/svg+xml 3 4 14 6 80 8 476 ? +11 +2 +66 +2 +396 +2" at bounding box center [442, 292] width 345 height 86
copy g "+11 +2 +66 +2 +396 +2"
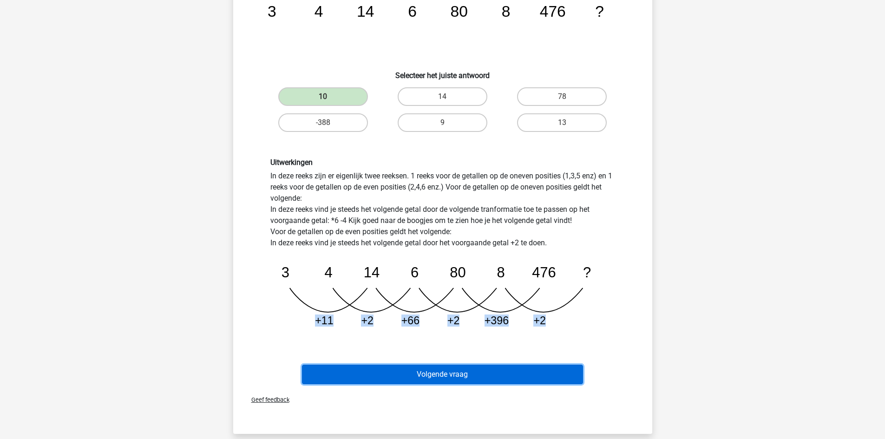
click at [465, 374] on button "Volgende vraag" at bounding box center [442, 375] width 281 height 20
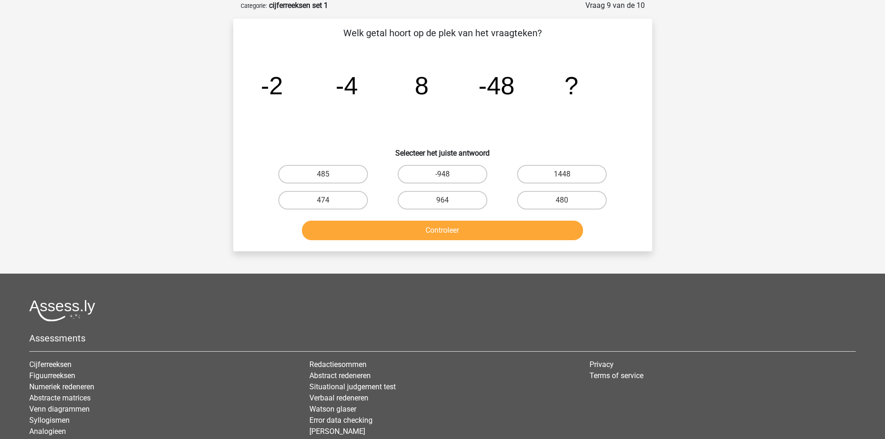
scroll to position [0, 0]
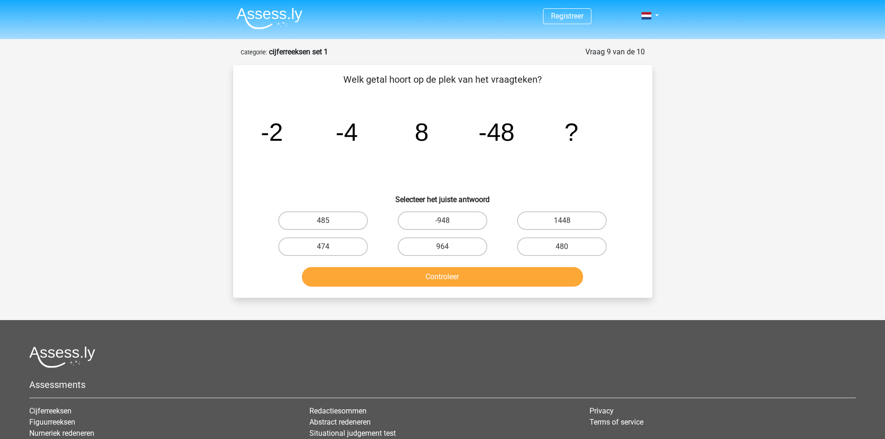
drag, startPoint x: 343, startPoint y: 71, endPoint x: 483, endPoint y: 74, distance: 139.9
click at [483, 74] on div "Welk getal hoort op de plek van het vraagteken? image/svg+xml -2 -4 8 -48 ? Sel…" at bounding box center [442, 181] width 419 height 233
click at [483, 74] on p "Welk getal hoort op de plek van het vraagteken?" at bounding box center [442, 79] width 389 height 14
drag, startPoint x: 335, startPoint y: 76, endPoint x: 562, endPoint y: 84, distance: 227.3
click at [562, 84] on p "Welk getal hoort op de plek van het vraagteken?" at bounding box center [442, 79] width 389 height 14
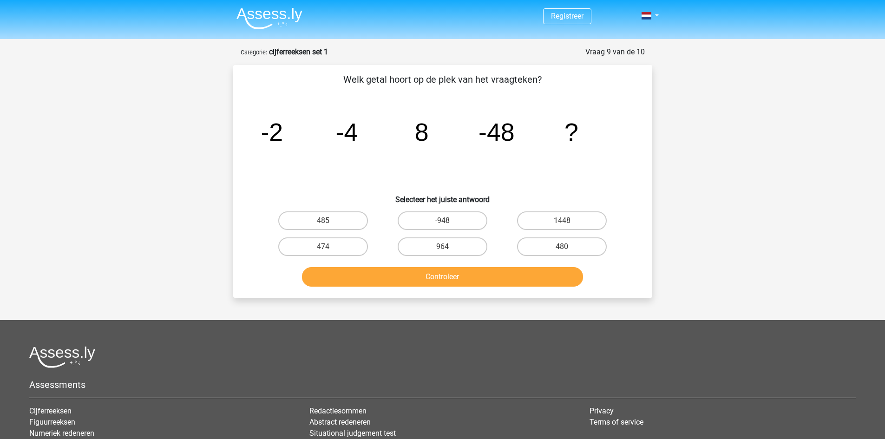
click at [562, 84] on p "Welk getal hoort op de plek van het vraagteken?" at bounding box center [442, 79] width 389 height 14
drag, startPoint x: 572, startPoint y: 80, endPoint x: 426, endPoint y: 79, distance: 146.4
click at [430, 78] on p "Welk getal hoort op de plek van het vraagteken?" at bounding box center [442, 79] width 389 height 14
click at [424, 79] on p "Welk getal hoort op de plek van het vraagteken?" at bounding box center [442, 79] width 389 height 14
drag, startPoint x: 250, startPoint y: 132, endPoint x: 362, endPoint y: 138, distance: 112.1
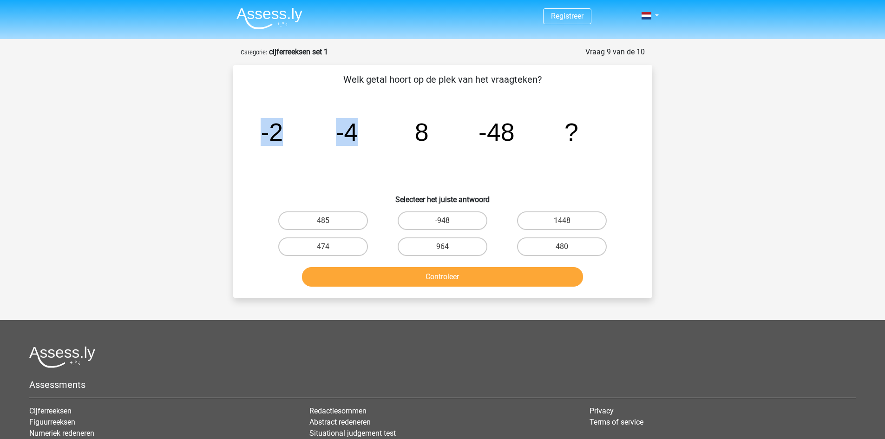
click at [362, 138] on div "image/svg+xml -2 -4 8 -48 ?" at bounding box center [442, 141] width 389 height 94
click at [362, 138] on icon "image/svg+xml -2 -4 8 -48 ?" at bounding box center [443, 141] width 374 height 94
drag, startPoint x: 333, startPoint y: 69, endPoint x: 557, endPoint y: 84, distance: 224.0
click at [557, 84] on div "Welk getal hoort op de plek van het vraagteken? image/svg+xml -2 -4 8 -48 ? Sel…" at bounding box center [442, 181] width 419 height 233
click at [557, 84] on p "Welk getal hoort op de plek van het vraagteken?" at bounding box center [442, 79] width 389 height 14
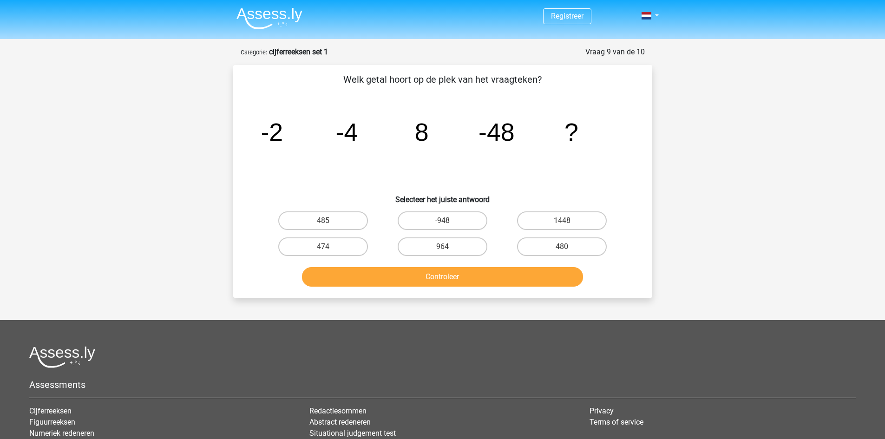
drag, startPoint x: 250, startPoint y: 126, endPoint x: 255, endPoint y: 133, distance: 8.3
click at [255, 133] on div "image/svg+xml -2 -4 8 -48 ?" at bounding box center [442, 141] width 389 height 94
drag, startPoint x: 250, startPoint y: 133, endPoint x: 259, endPoint y: 128, distance: 11.0
click at [259, 128] on div "image/svg+xml -2 -4 8 -48 ?" at bounding box center [442, 141] width 389 height 94
drag, startPoint x: 253, startPoint y: 130, endPoint x: 284, endPoint y: 138, distance: 31.9
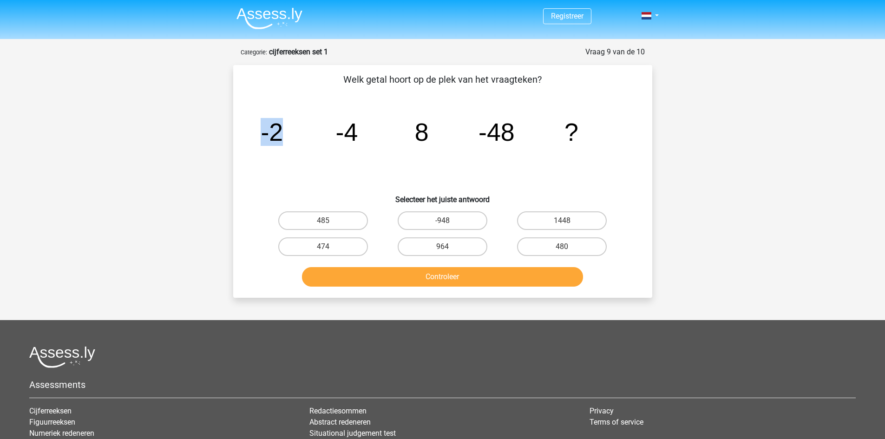
click at [284, 138] on div "image/svg+xml -2 -4 8 -48 ?" at bounding box center [442, 141] width 389 height 94
click at [284, 138] on icon "image/svg+xml -2 -4 8 -48 ?" at bounding box center [443, 141] width 374 height 94
drag, startPoint x: 409, startPoint y: 125, endPoint x: 520, endPoint y: 137, distance: 112.1
click at [511, 137] on icon "image/svg+xml -2 -4 8 -48 ?" at bounding box center [443, 141] width 374 height 94
copy g "8 -48"
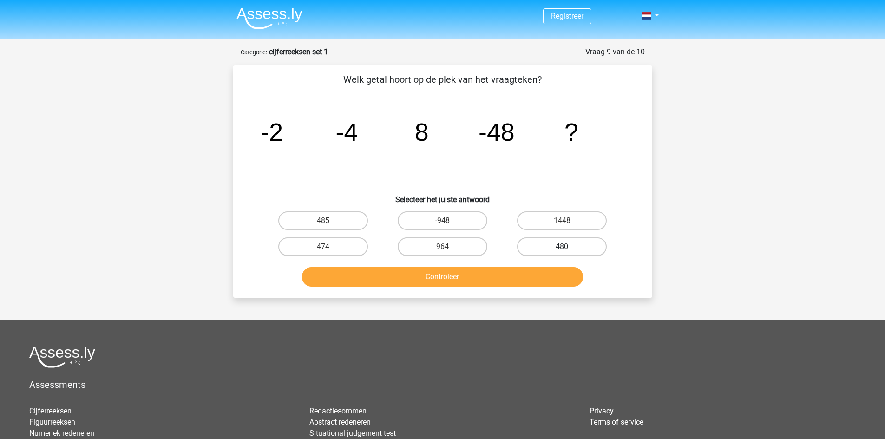
click at [544, 237] on div "480" at bounding box center [561, 247] width 119 height 26
click at [544, 244] on label "480" at bounding box center [562, 246] width 90 height 19
click at [562, 247] on input "480" at bounding box center [565, 250] width 6 height 6
radio input "true"
click at [533, 273] on button "Controleer" at bounding box center [442, 277] width 281 height 20
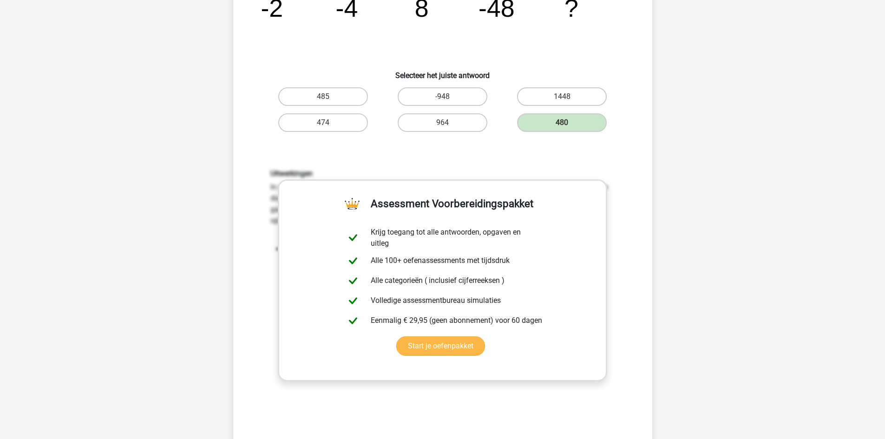
scroll to position [62, 0]
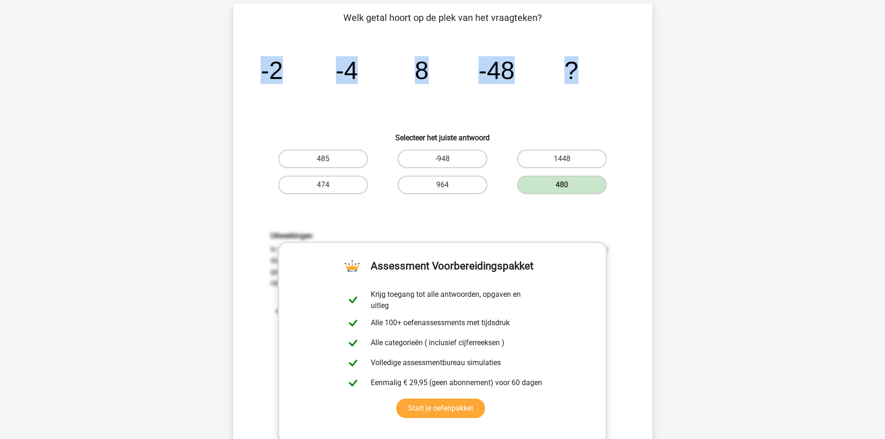
drag, startPoint x: 243, startPoint y: 69, endPoint x: 592, endPoint y: 68, distance: 348.9
click at [604, 68] on div "Vraag 9 van de 10 Categorie: cijferreeksen set 1 Welk getal hoort op de plek va…" at bounding box center [442, 279] width 441 height 589
copy g "-2 -4 8 -48 ?"
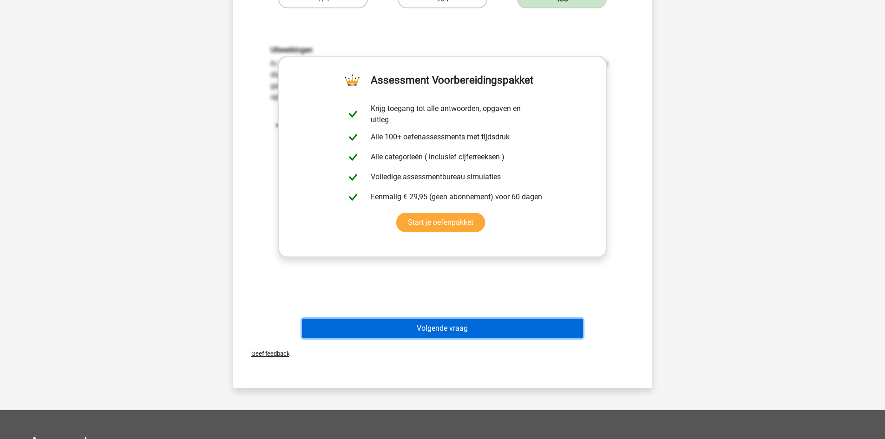
click at [486, 320] on button "Volgende vraag" at bounding box center [442, 329] width 281 height 20
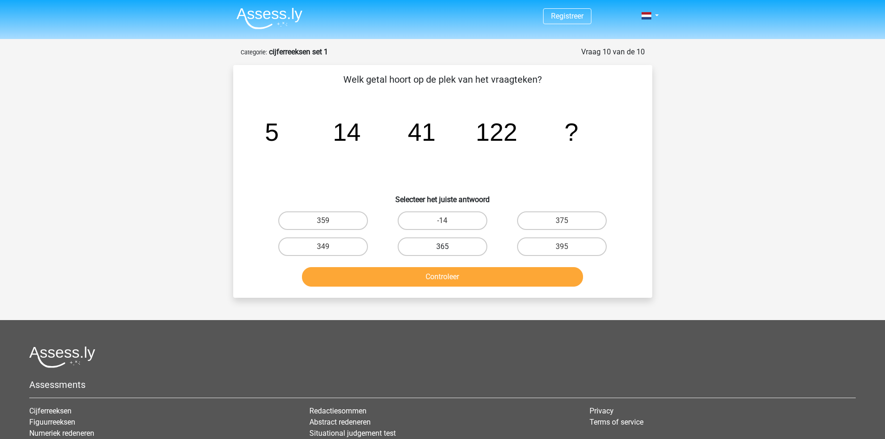
click at [445, 246] on label "365" at bounding box center [443, 246] width 90 height 19
click at [445, 247] on input "365" at bounding box center [445, 250] width 6 height 6
radio input "true"
click at [452, 272] on button "Controleer" at bounding box center [442, 277] width 281 height 20
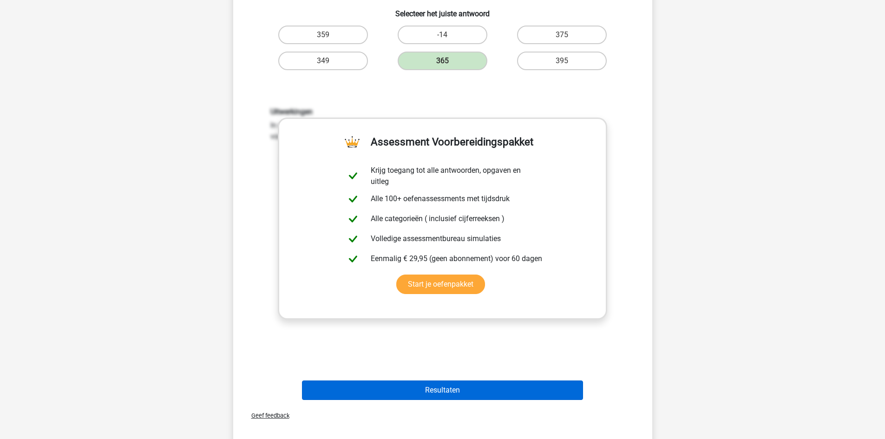
scroll to position [310, 0]
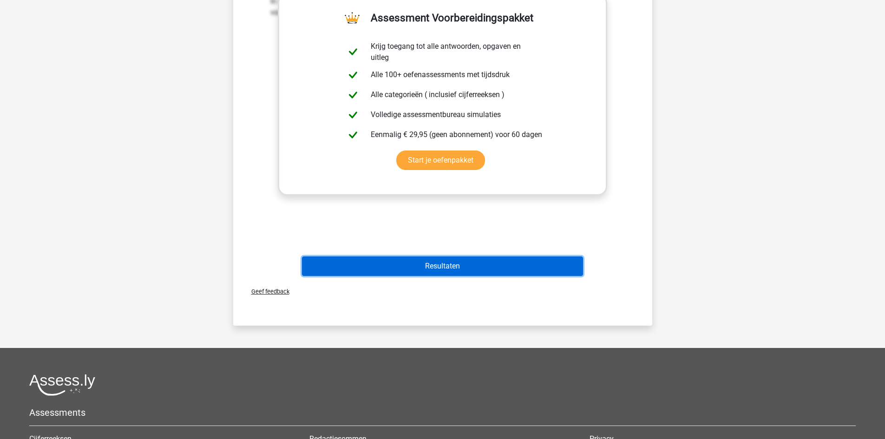
click at [461, 267] on button "Resultaten" at bounding box center [442, 266] width 281 height 20
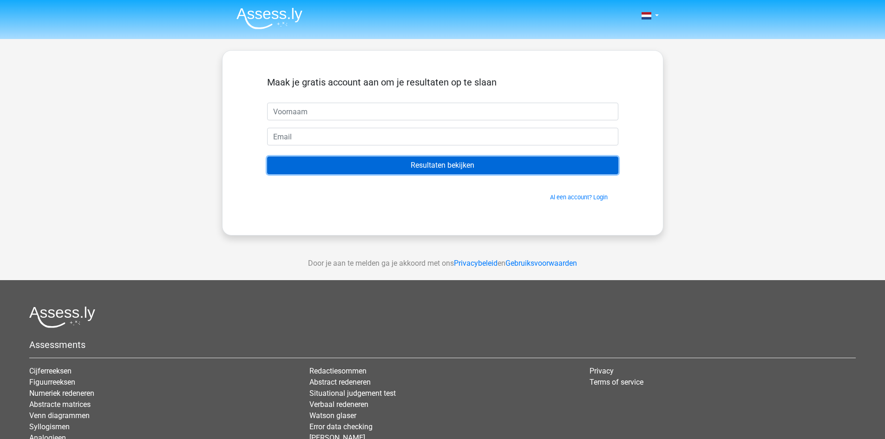
click at [454, 160] on input "Resultaten bekijken" at bounding box center [442, 166] width 351 height 18
